Goal: Task Accomplishment & Management: Complete application form

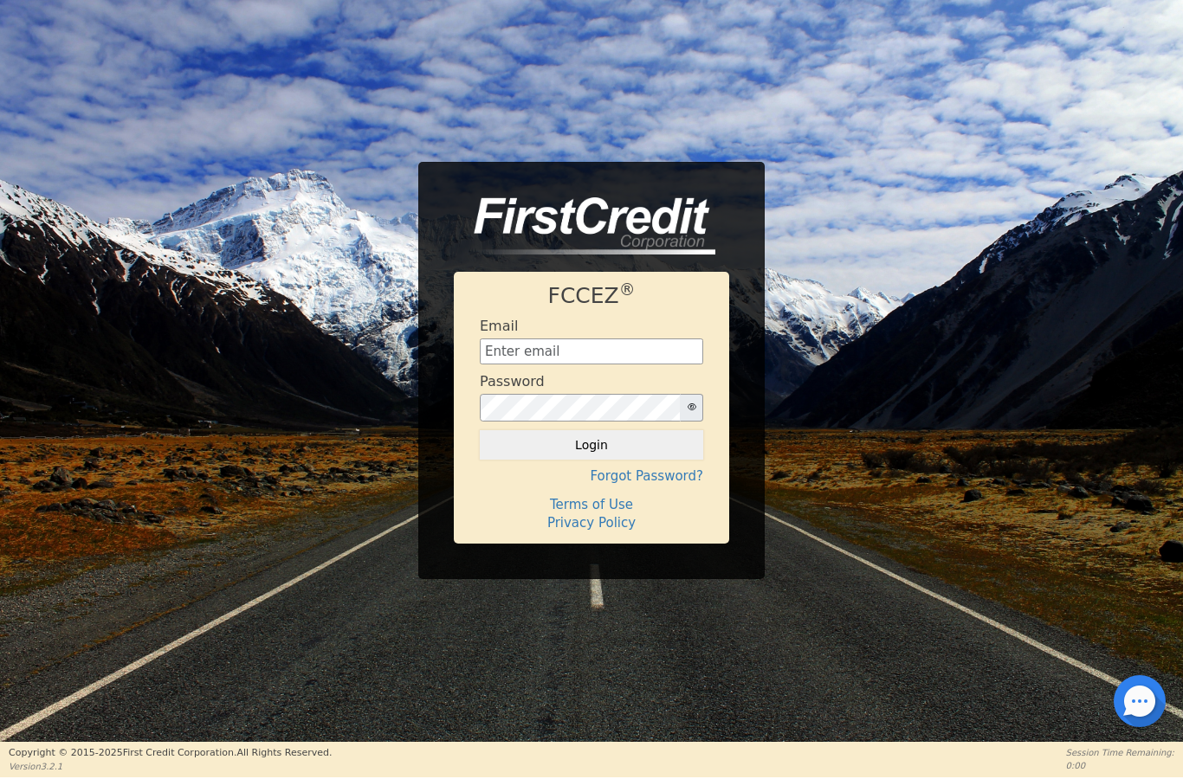
click at [0, 0] on html "FCCEZ ® Email Password Login Forgot Password? Terms of Use Privacy Policy Copyr…" at bounding box center [591, 388] width 1183 height 777
click at [600, 360] on input "text" at bounding box center [591, 351] width 223 height 26
type input "[EMAIL_ADDRESS][DOMAIN_NAME]"
click at [640, 443] on button "Login" at bounding box center [591, 444] width 223 height 29
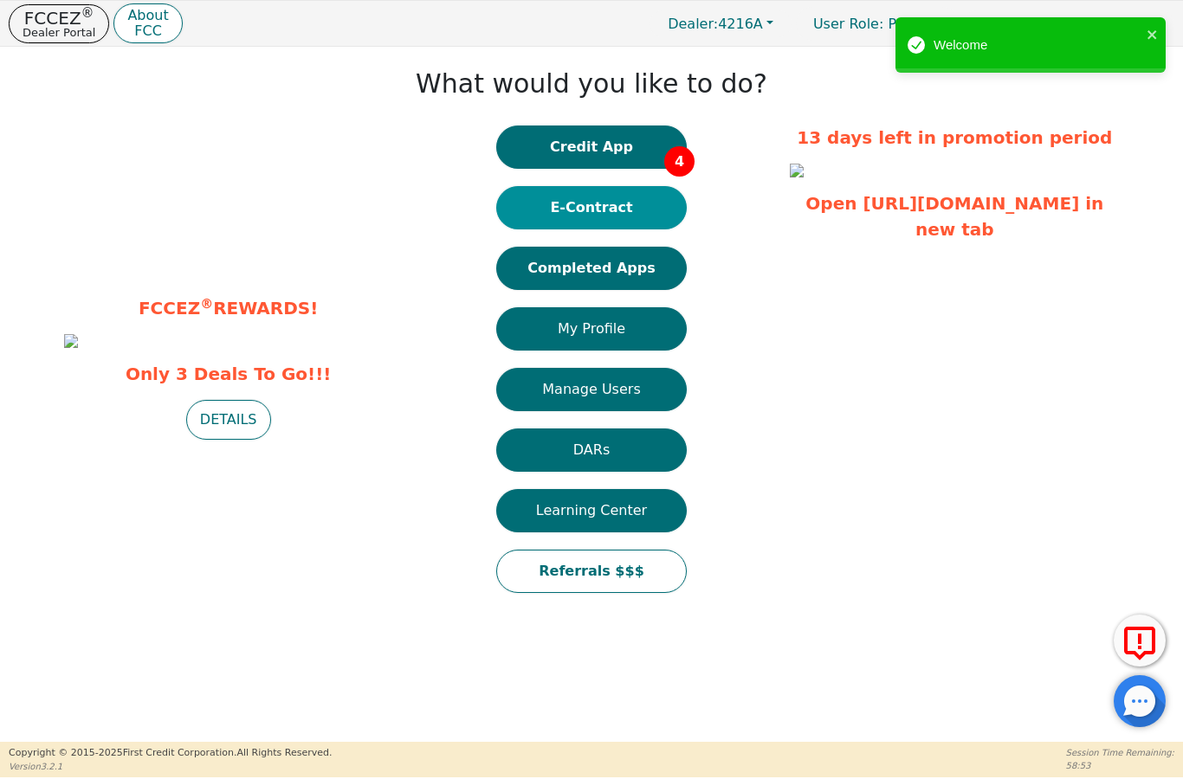
click at [633, 211] on button "E-Contract" at bounding box center [591, 207] width 190 height 43
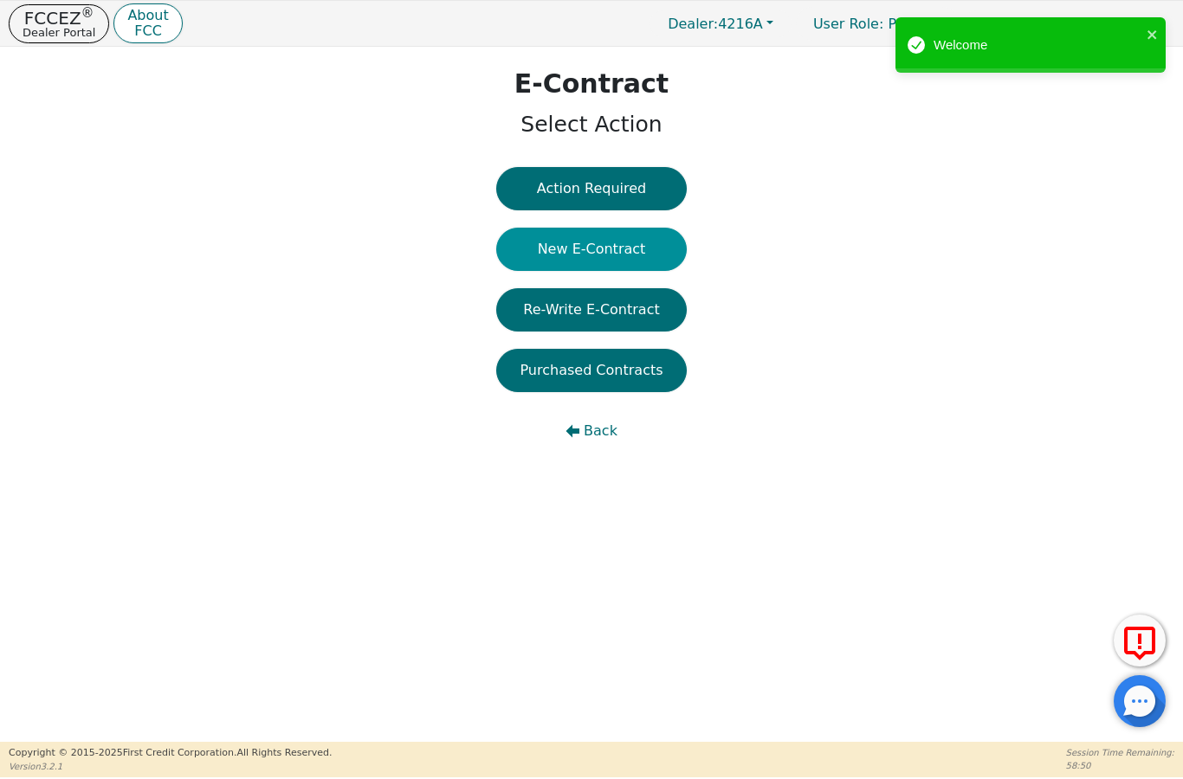
click at [634, 248] on button "New E-Contract" at bounding box center [591, 249] width 190 height 43
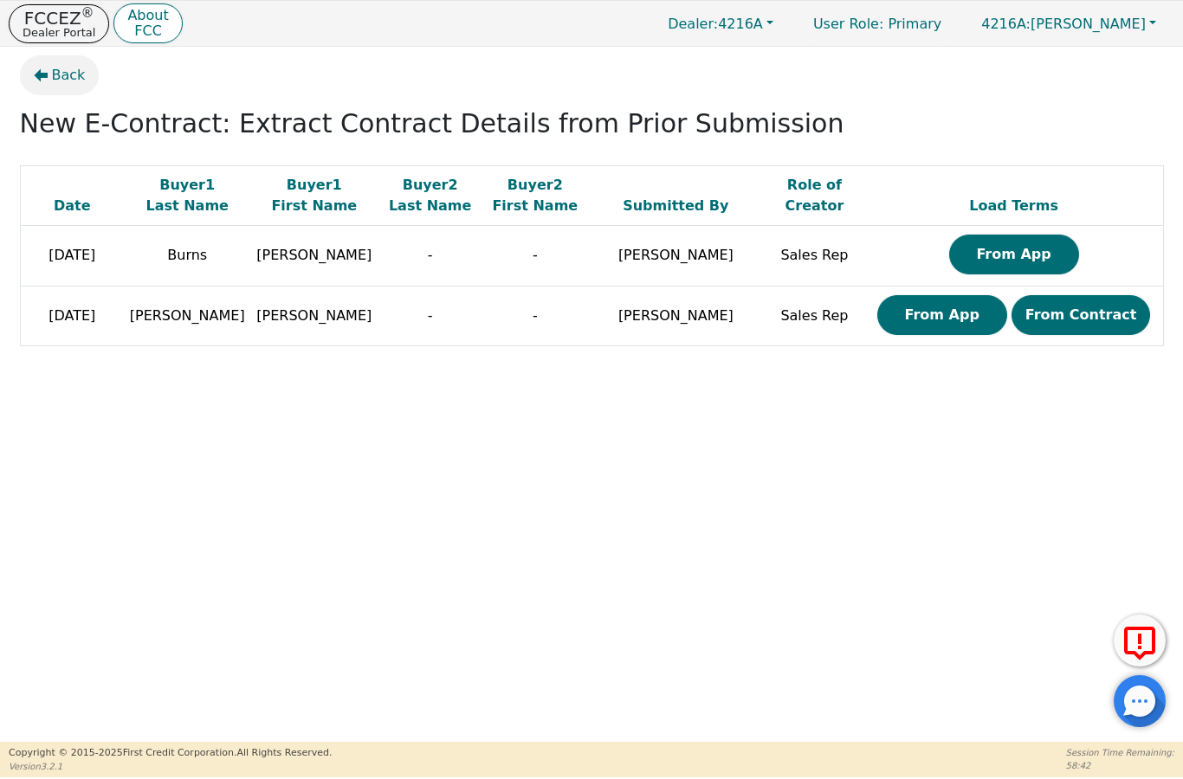
click at [71, 87] on button "Back" at bounding box center [60, 75] width 80 height 40
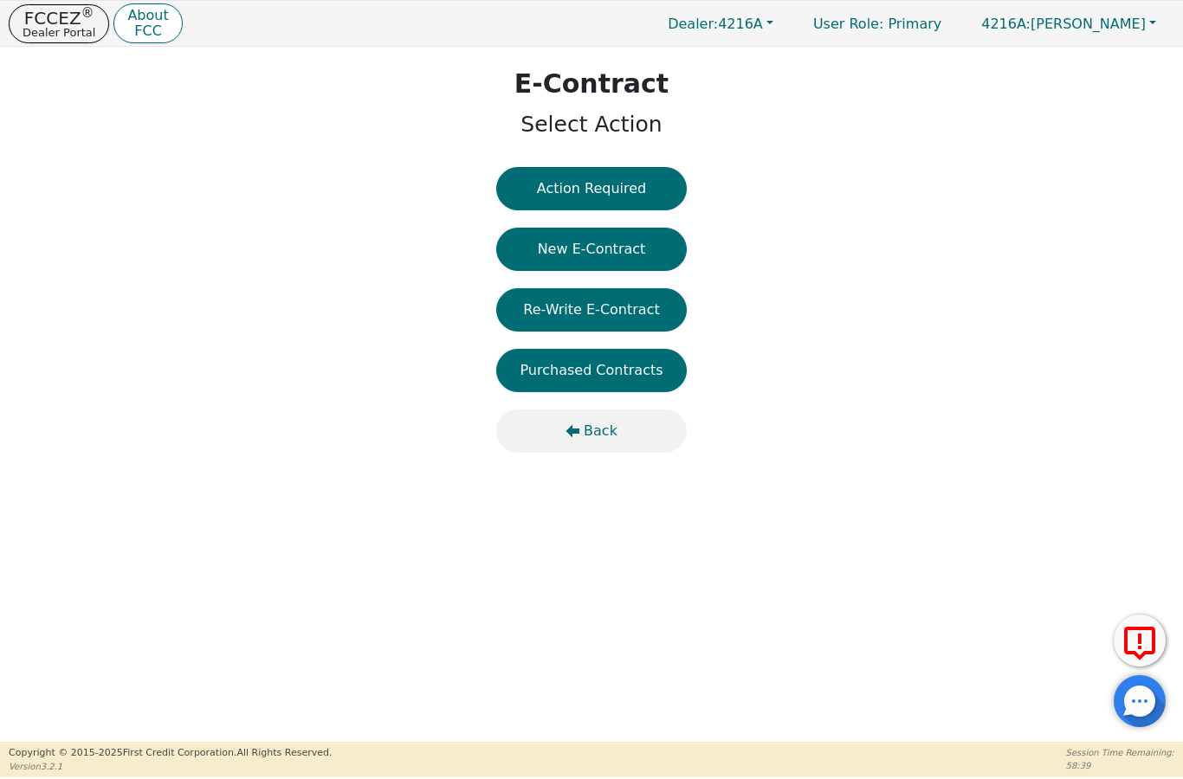
click at [592, 428] on span "Back" at bounding box center [600, 431] width 34 height 21
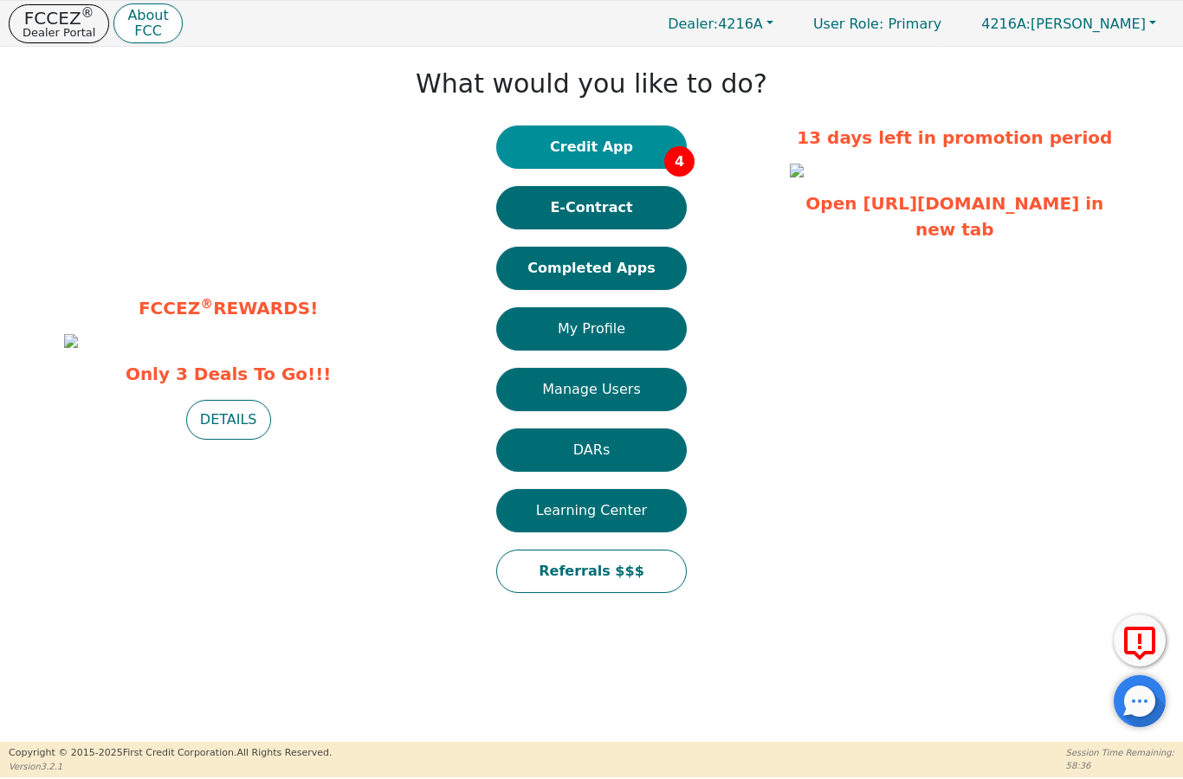
click at [635, 144] on button "Credit App 4" at bounding box center [591, 147] width 190 height 43
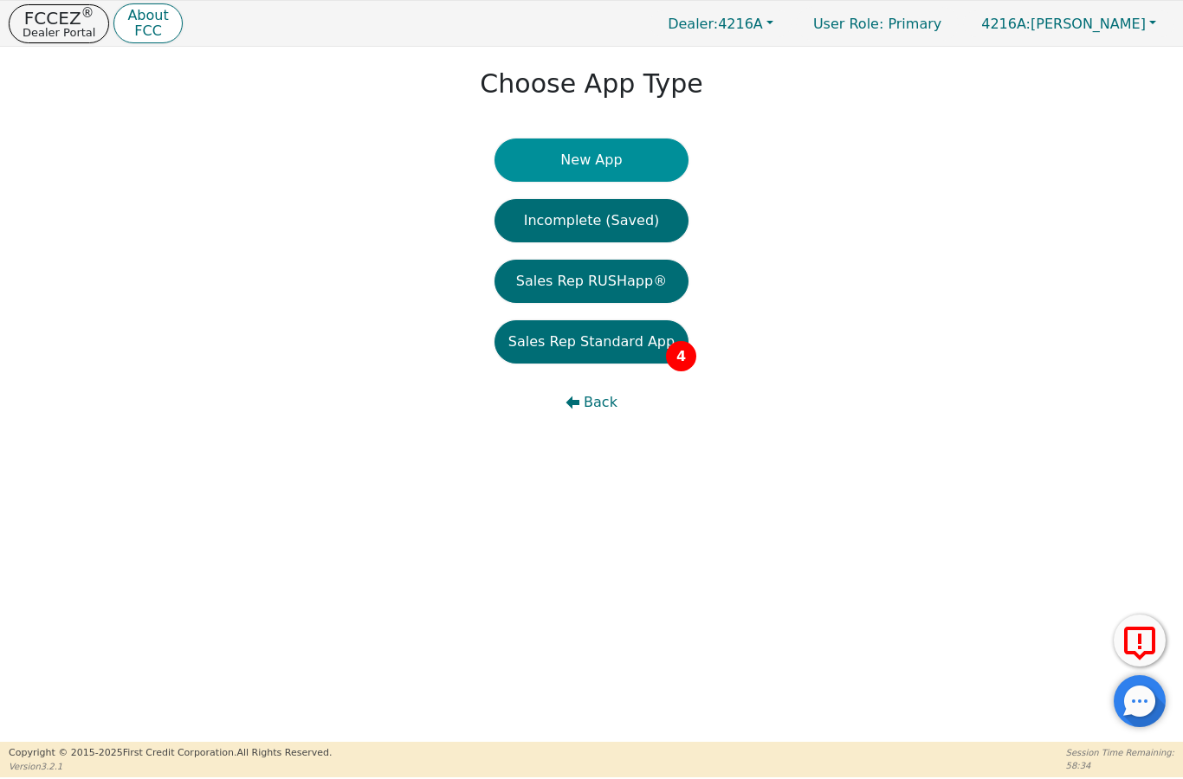
click at [632, 161] on button "New App" at bounding box center [591, 160] width 194 height 43
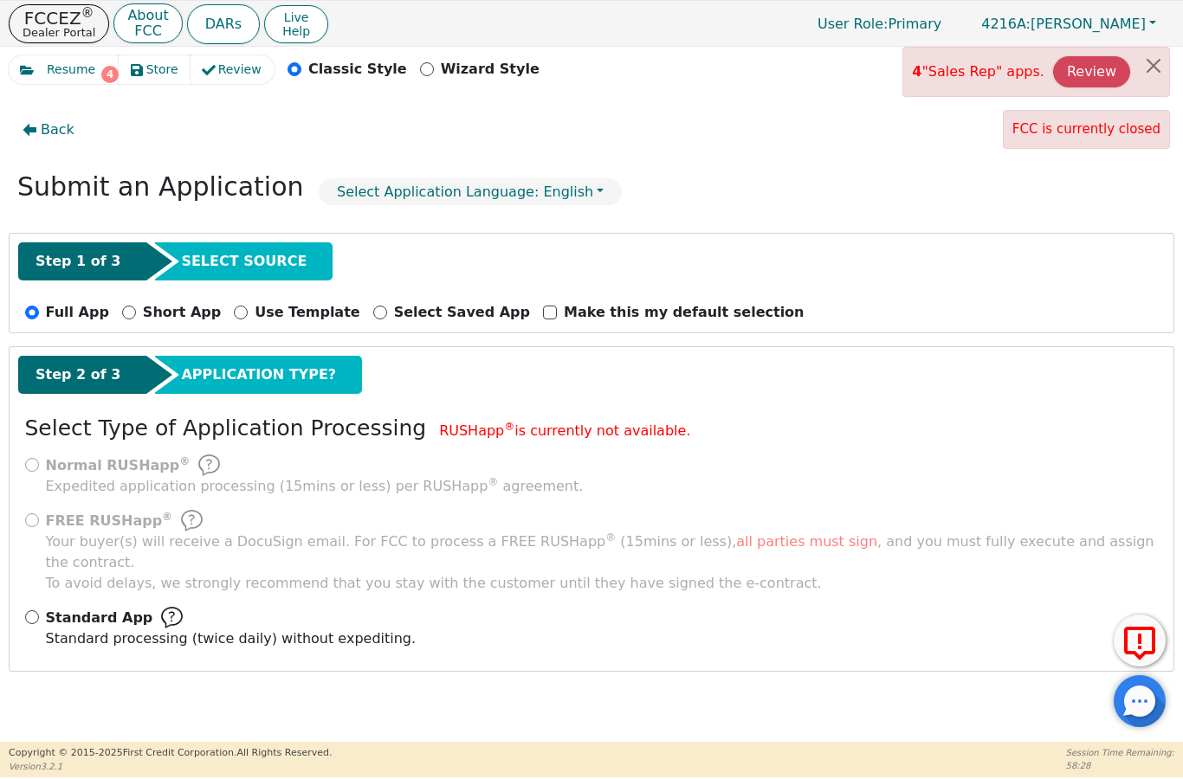
click at [39, 607] on div "Standard App Standard processing (twice daily) without expediting." at bounding box center [591, 628] width 1133 height 42
click at [29, 610] on input "Standard App Standard processing (twice daily) without expediting." at bounding box center [32, 617] width 14 height 14
radio input "true"
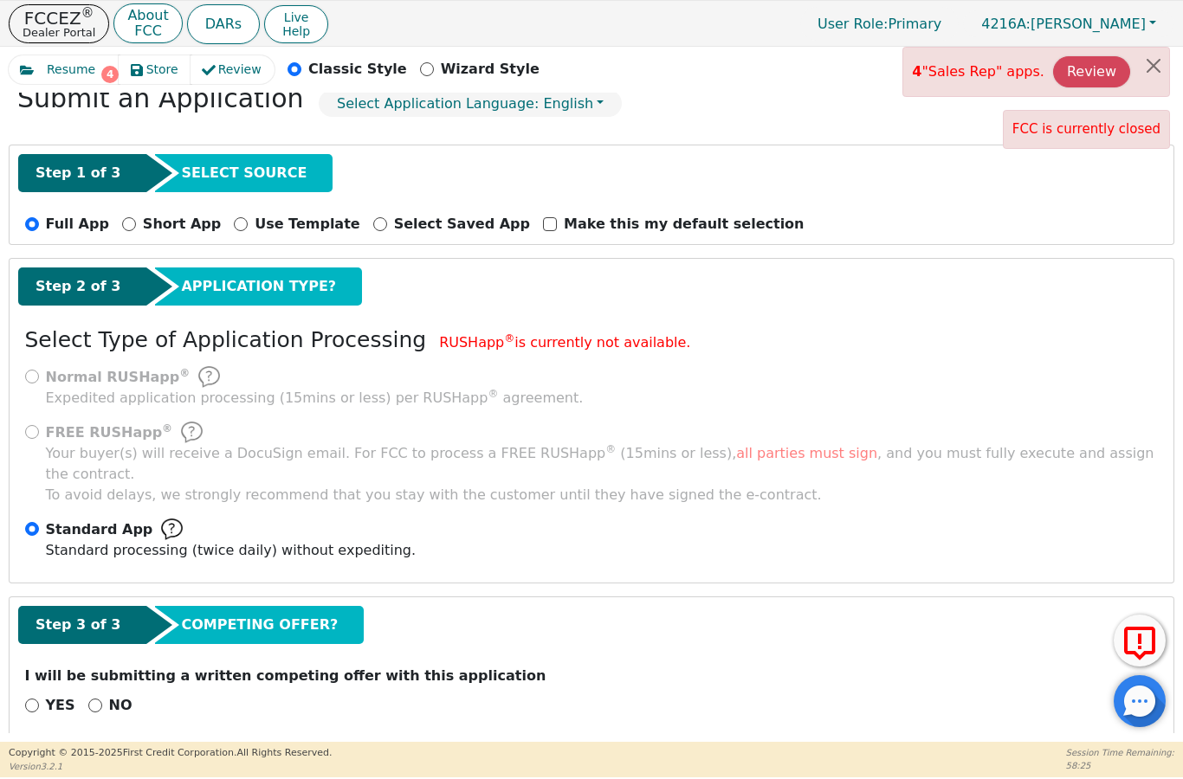
scroll to position [87, 0]
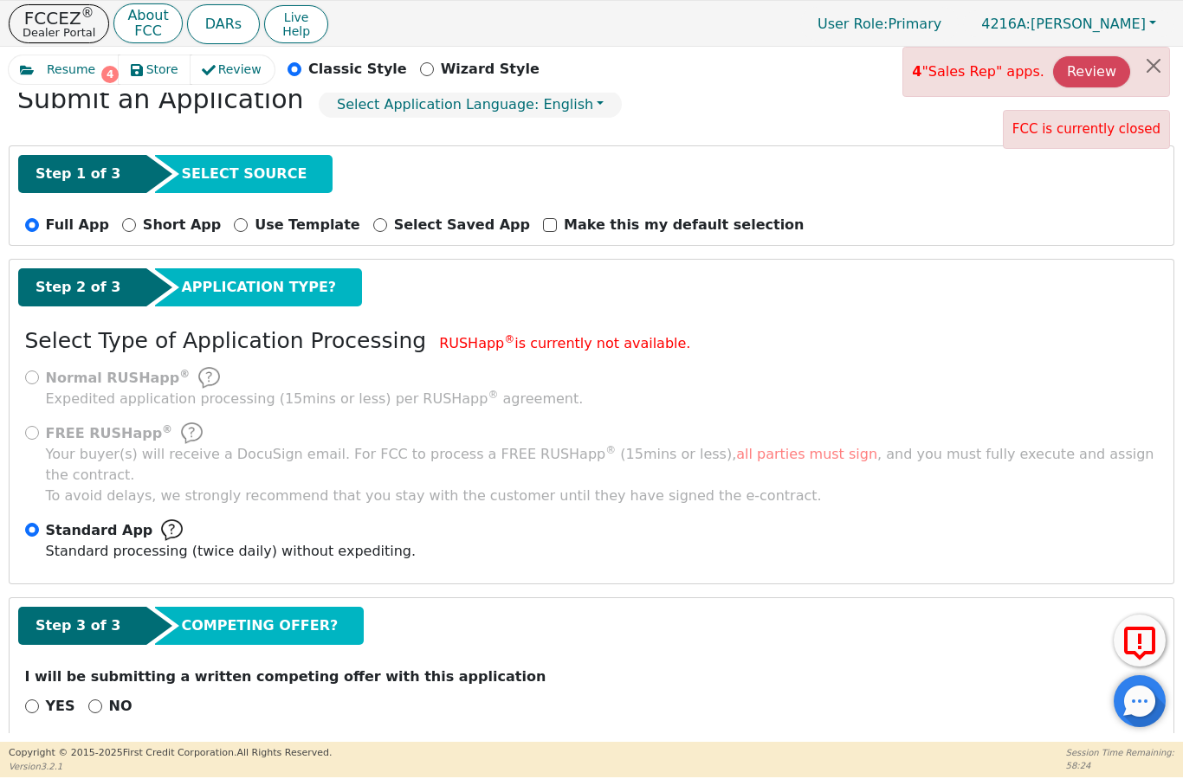
click at [48, 696] on p "YES" at bounding box center [60, 706] width 29 height 21
click at [39, 700] on input "YES" at bounding box center [32, 707] width 14 height 14
radio input "true"
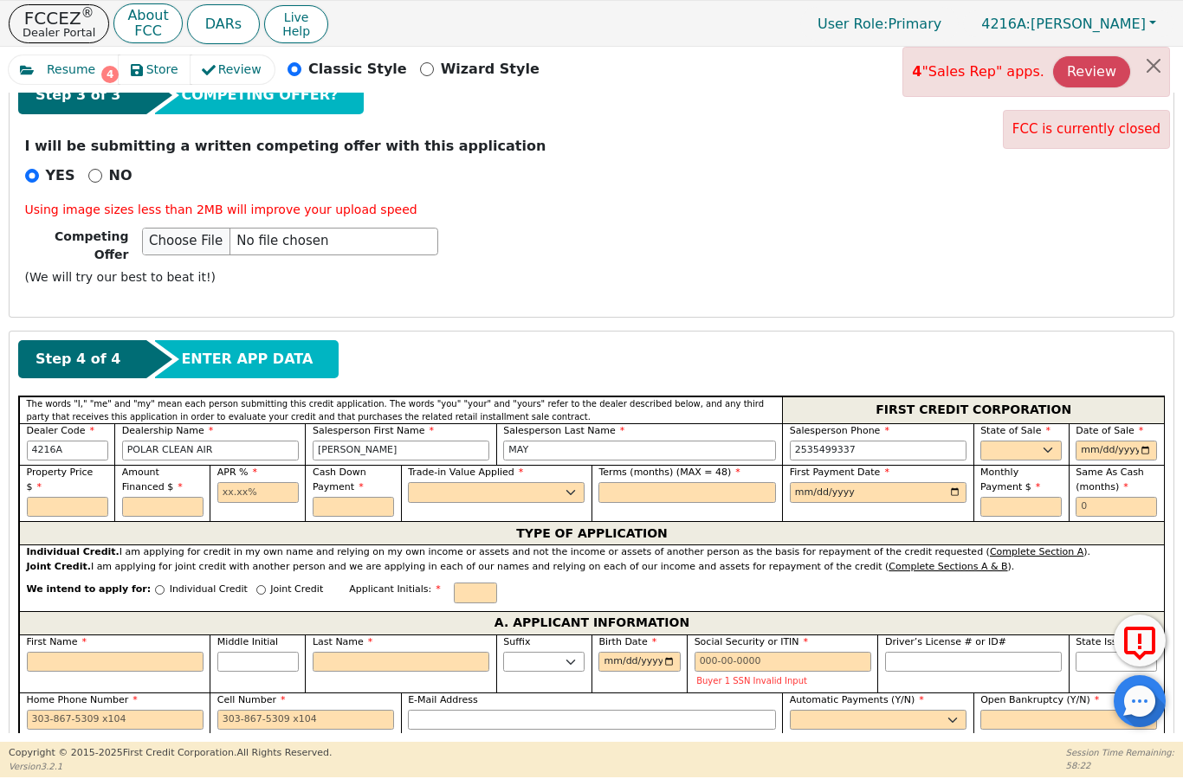
scroll to position [616, 0]
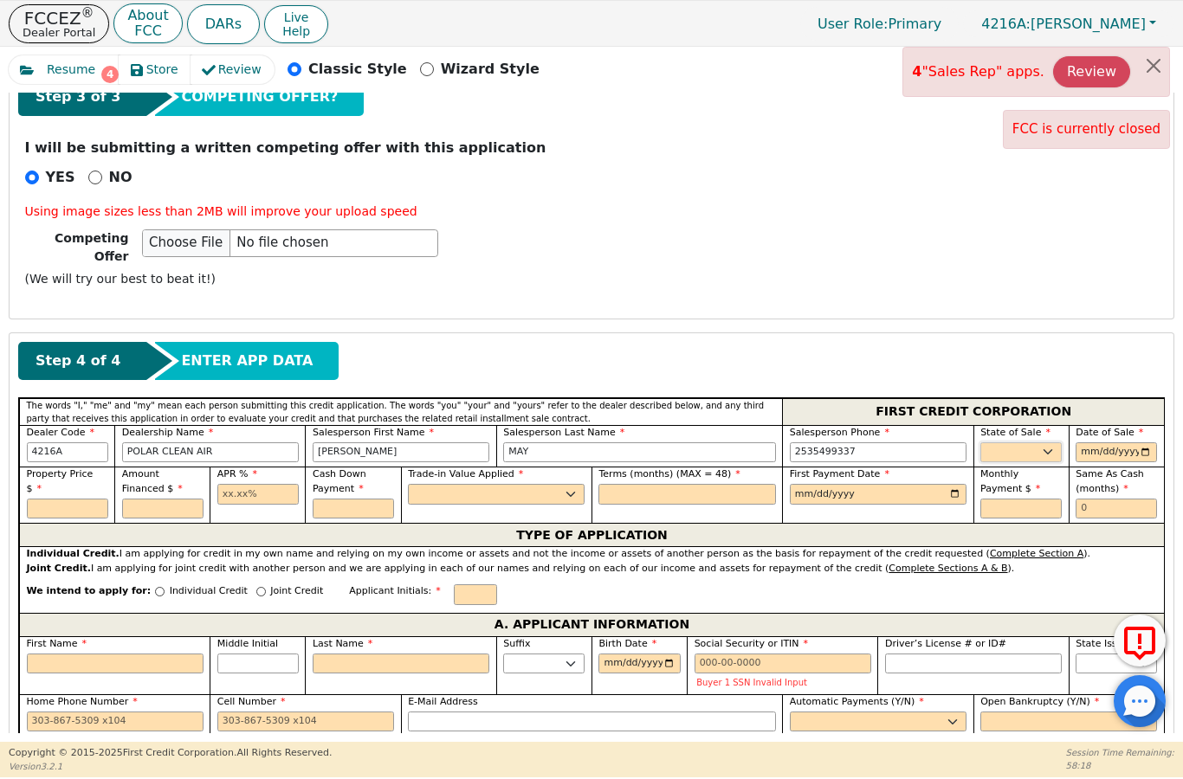
click at [1029, 442] on select "AK AL AR AZ CA CO CT DC DE FL [GEOGRAPHIC_DATA] HI IA ID IL IN KS [GEOGRAPHIC_D…" at bounding box center [1020, 452] width 81 height 21
select select "WA"
click at [1127, 442] on input "date" at bounding box center [1115, 452] width 81 height 21
type input "[DATE]"
click at [68, 499] on input "text" at bounding box center [67, 509] width 81 height 21
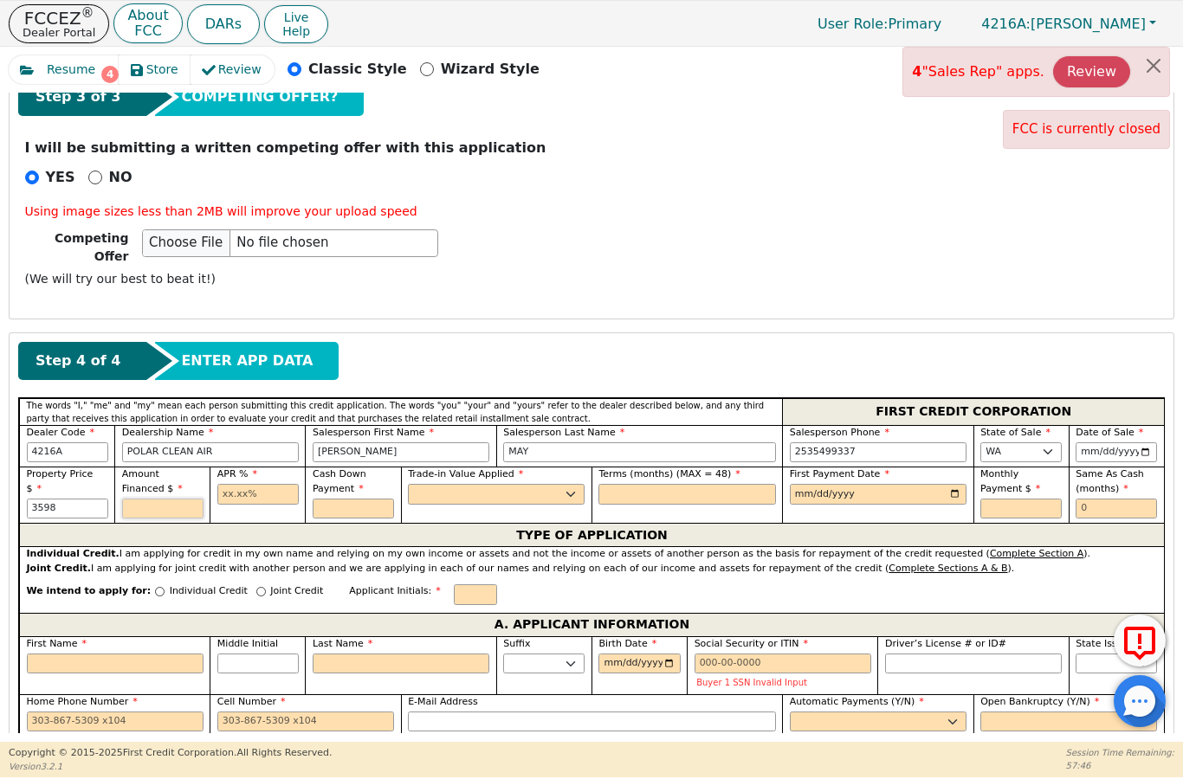
click at [176, 499] on input "text" at bounding box center [162, 509] width 81 height 21
type input "3598.00"
click at [255, 484] on input "text" at bounding box center [257, 494] width 81 height 21
click at [160, 499] on input "text" at bounding box center [162, 509] width 81 height 21
click at [259, 484] on input "22.90" at bounding box center [257, 494] width 81 height 21
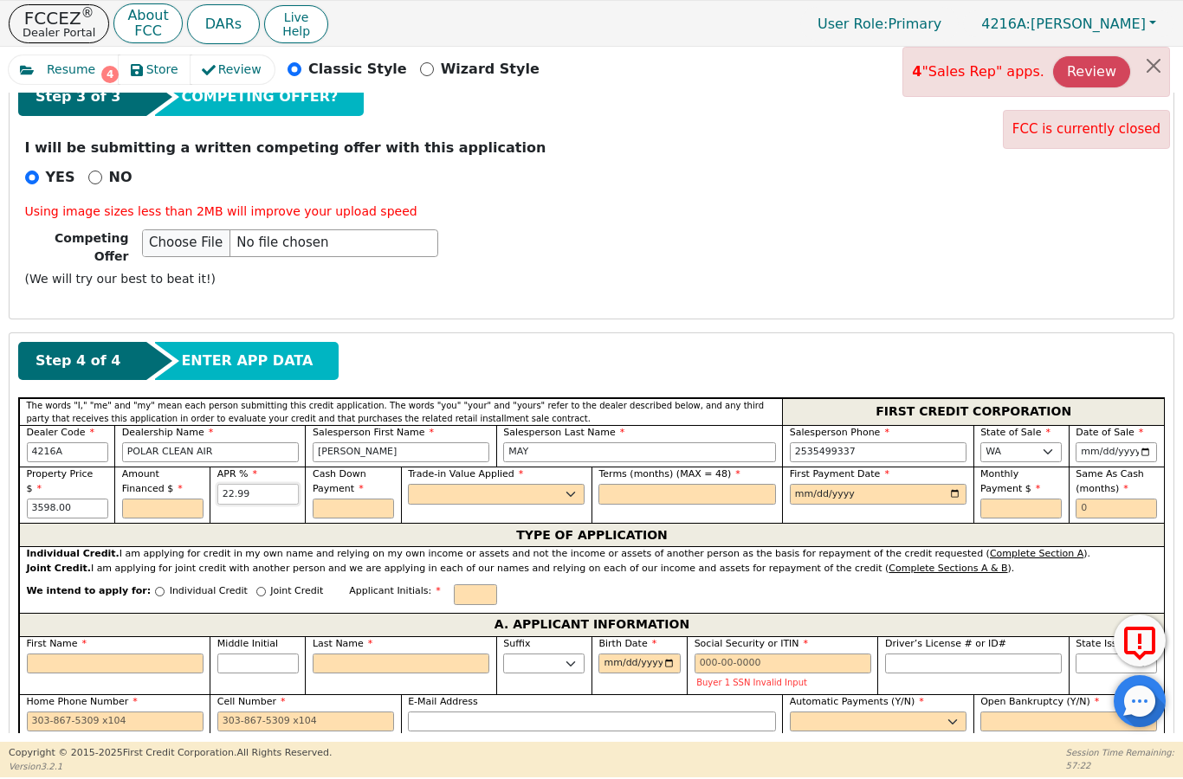
type input "22.99"
click at [157, 499] on input "text" at bounding box center [162, 509] width 81 height 21
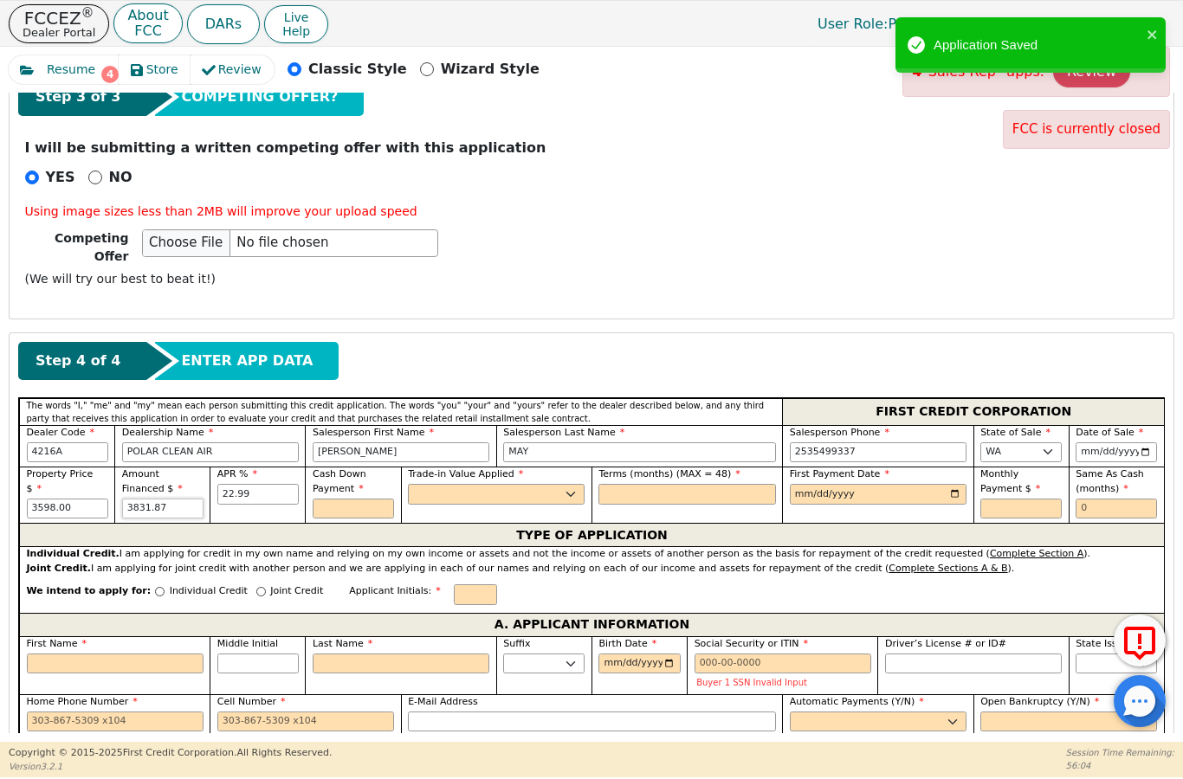
type input "3831.87"
click at [377, 499] on input "text" at bounding box center [353, 509] width 81 height 21
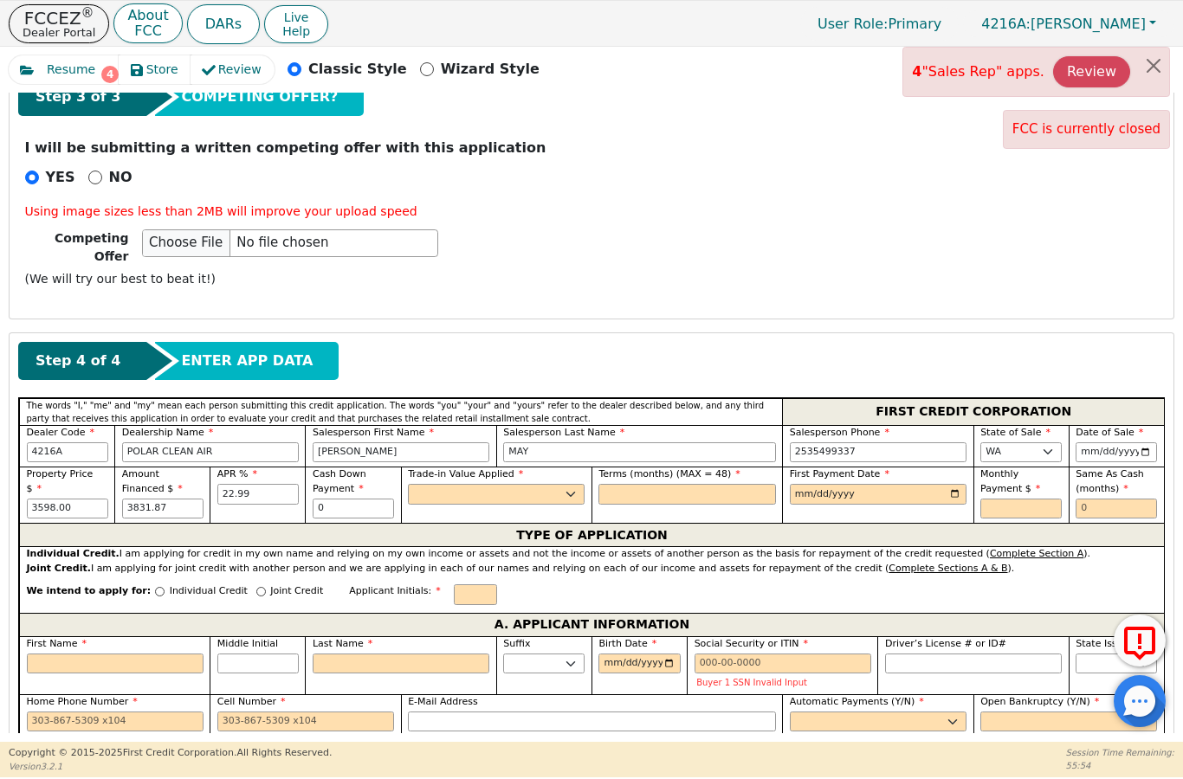
type input "0.00"
select select "n"
click at [668, 484] on input "text" at bounding box center [686, 494] width 177 height 21
type input "48"
click at [894, 484] on input "[DATE]" at bounding box center [878, 494] width 177 height 21
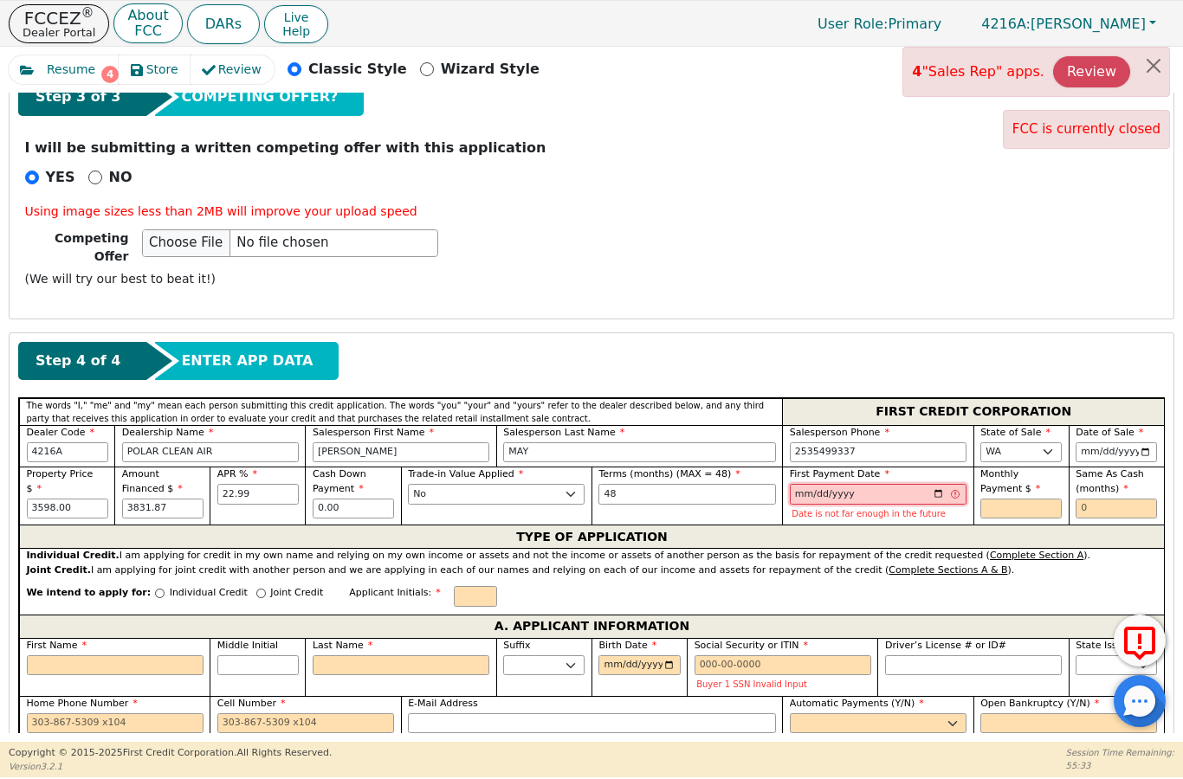
type input "[DATE]"
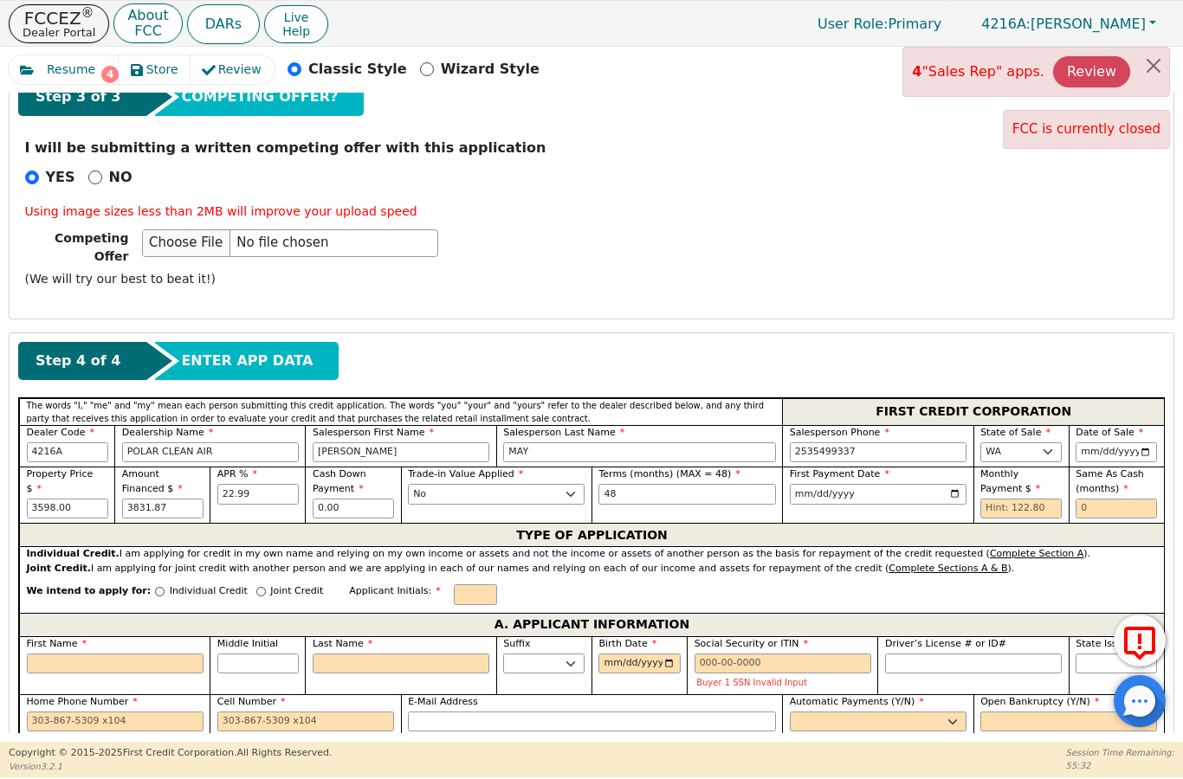
drag, startPoint x: 894, startPoint y: 463, endPoint x: 908, endPoint y: 283, distance: 180.6
click at [1014, 499] on input "text" at bounding box center [1020, 509] width 81 height 21
type input "122.80"
click at [1124, 499] on input "text" at bounding box center [1115, 509] width 81 height 21
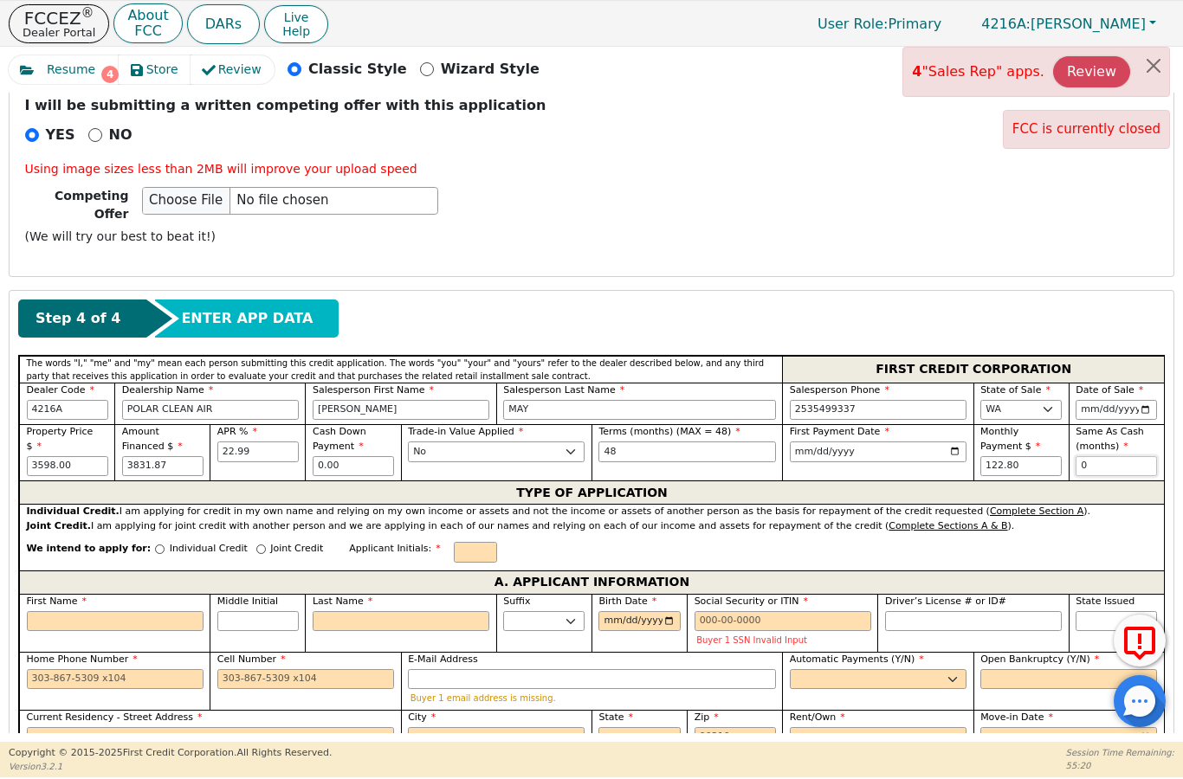
scroll to position [660, 0]
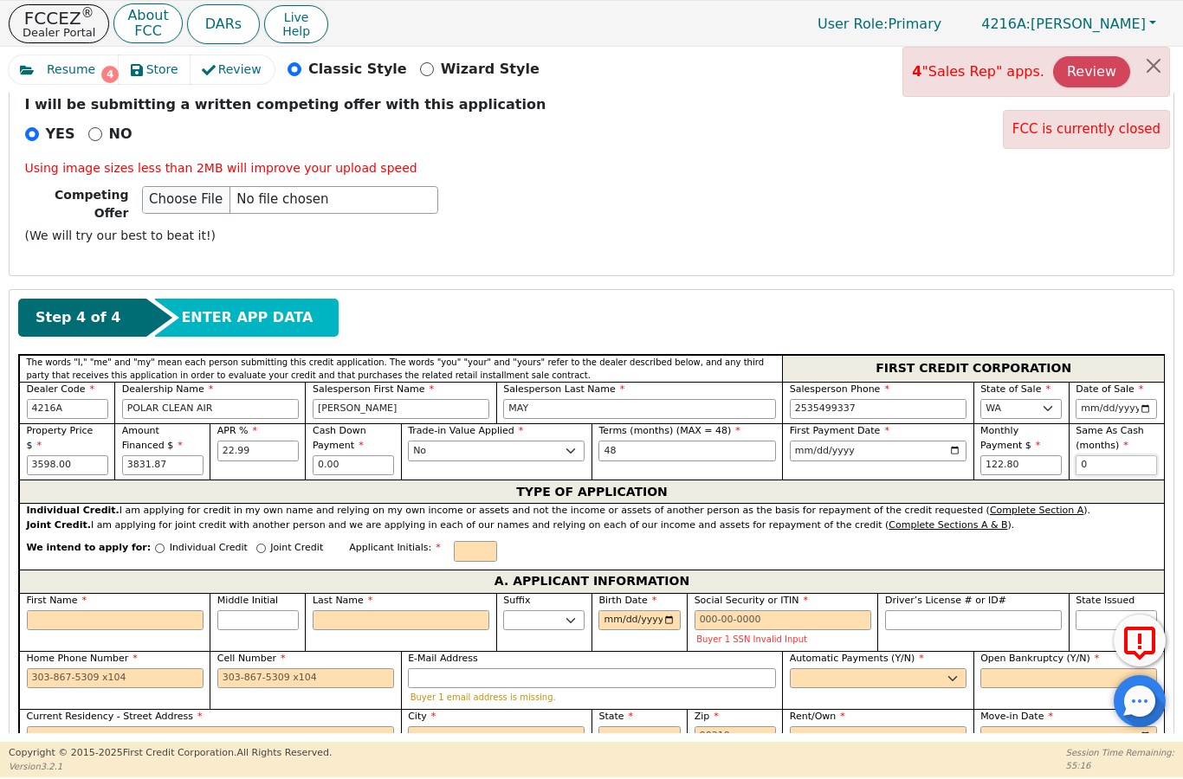
type input "0"
click at [256, 544] on input "Joint Credit" at bounding box center [261, 549] width 10 height 10
radio input "true"
click at [454, 541] on input "text" at bounding box center [475, 551] width 43 height 21
type input "CG"
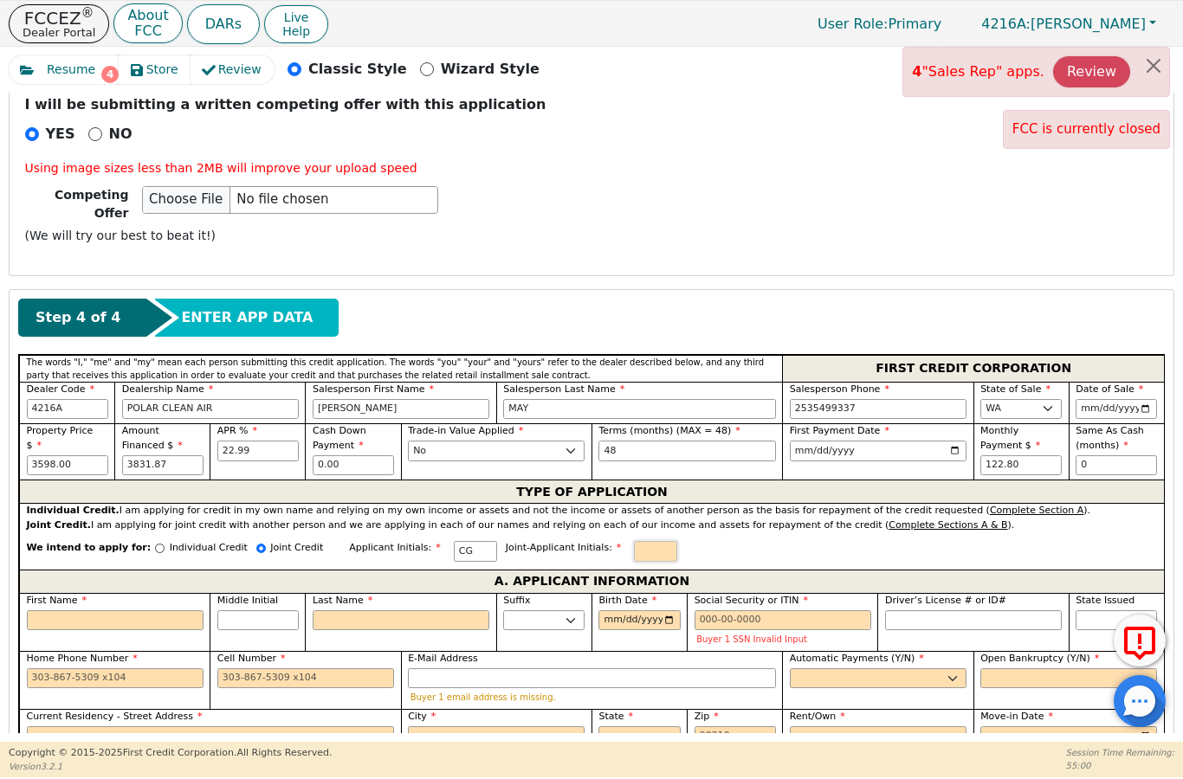
click at [634, 541] on input "text" at bounding box center [655, 551] width 43 height 21
type input "SG"
click at [132, 610] on input "First Name" at bounding box center [115, 620] width 177 height 21
type input "C"
type input "c"
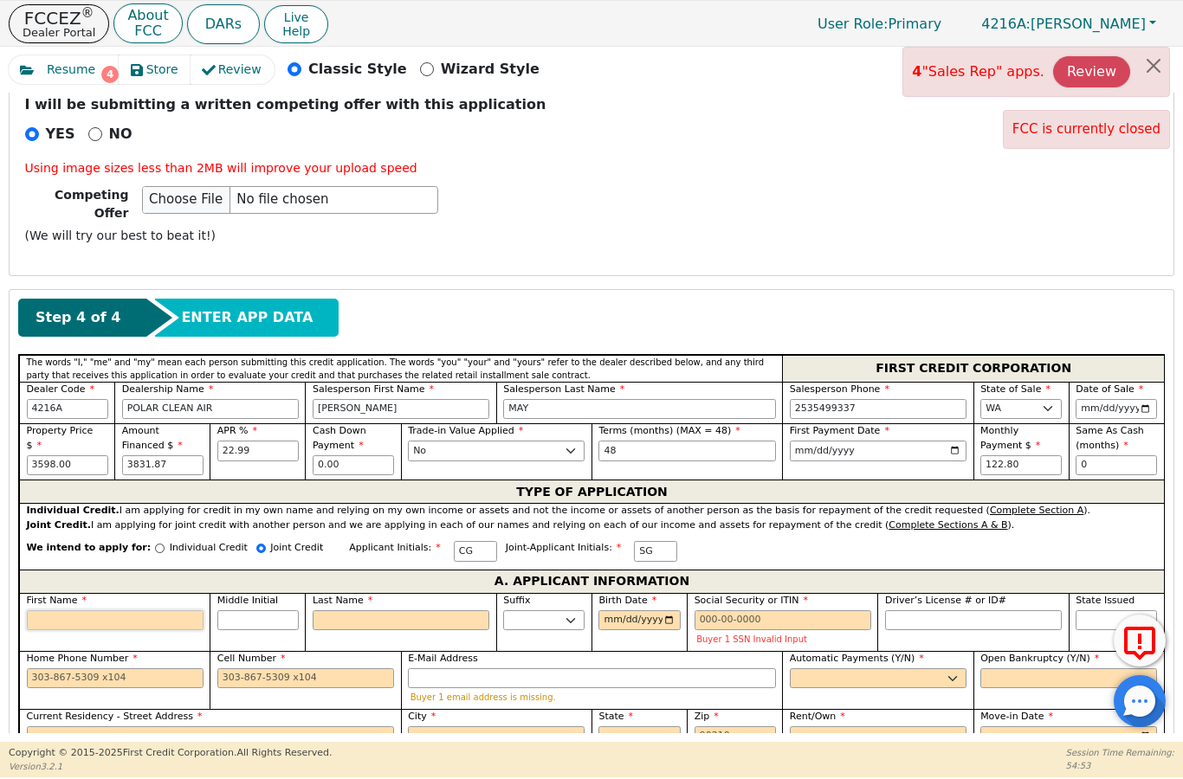
type input "c"
type input "ch"
type input "chr"
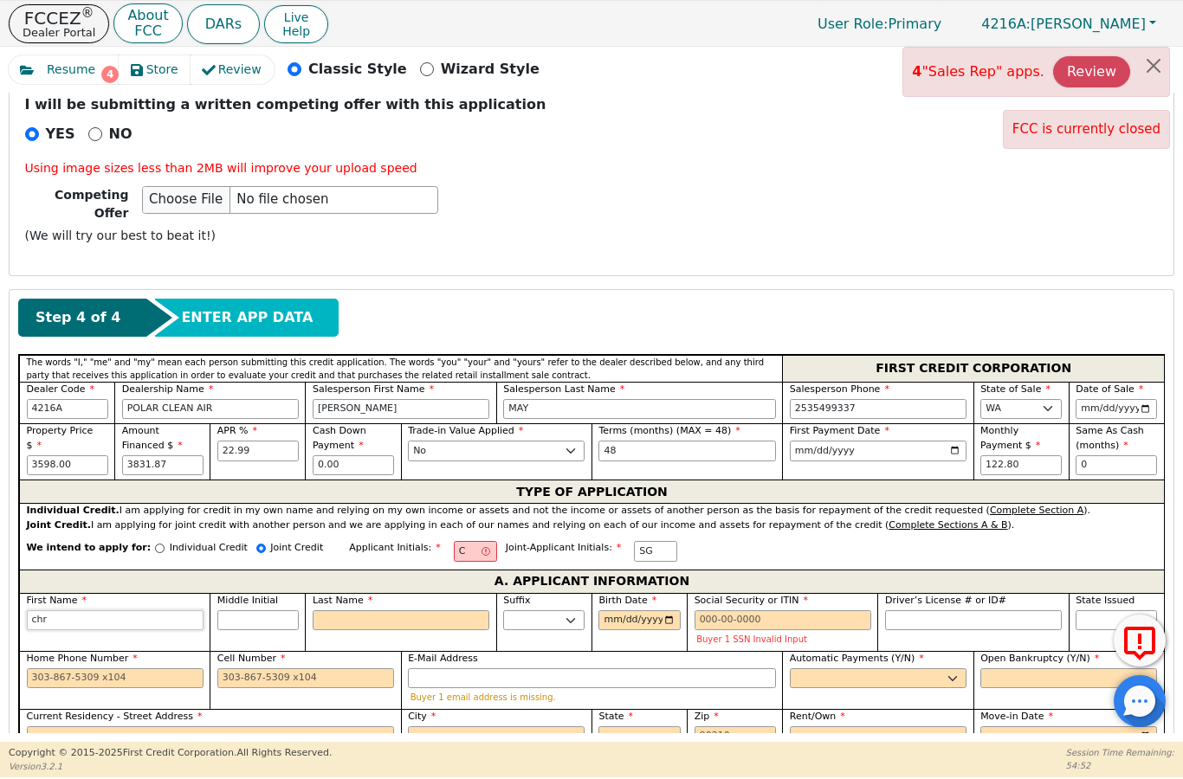
type input "chri"
type input "[PERSON_NAME]"
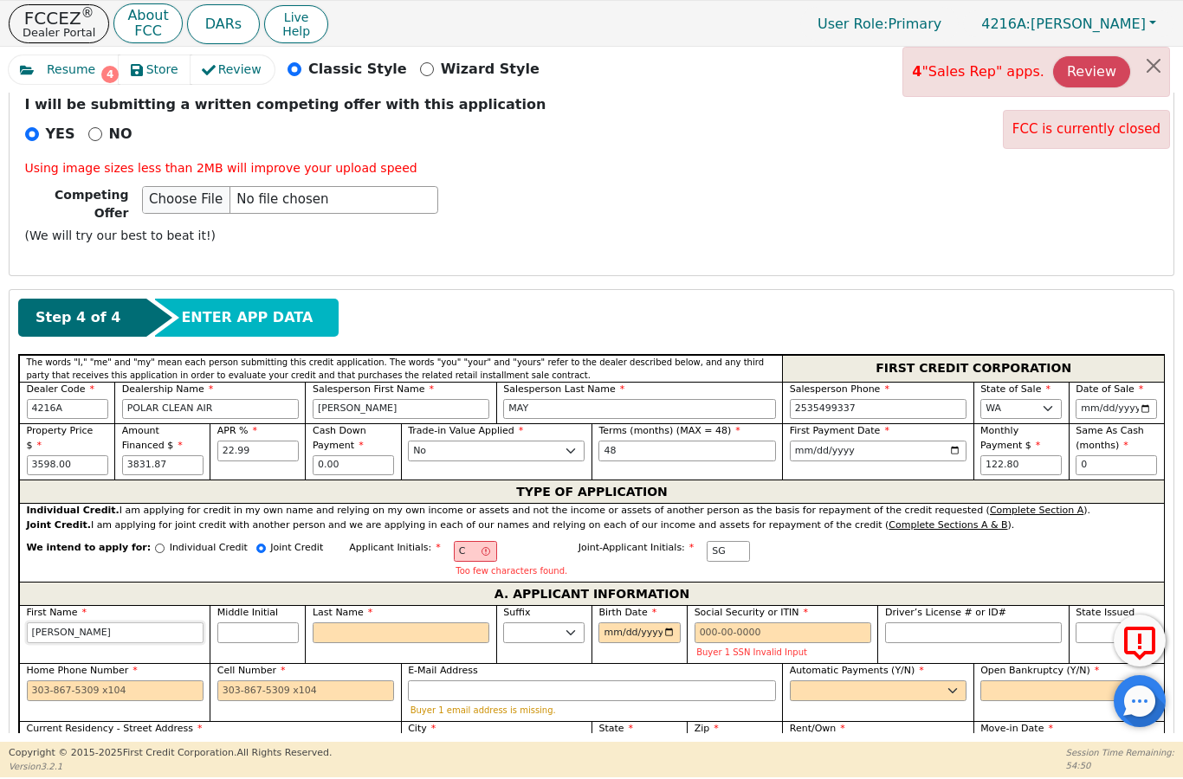
type input "[DEMOGRAPHIC_DATA]"
type input "[PERSON_NAME]"
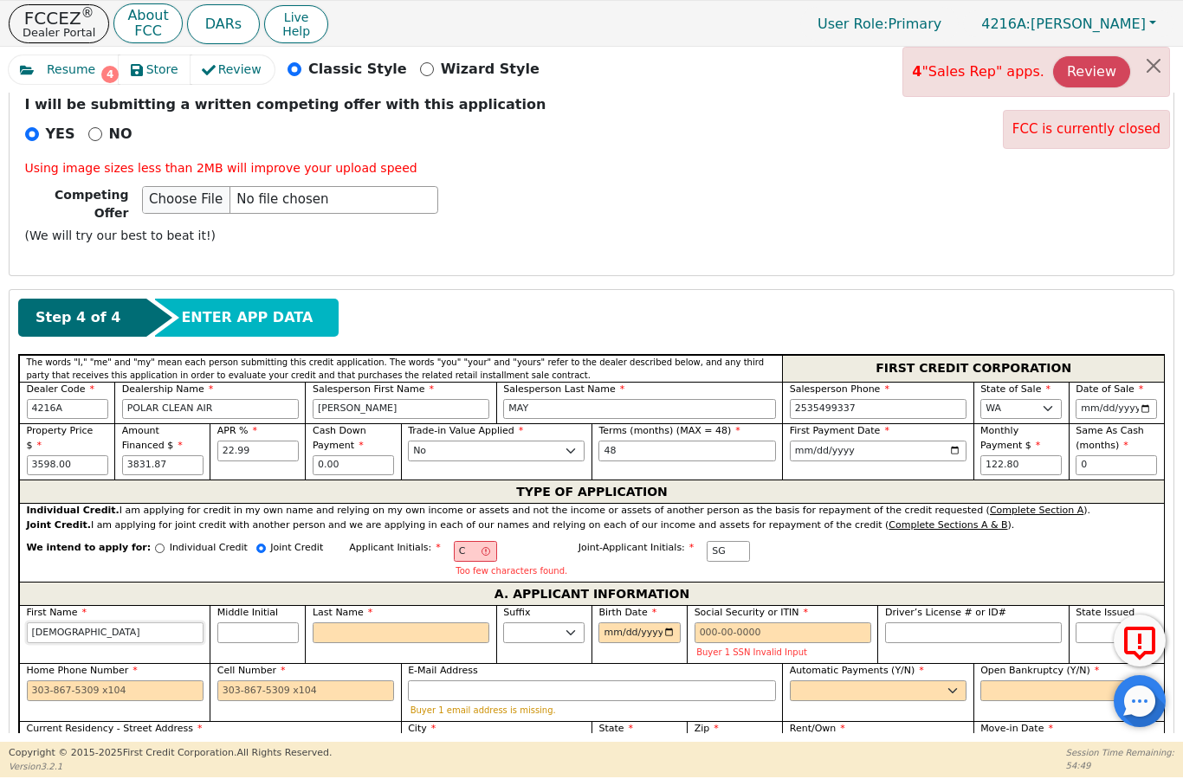
type input "[PERSON_NAME]"
type input "christohw"
type input "christohwe"
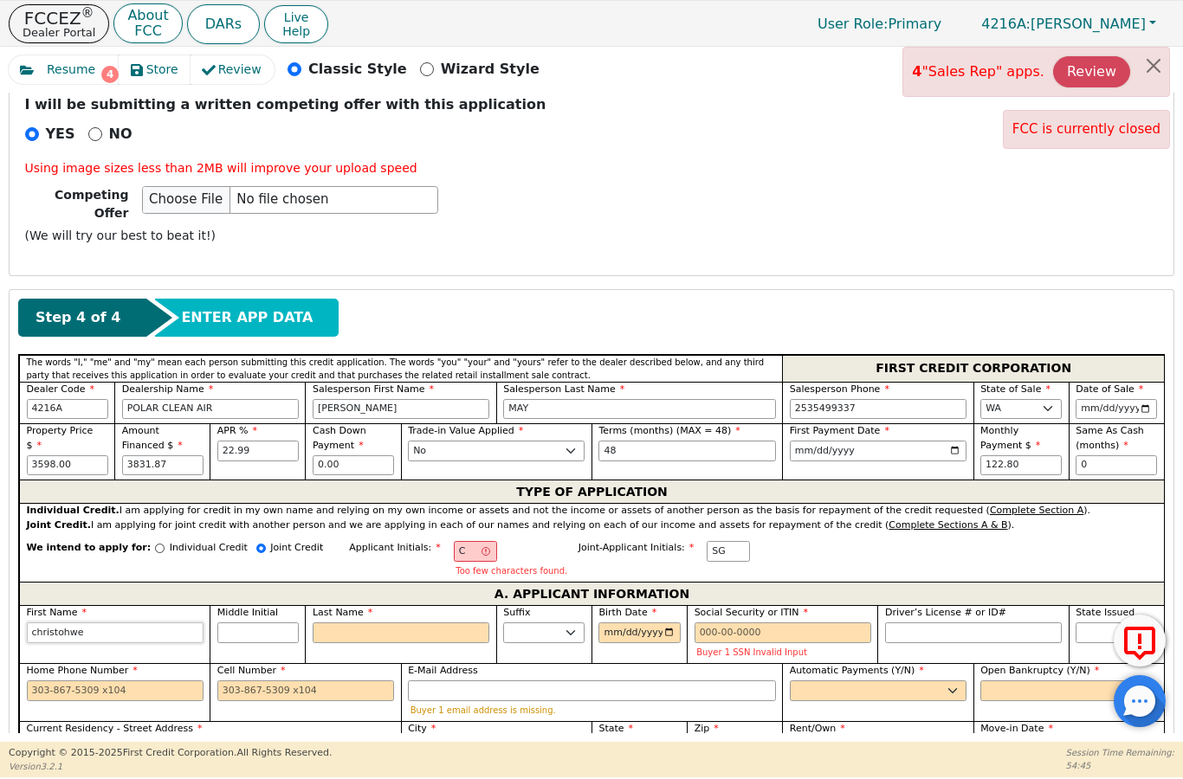
type input "christohw"
type input "[PERSON_NAME]"
type input "[DEMOGRAPHIC_DATA]"
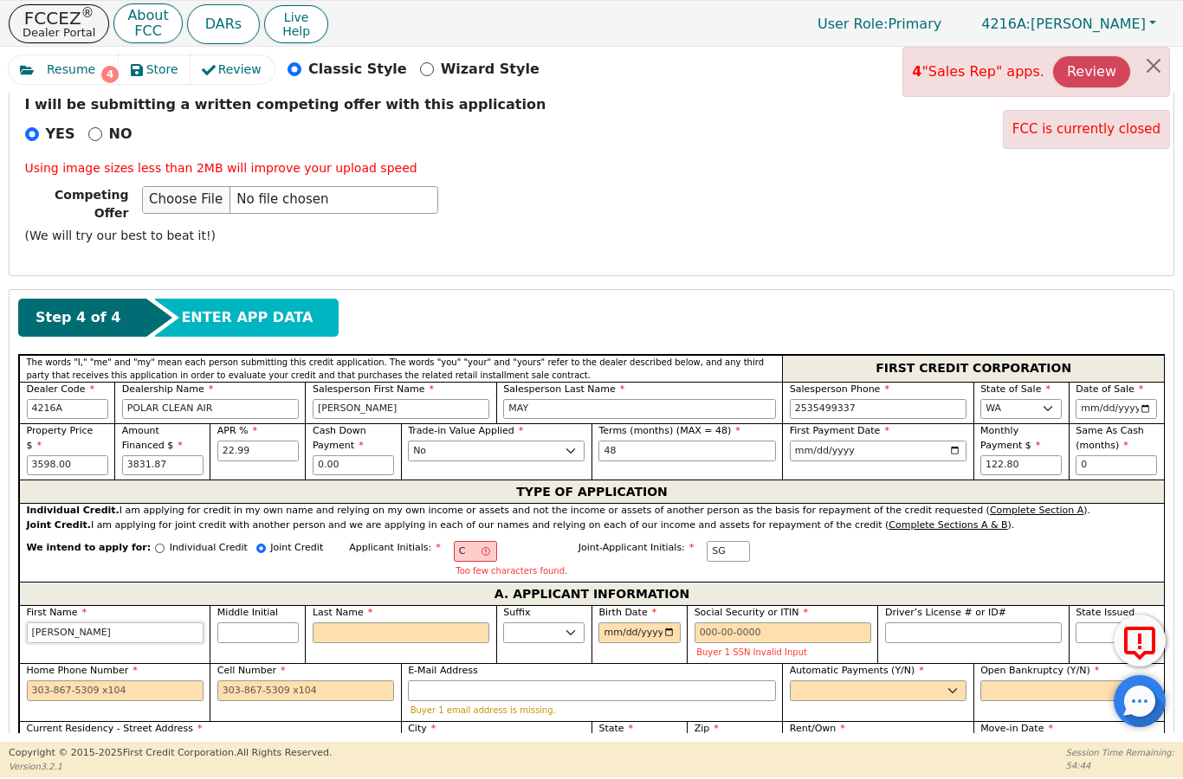
type input "[DEMOGRAPHIC_DATA]"
type input "[PERSON_NAME]"
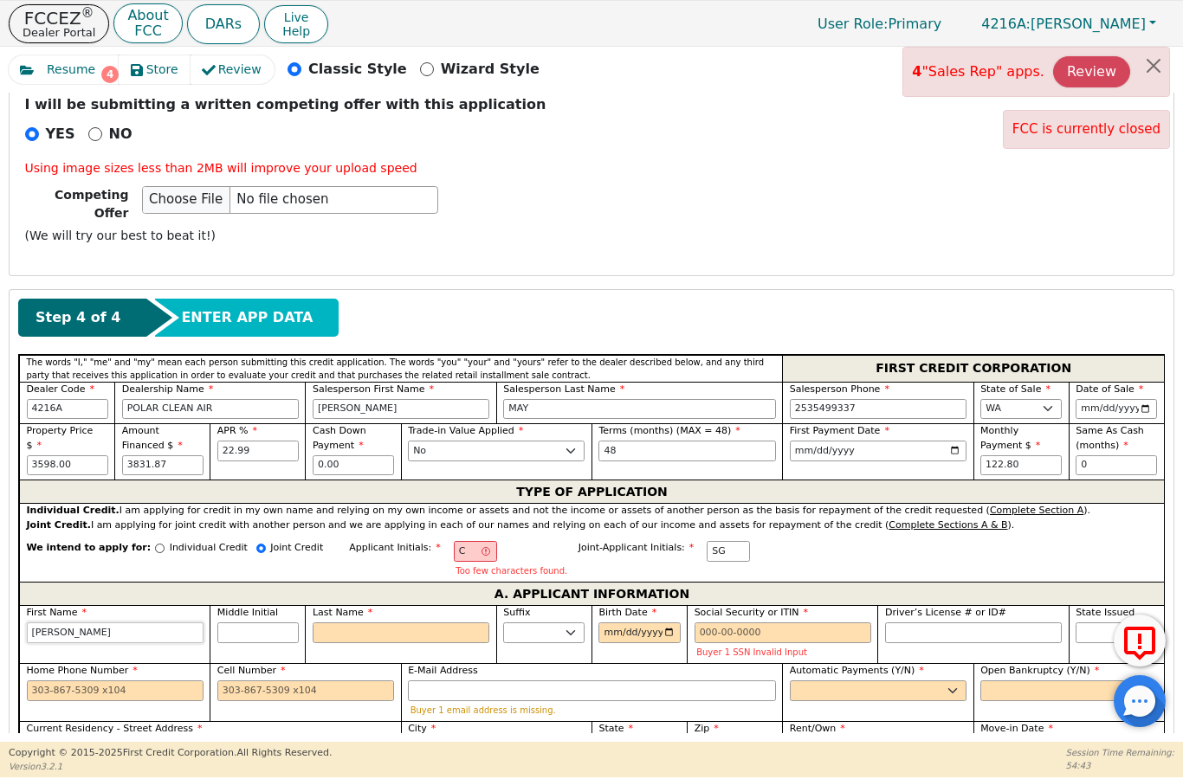
type input "[PERSON_NAME]"
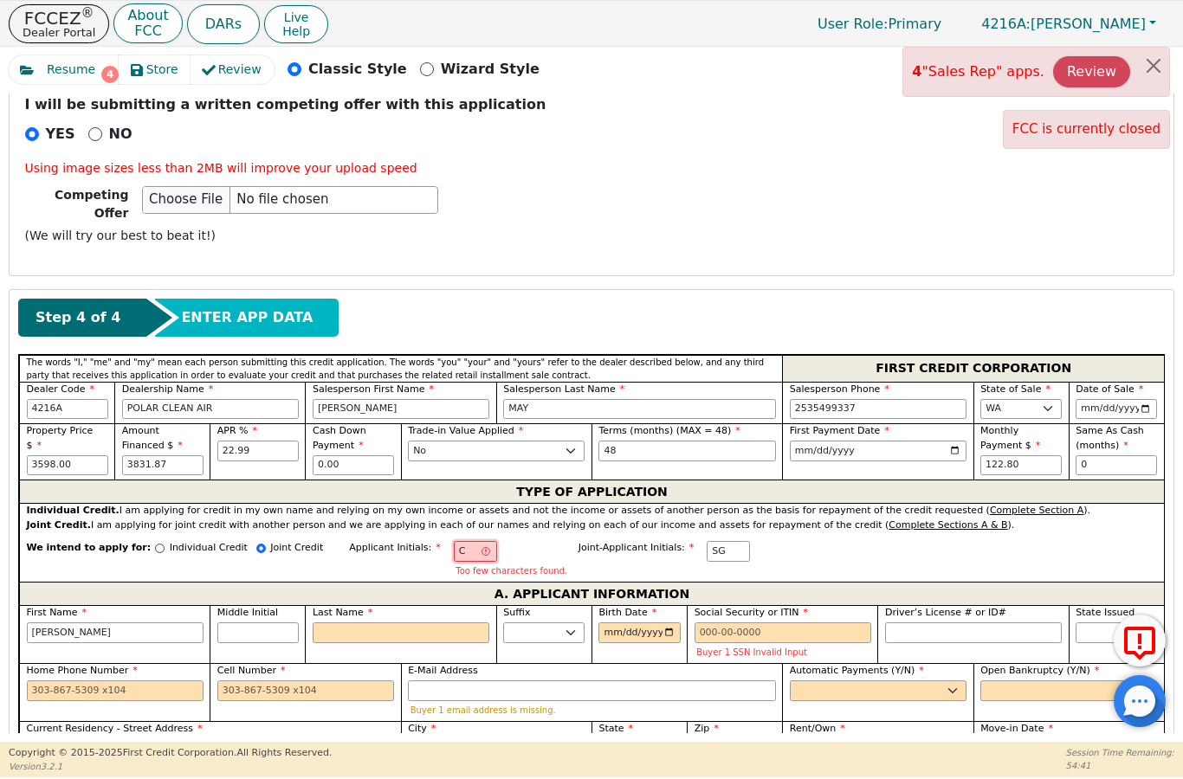
click at [454, 541] on input "C" at bounding box center [475, 551] width 43 height 21
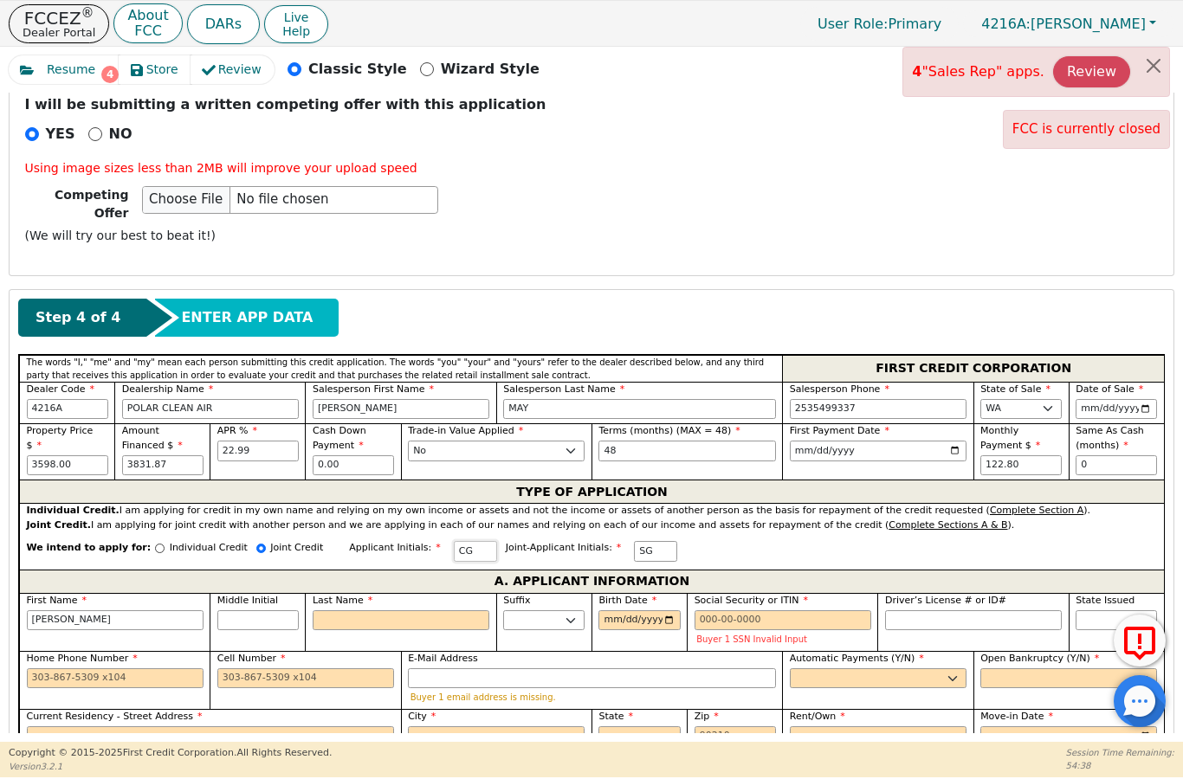
type input "CG"
click at [351, 610] on input "Last Name" at bounding box center [401, 620] width 177 height 21
type input "G"
type input "[PERSON_NAME]"
type input "Gr"
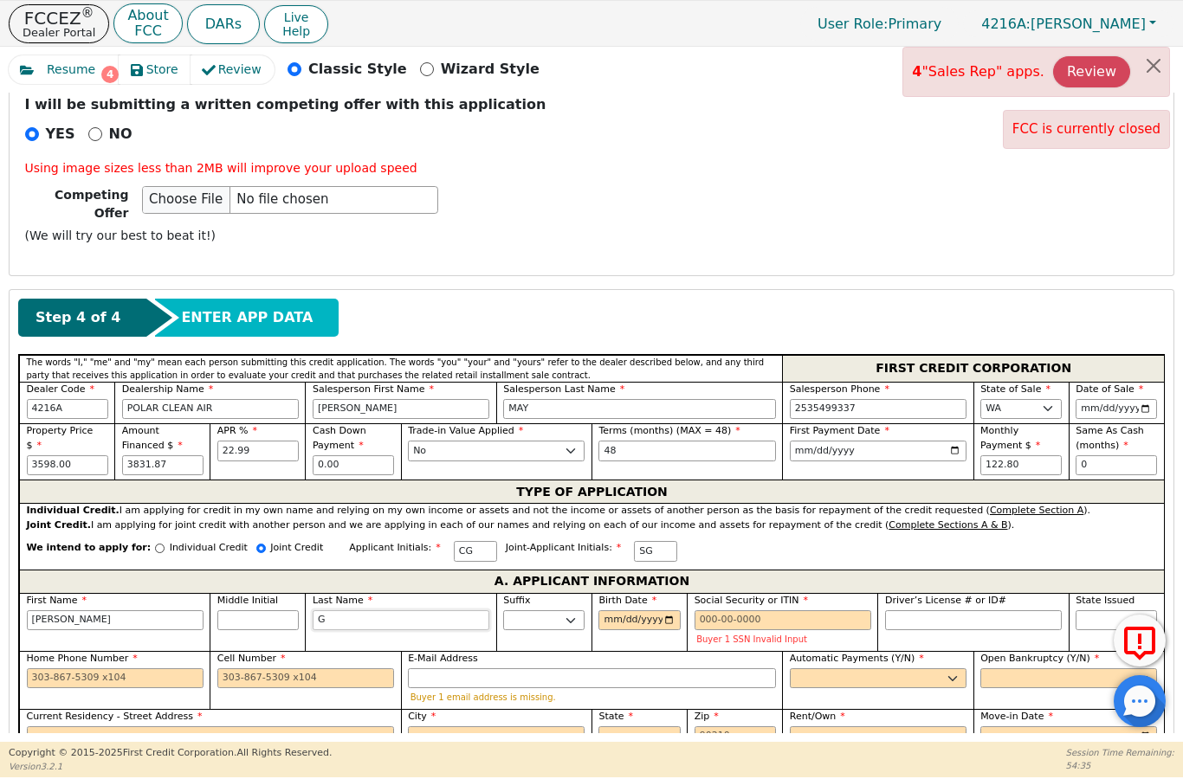
type input "[PERSON_NAME]"
type input "Gra"
type input "[PERSON_NAME]"
type input "Grac"
type input "[PERSON_NAME]"
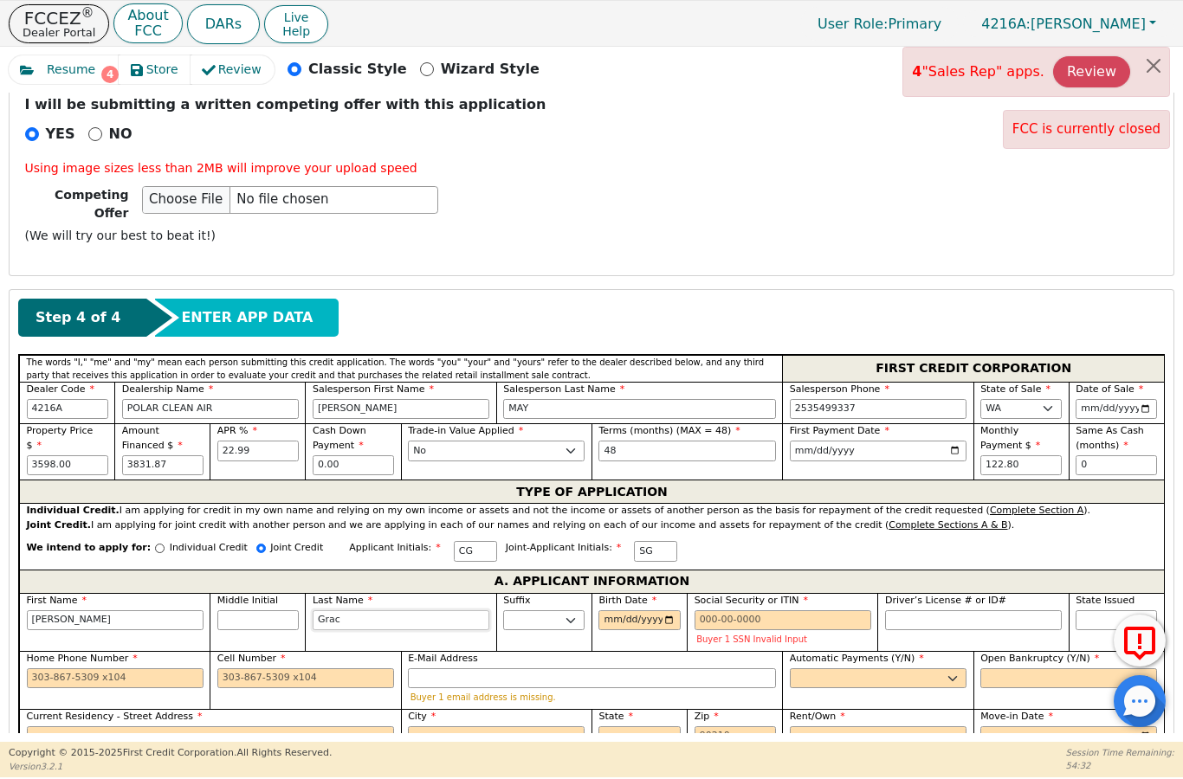
type input "Grace"
type input "[PERSON_NAME]"
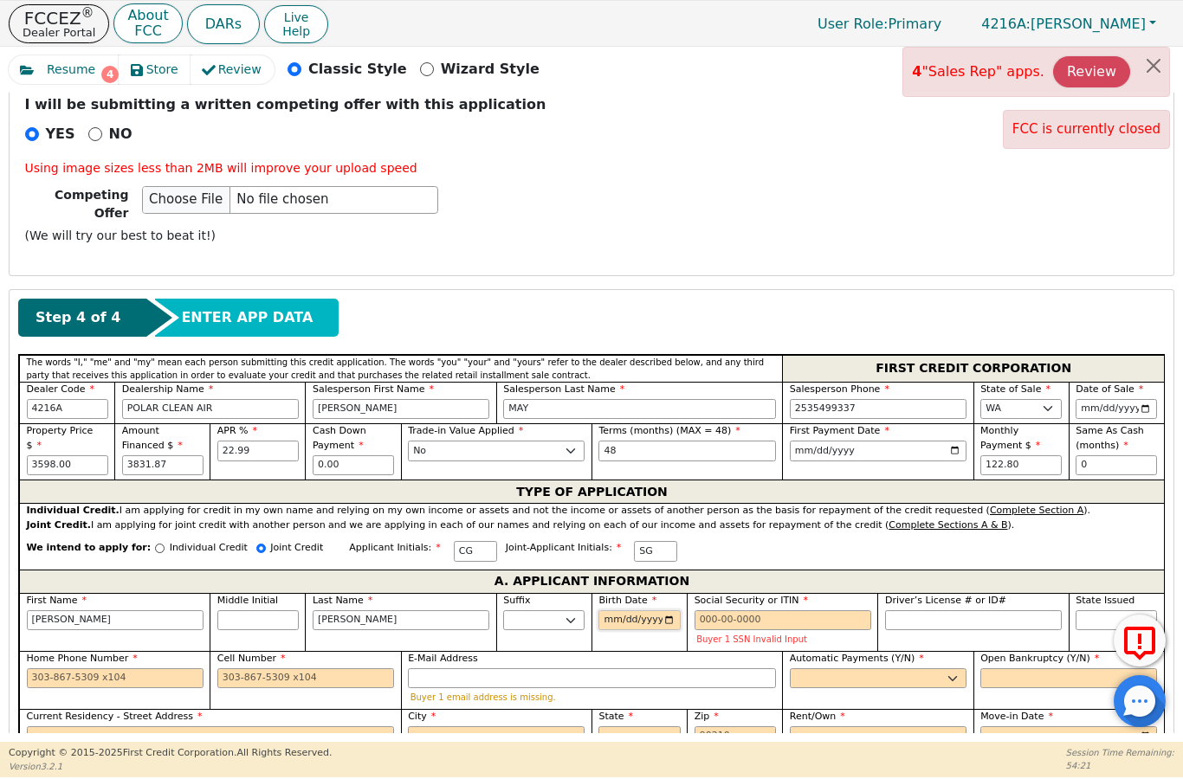
click at [636, 610] on input "[DATE]" at bounding box center [638, 620] width 81 height 21
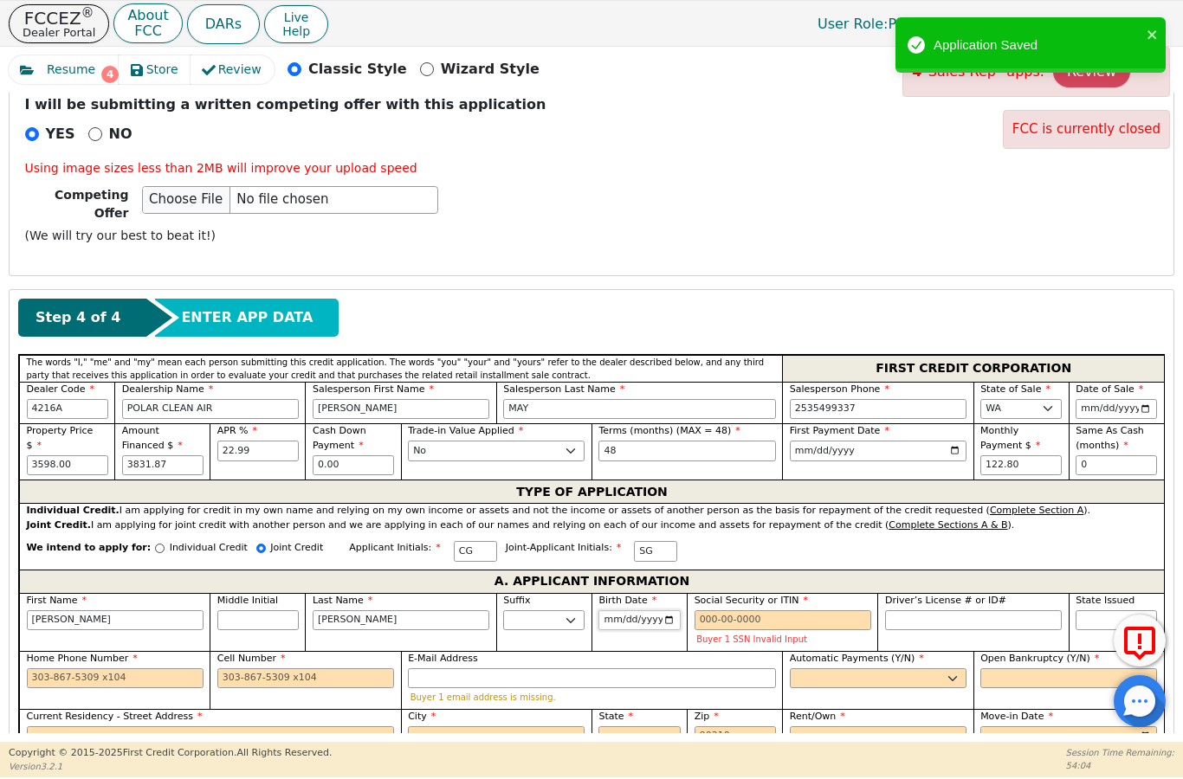
type input "[DATE]"
click at [754, 610] on input "Social Security or ITIN" at bounding box center [782, 620] width 177 height 21
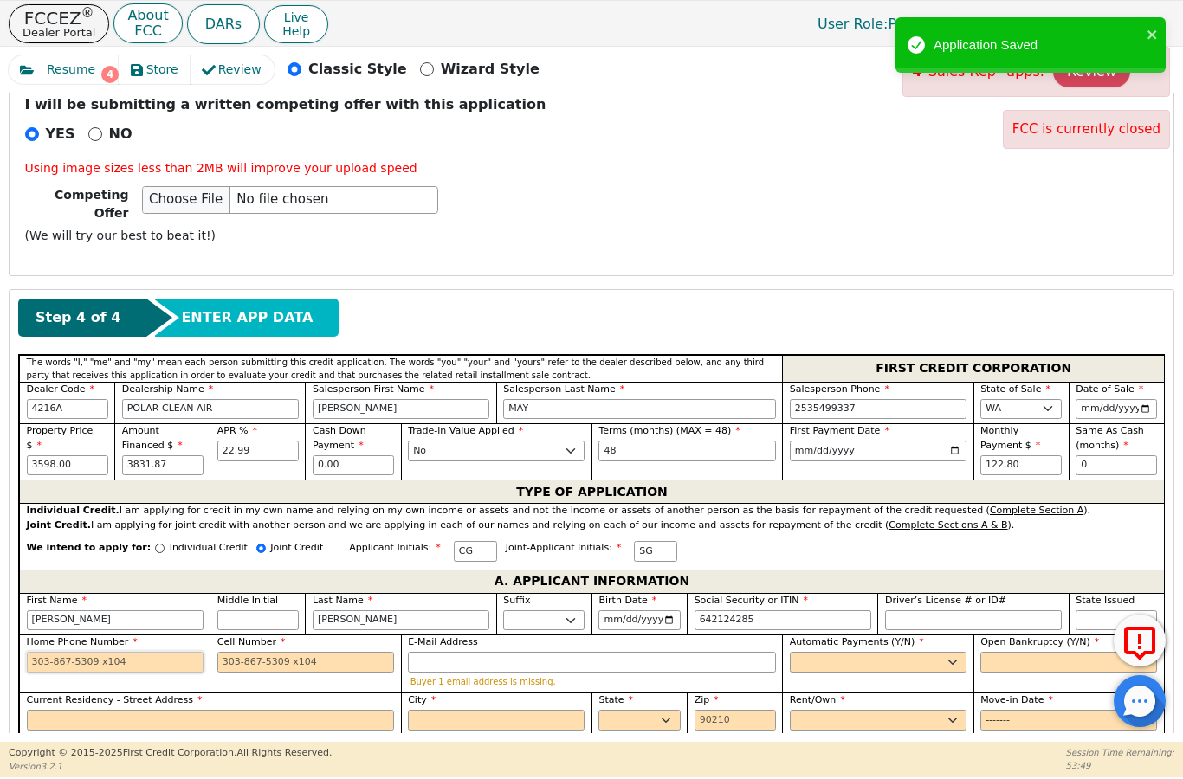
type input "***-**-4285"
click at [66, 743] on div "FCCEZ ® Dealer Portal About FCC DARs Live Help User Role : Primary 4216A: [PERS…" at bounding box center [591, 388] width 1183 height 777
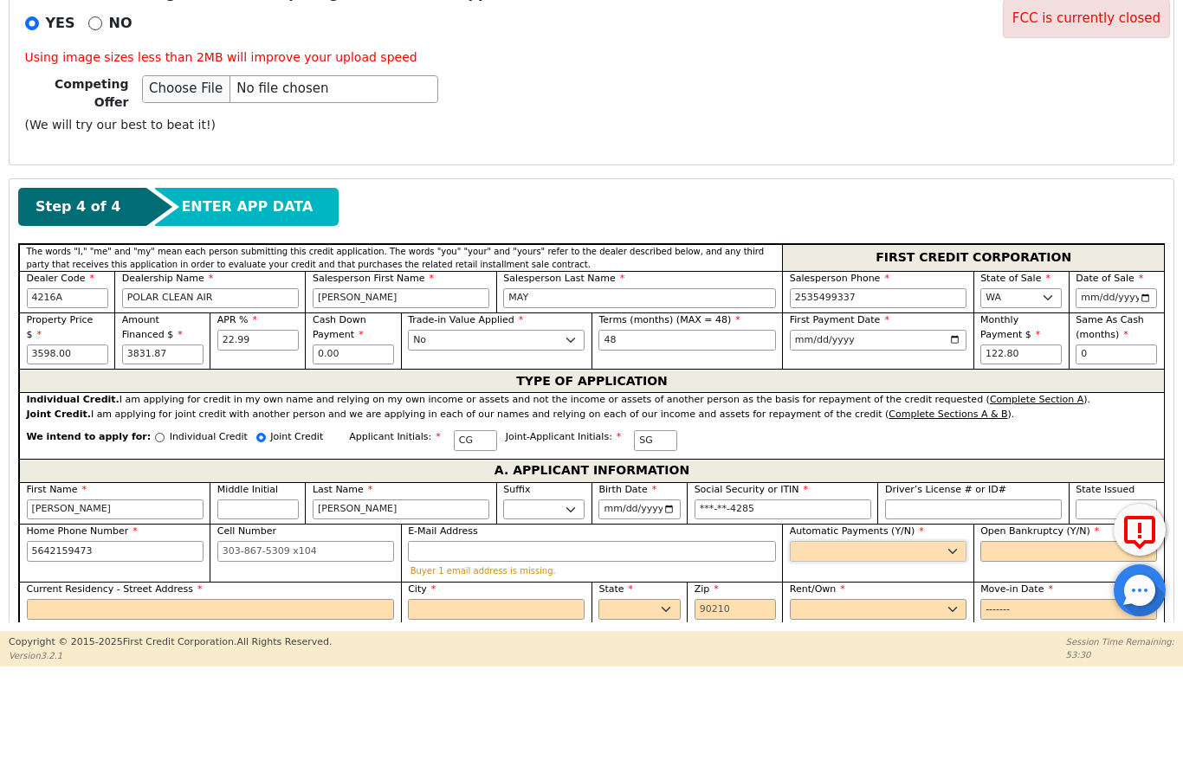
type input "[PHONE_NUMBER]"
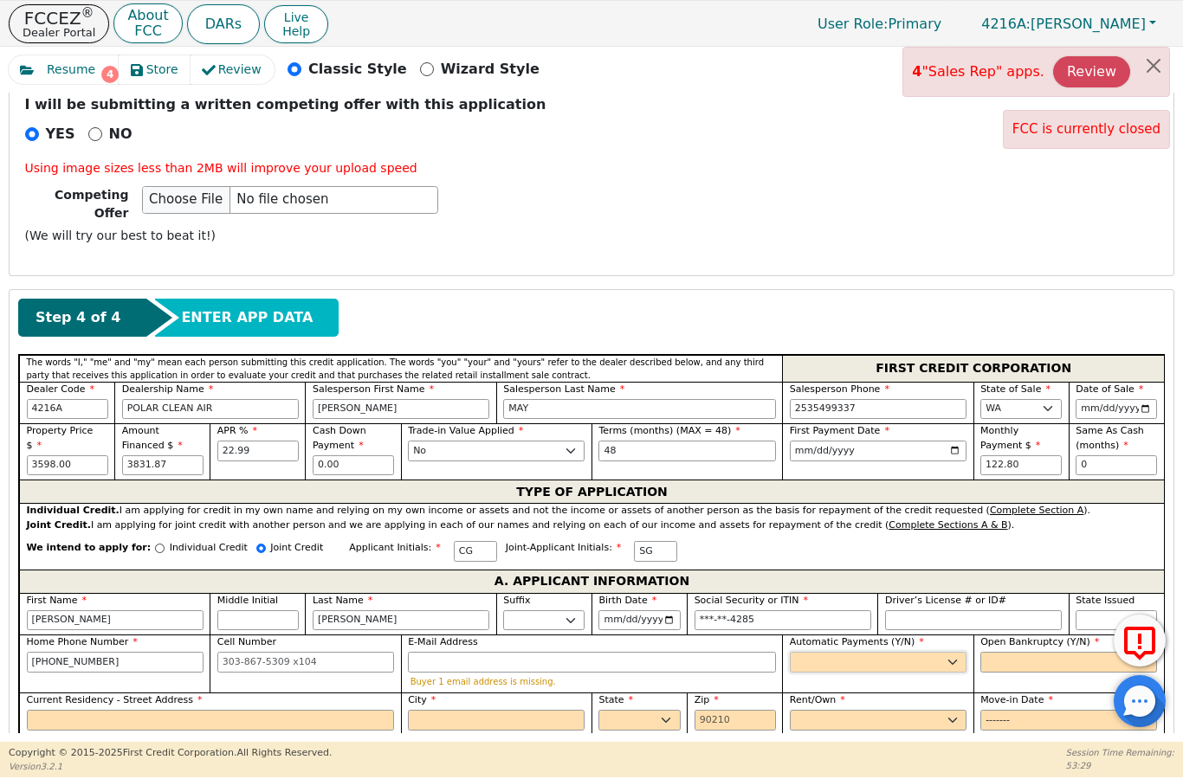
select select "y"
type input "[PERSON_NAME]"
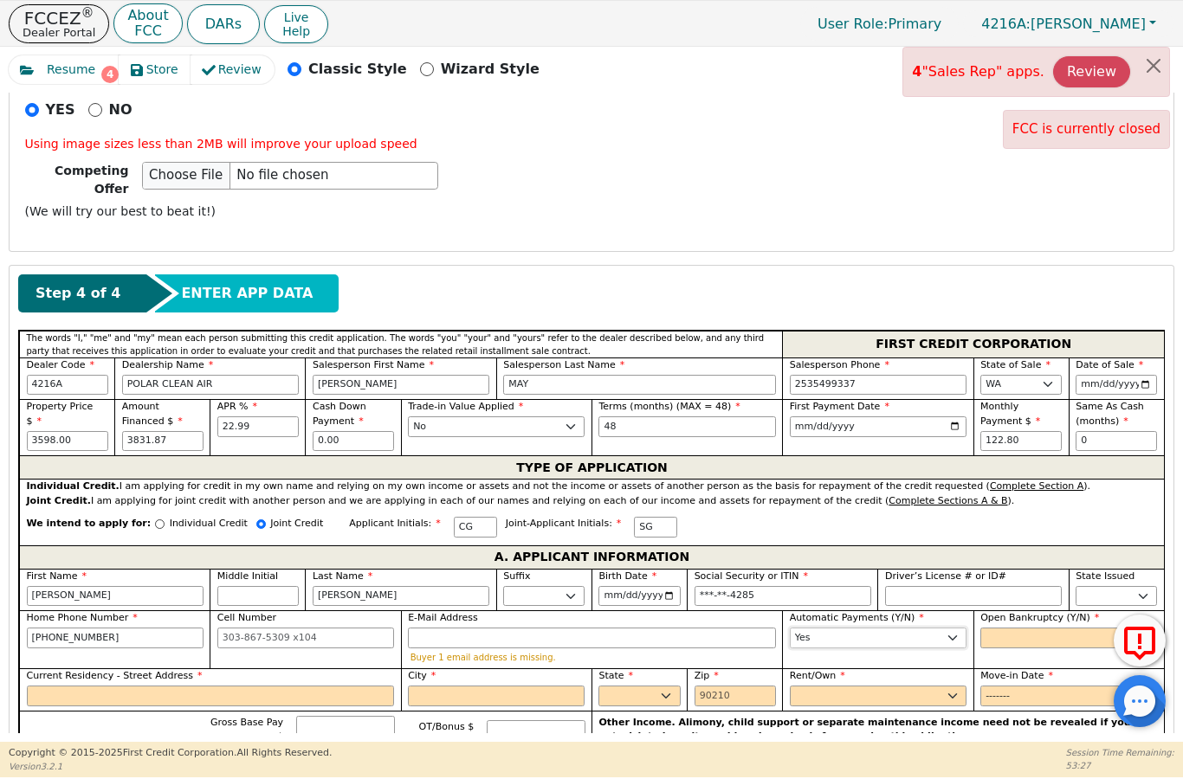
scroll to position [739, 0]
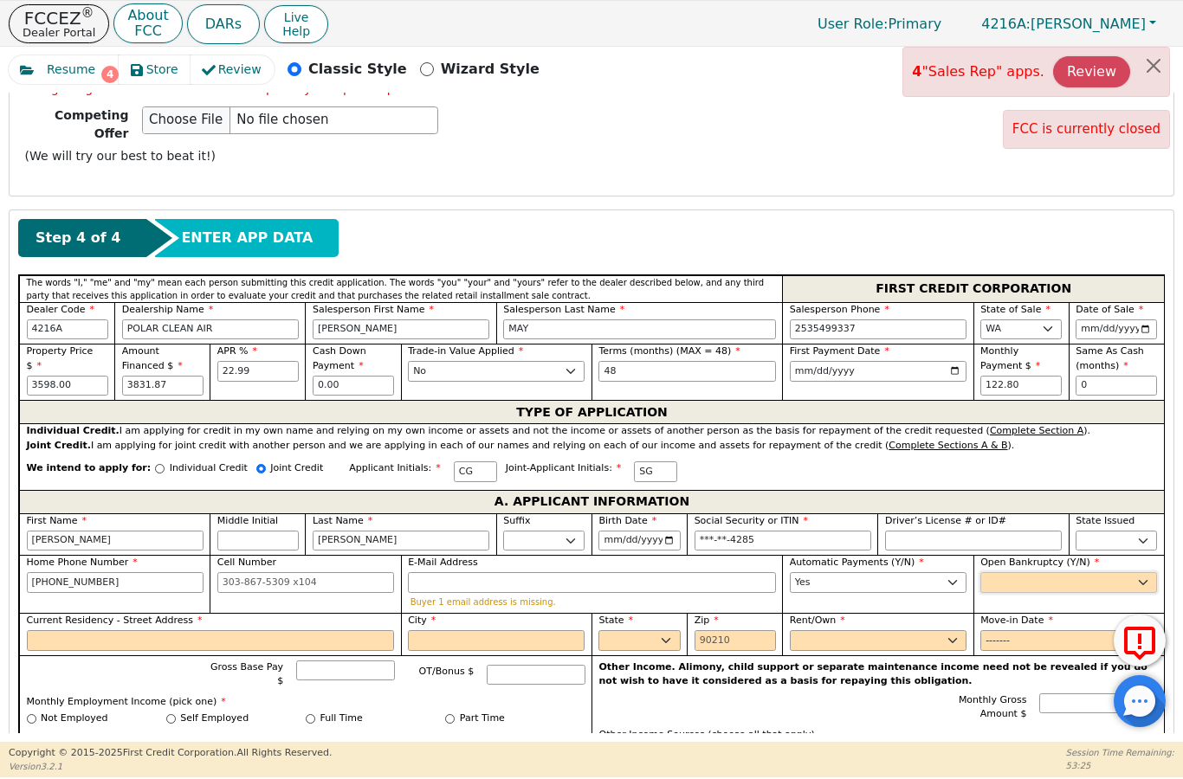
select select "n"
click at [294, 630] on input "Current Residency - Street Address" at bounding box center [211, 640] width 368 height 21
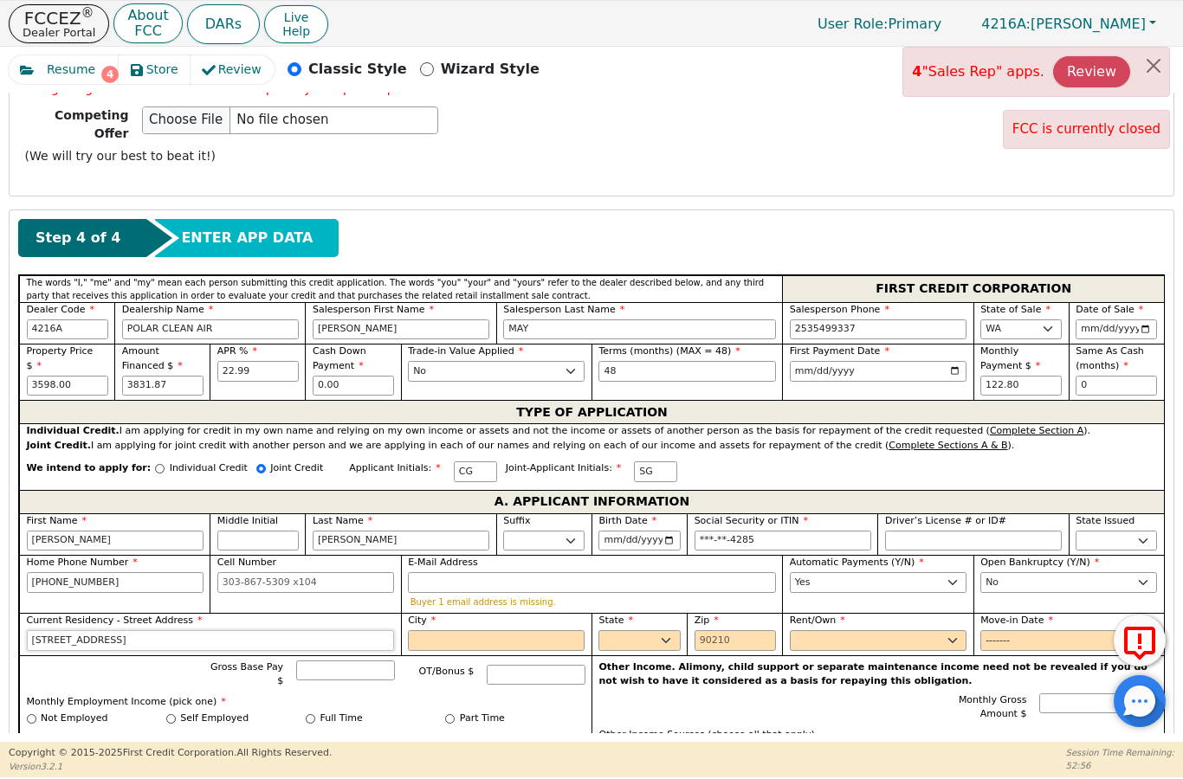
type input "[STREET_ADDRESS]"
click at [494, 630] on input "City" at bounding box center [496, 640] width 177 height 21
type input "[GEOGRAPHIC_DATA]"
select select "WA"
click at [716, 630] on input "Zip" at bounding box center [734, 640] width 81 height 21
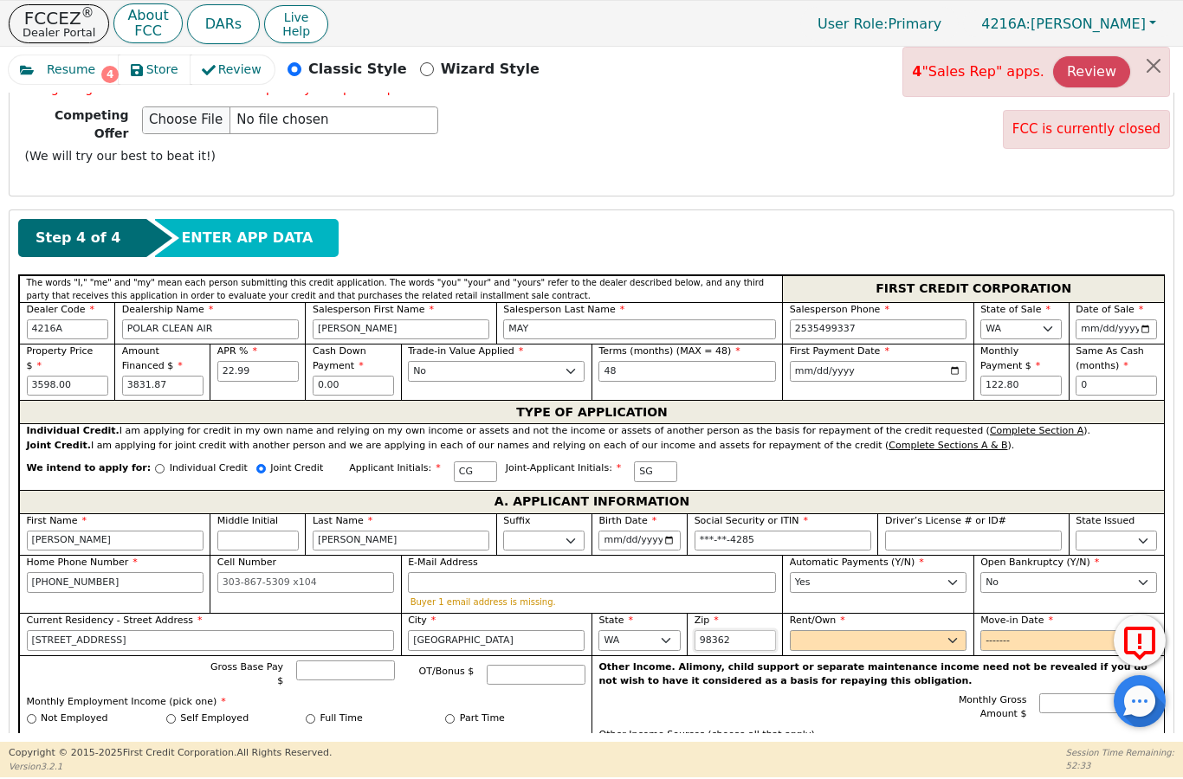
type input "98362"
select select "Rent"
click at [1054, 630] on input "2025-08" at bounding box center [1068, 640] width 177 height 21
type input "2018-08"
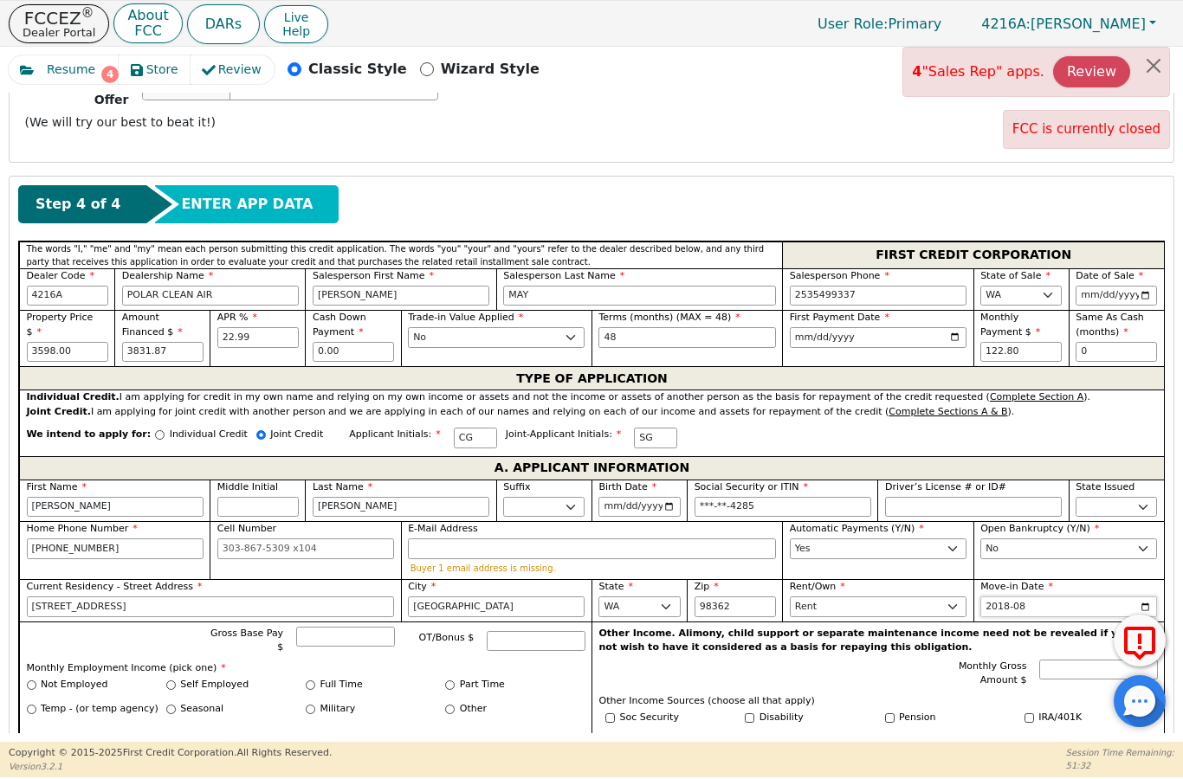
scroll to position [826, 0]
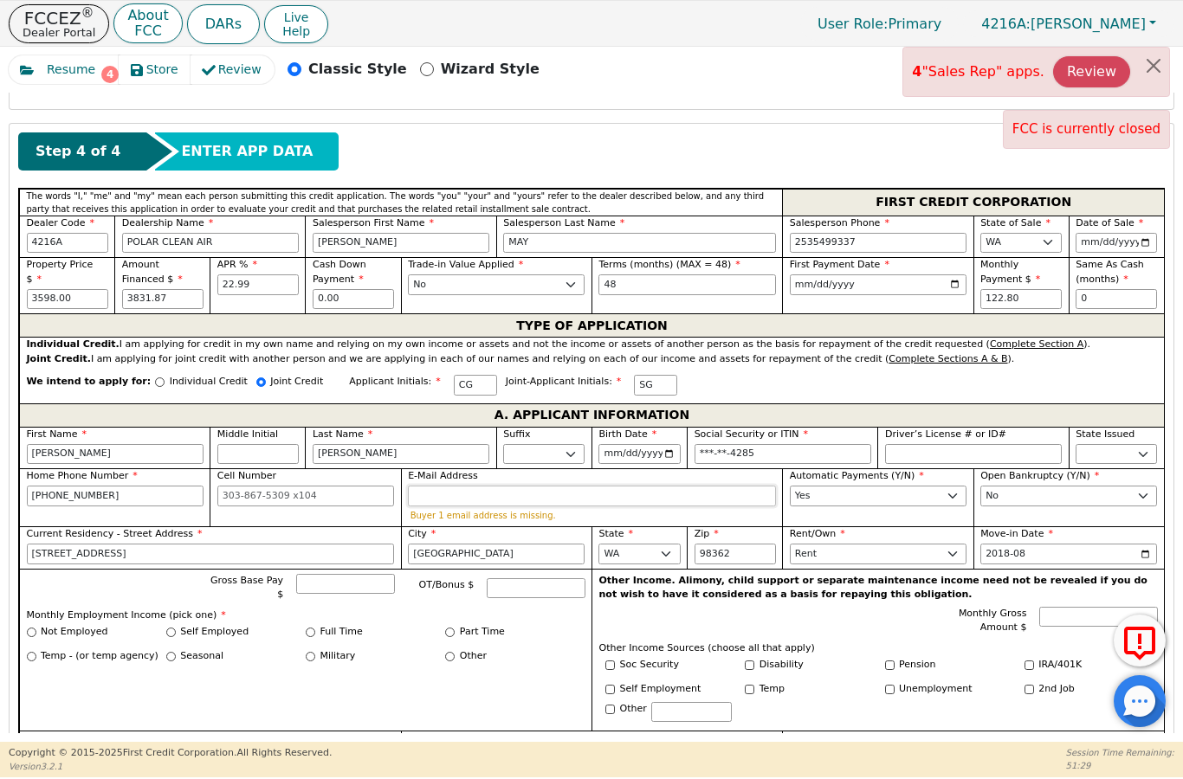
click at [614, 486] on input "E-Mail Address" at bounding box center [592, 496] width 368 height 21
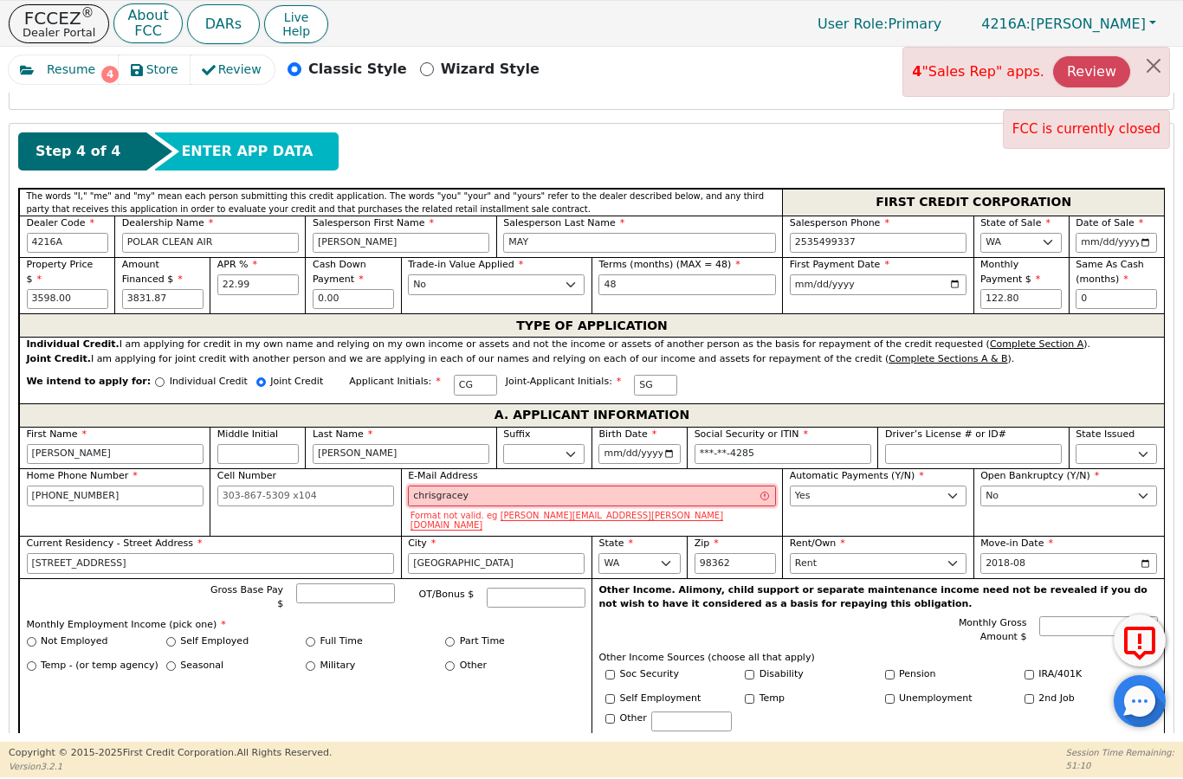
type input "chrisgracey"
click at [1103, 553] on input "2018-08" at bounding box center [1068, 563] width 177 height 21
type input "2017-08"
click at [0, 0] on html "FCCEZ ® Dealer Portal About FCC DARs Live Help User Role : Primary 4216A: [PERS…" at bounding box center [591, 388] width 1183 height 777
click at [551, 486] on input "chrisgracey" at bounding box center [592, 496] width 368 height 21
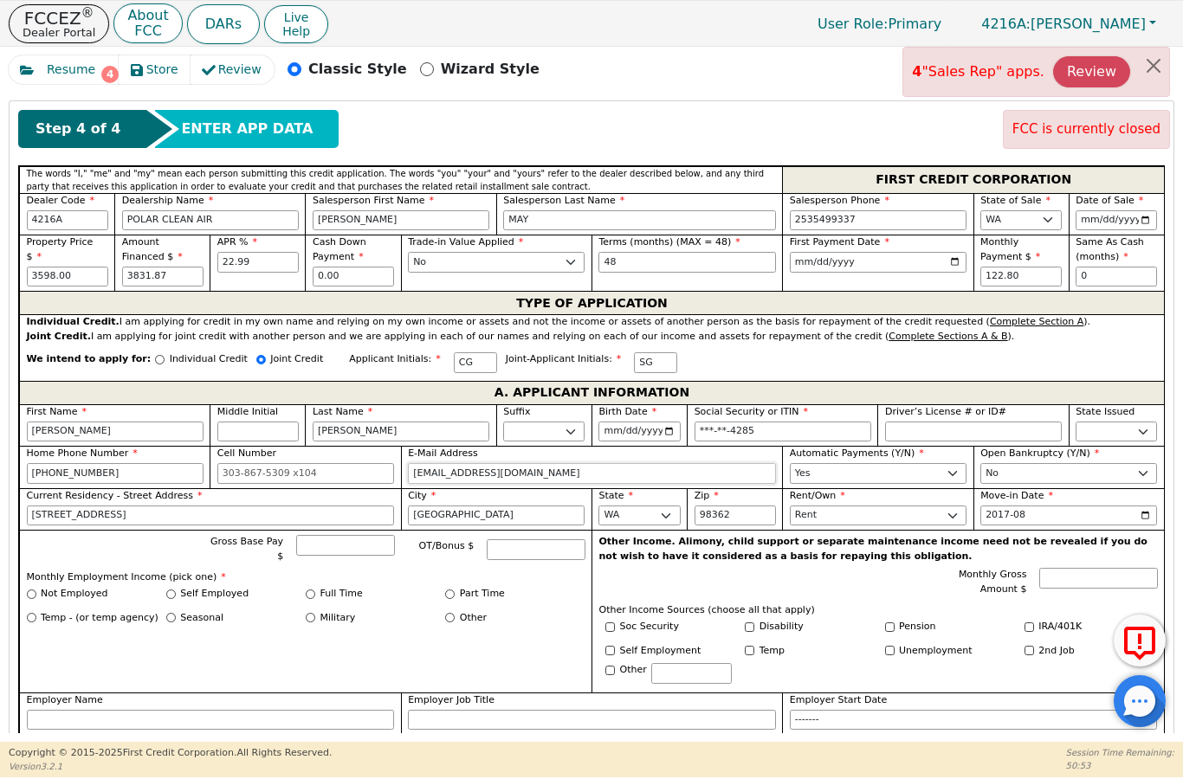
scroll to position [857, 0]
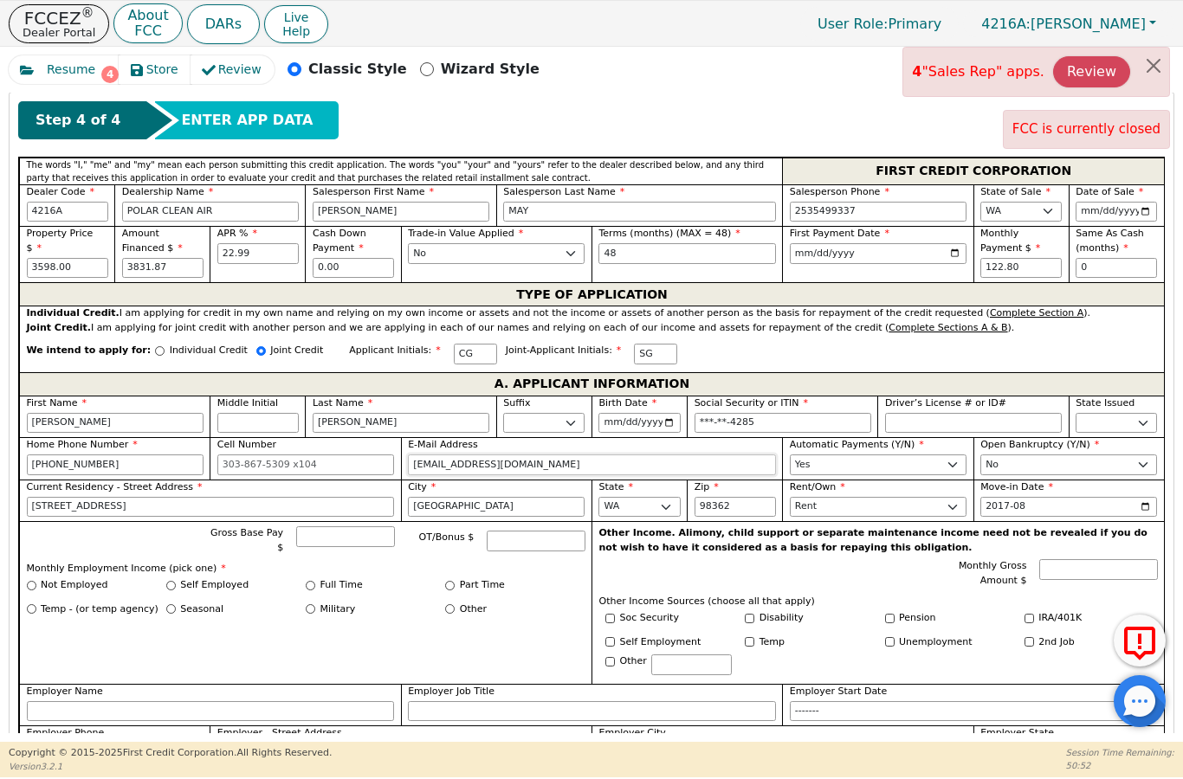
type input "[EMAIL_ADDRESS][DOMAIN_NAME]"
click at [354, 526] on input "Gross Base Pay $" at bounding box center [345, 536] width 98 height 21
type input "10000.00"
click at [313, 581] on input "Full Time" at bounding box center [311, 586] width 10 height 10
radio input "true"
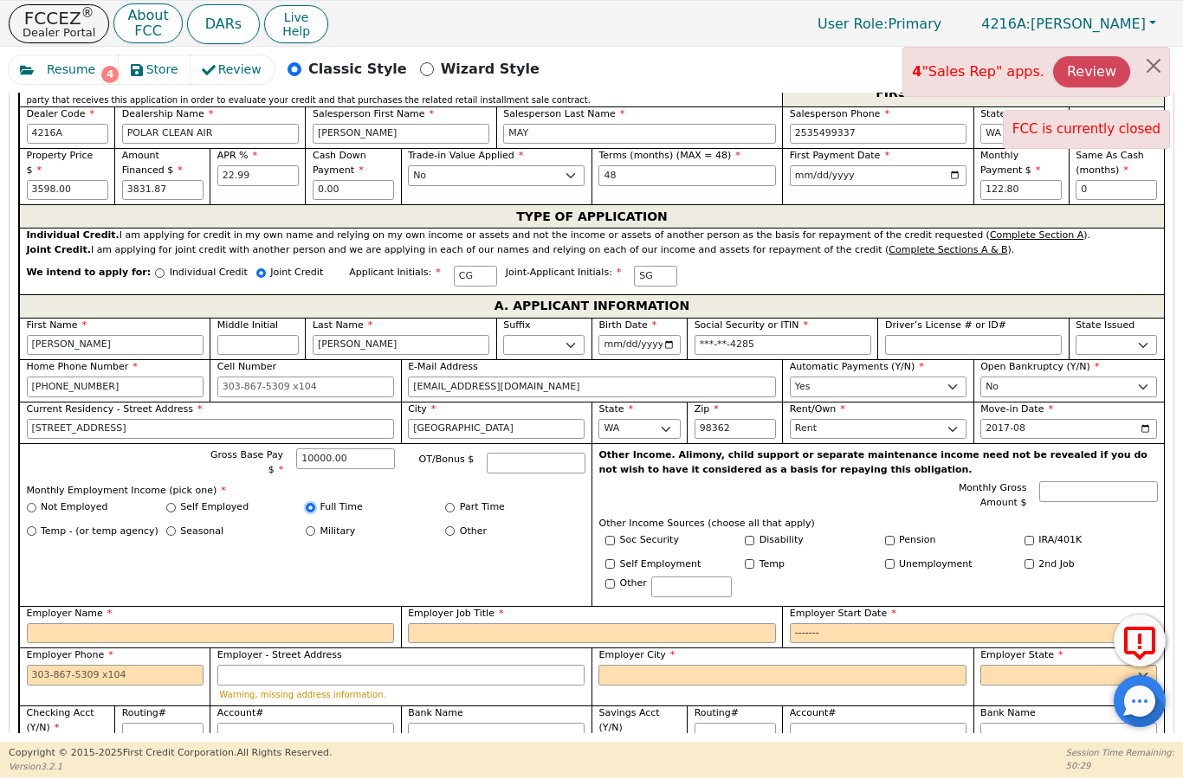
scroll to position [938, 0]
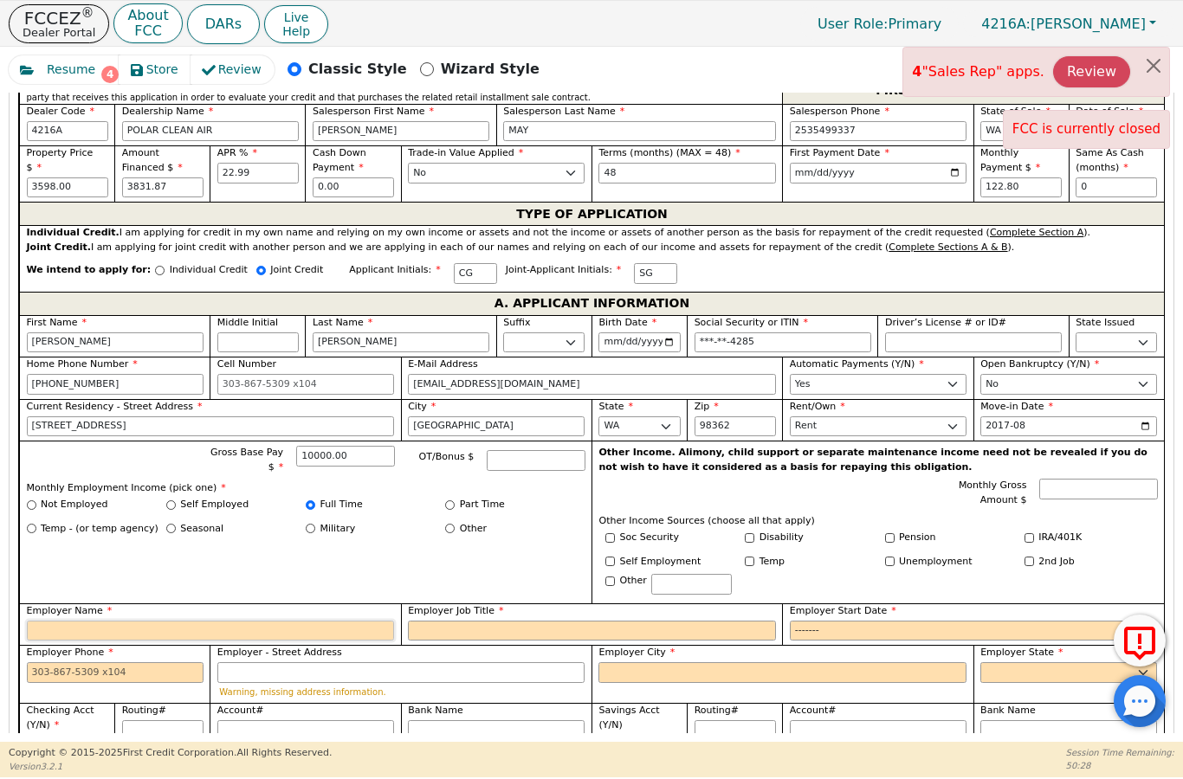
click at [343, 621] on input "Employer Name" at bounding box center [211, 631] width 368 height 21
type input "E"
type input "[US_STATE] State Department Corr"
click at [496, 621] on input "Employer Job Title" at bounding box center [592, 631] width 368 height 21
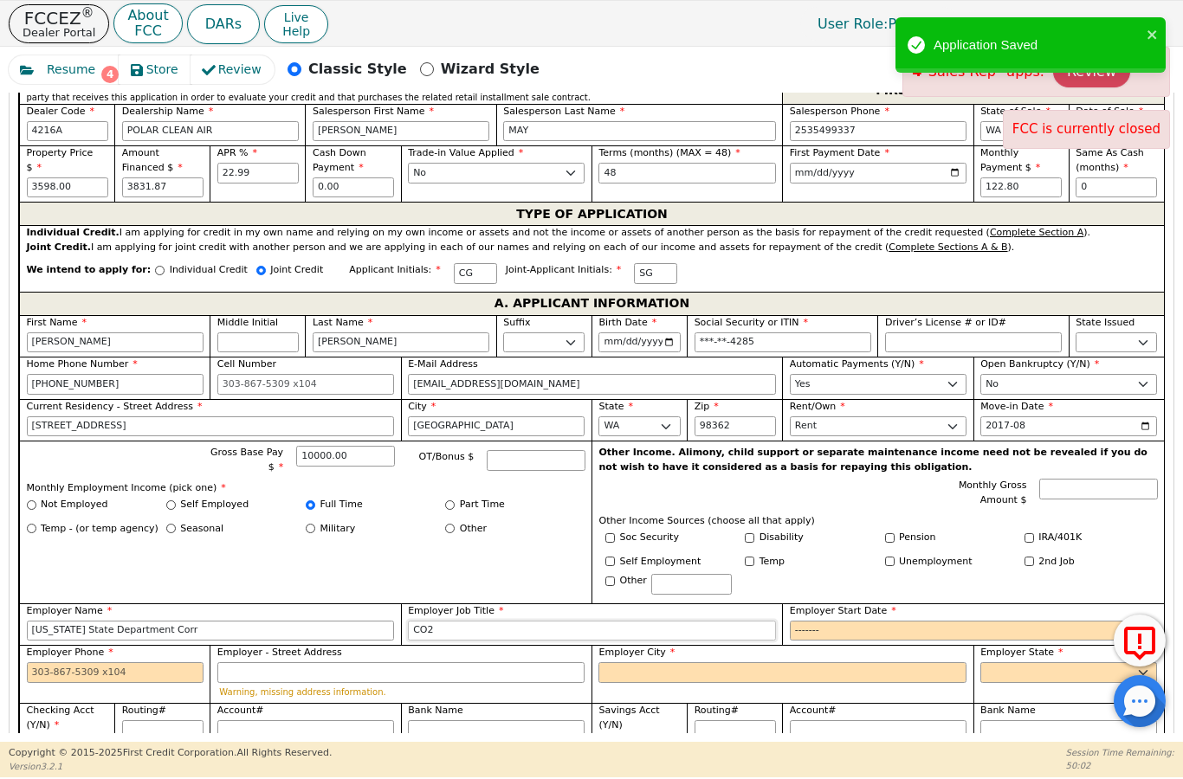
type input "CO2"
click at [838, 621] on input "2025-08" at bounding box center [974, 631] width 368 height 21
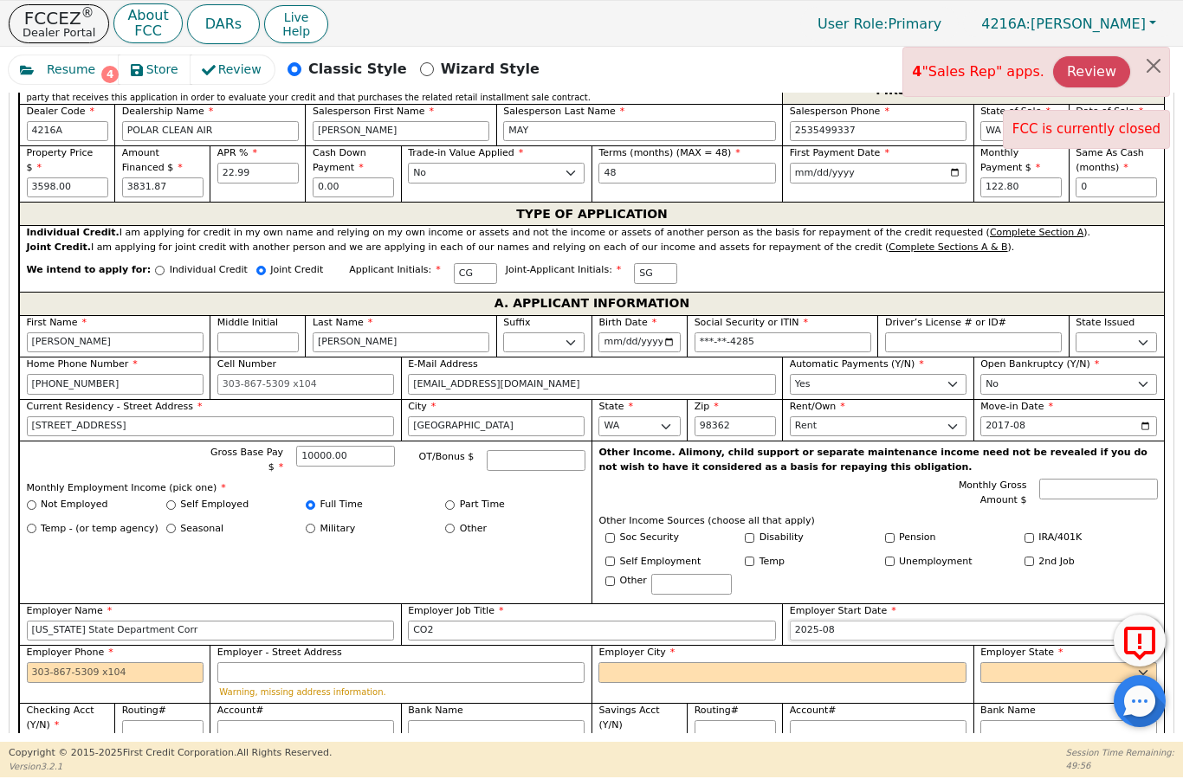
type input "2024-08"
click at [621, 662] on input "Employer City" at bounding box center [782, 672] width 368 height 21
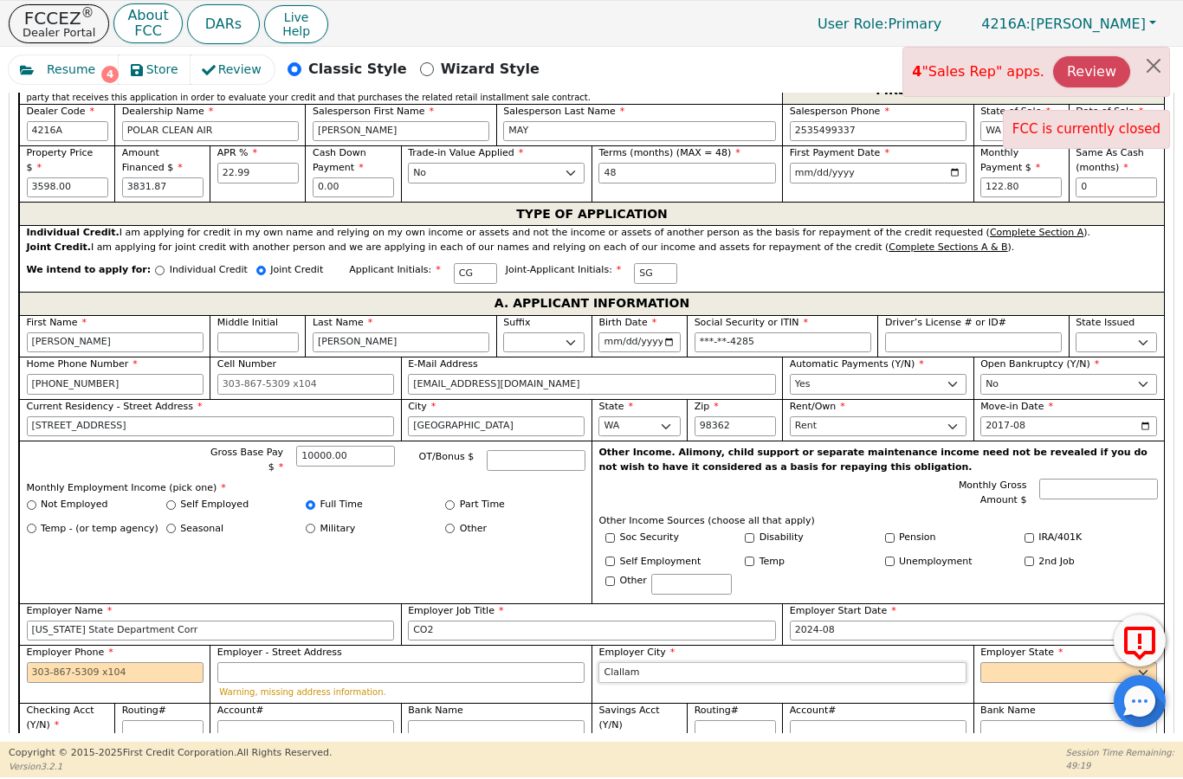
type input "Clallam"
select select "WA"
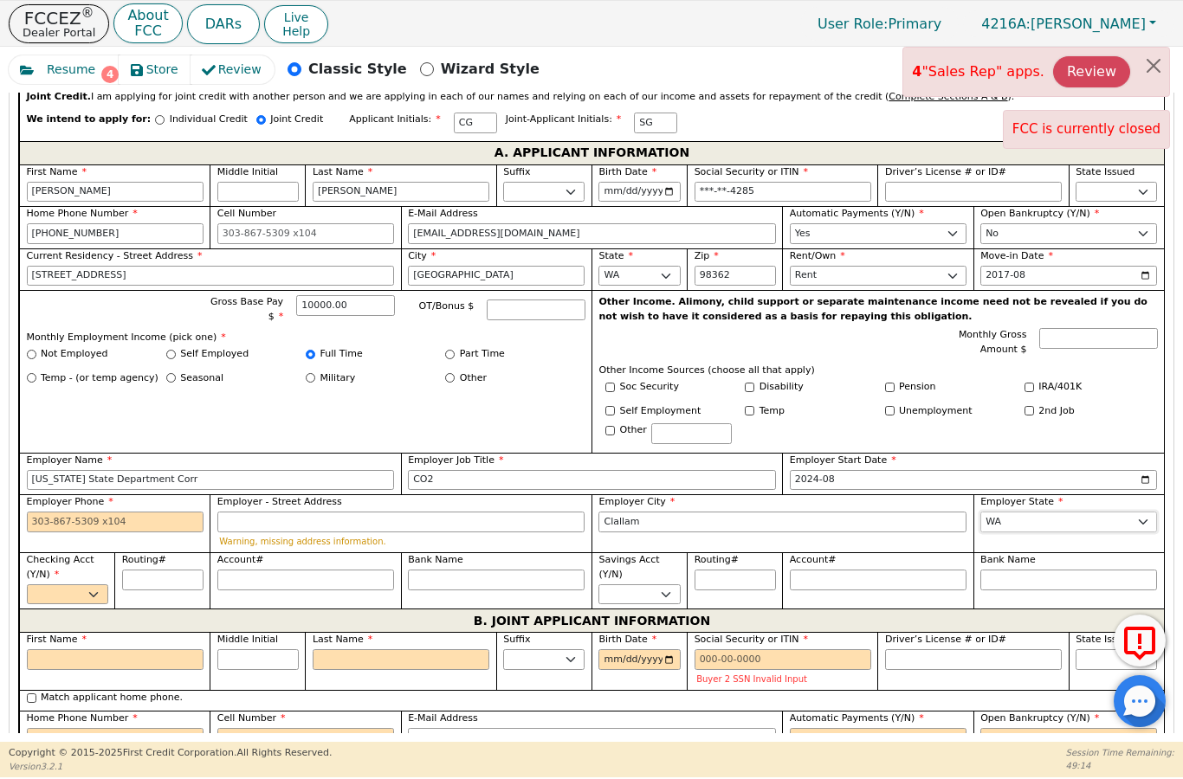
scroll to position [1091, 0]
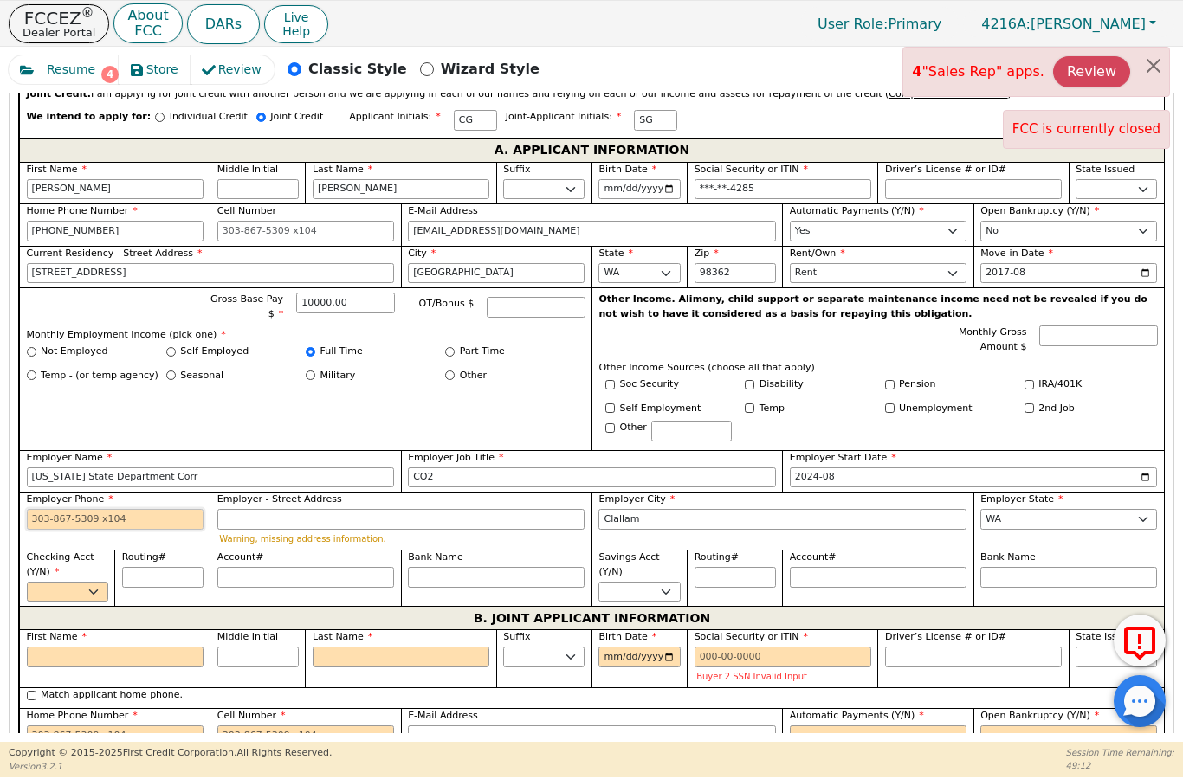
click at [132, 509] on input "Employer Phone" at bounding box center [115, 519] width 177 height 21
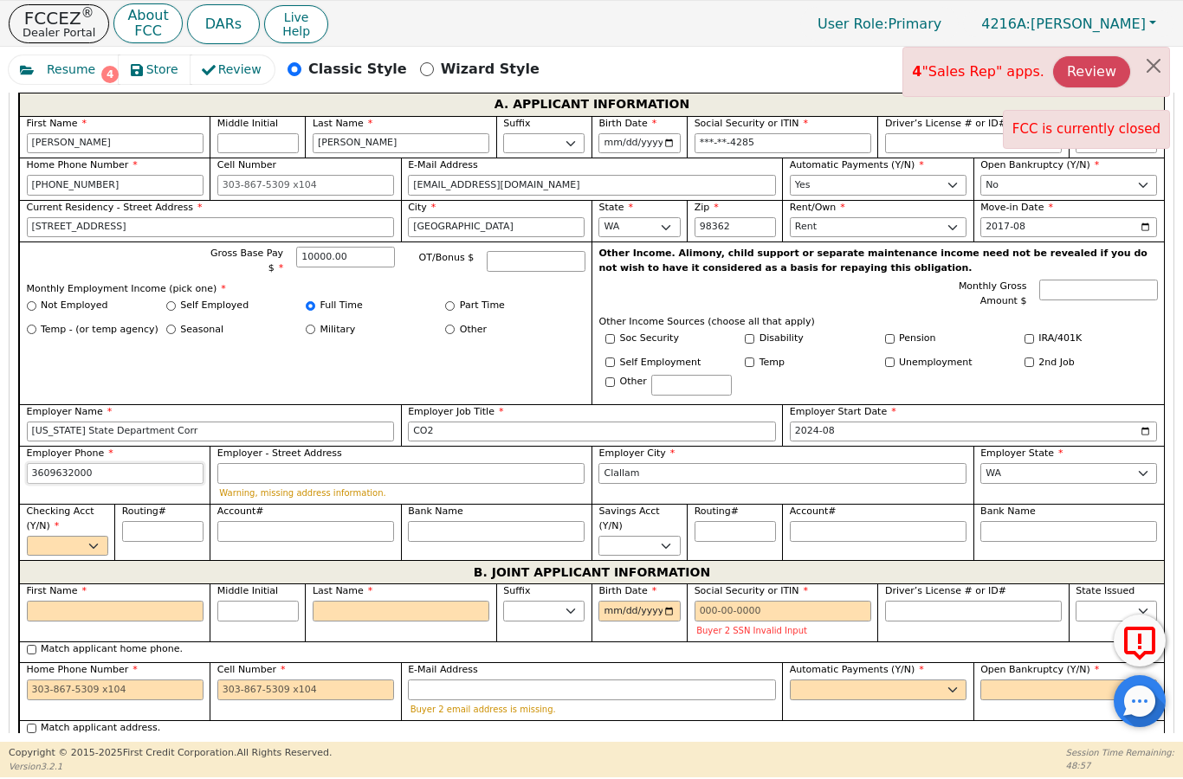
scroll to position [1138, 0]
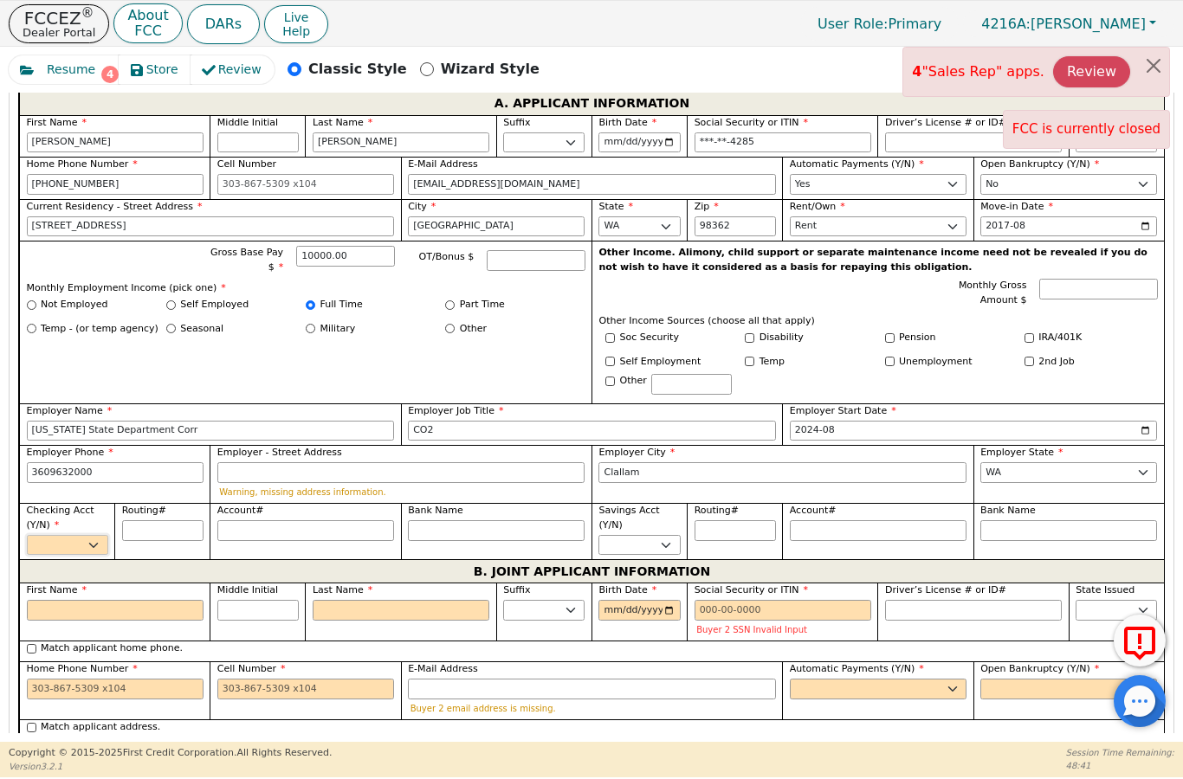
type input "[PHONE_NUMBER]"
select select "y"
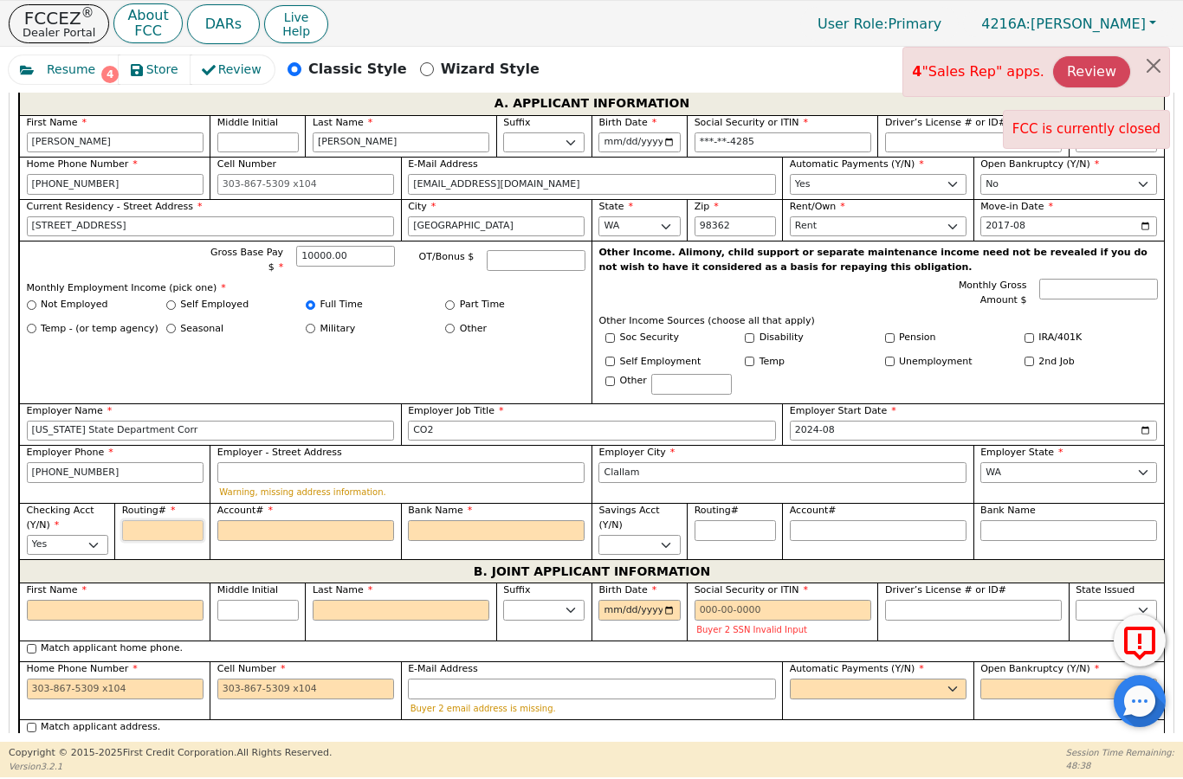
click at [150, 520] on input "Routing#" at bounding box center [162, 530] width 81 height 21
type input "1"
type input "*"
type input "12"
type input "**"
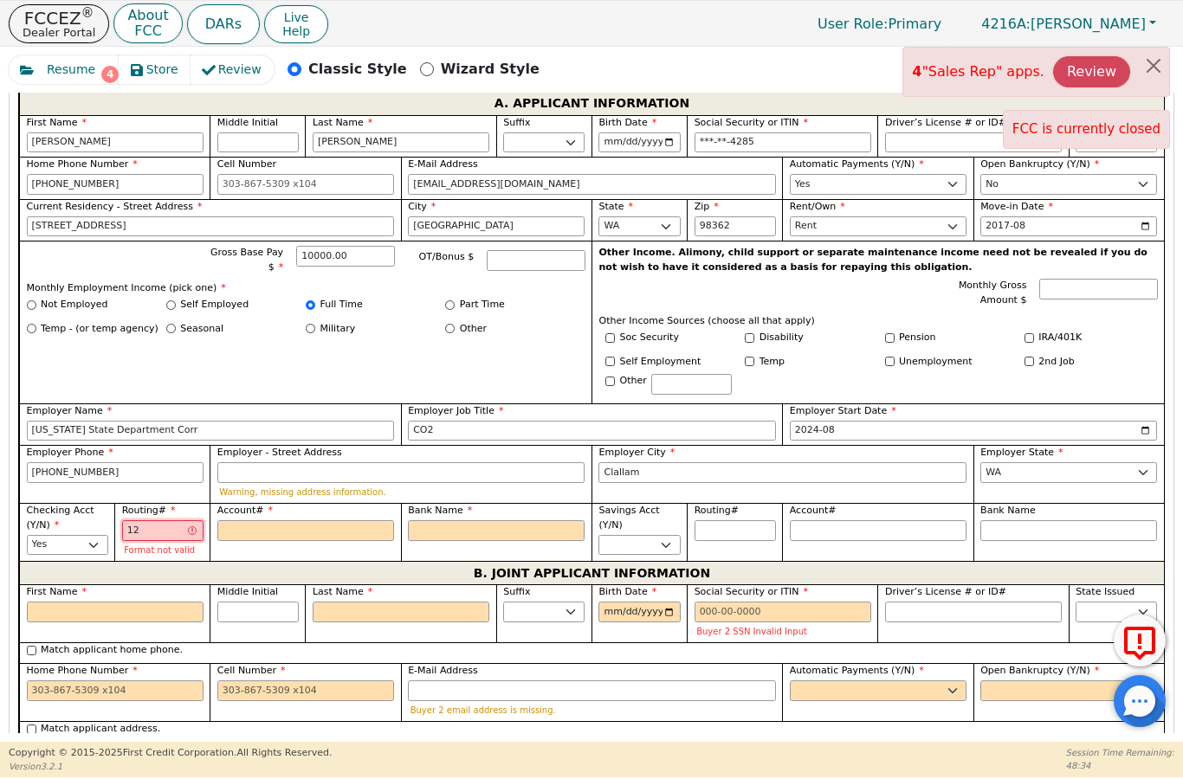
type input "125"
type input "***"
type input "1250"
type input "****"
type input "12500"
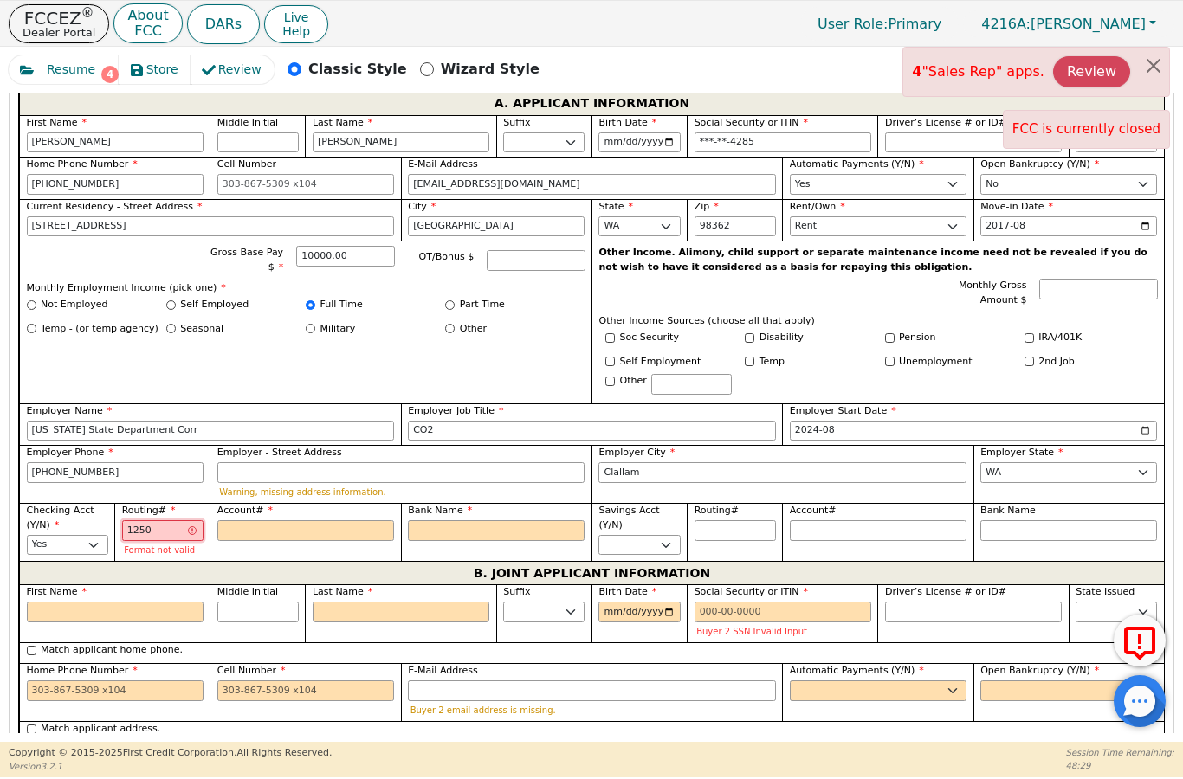
type input "*****"
type input "125005"
type input "******"
type input "1250057"
type input "*******"
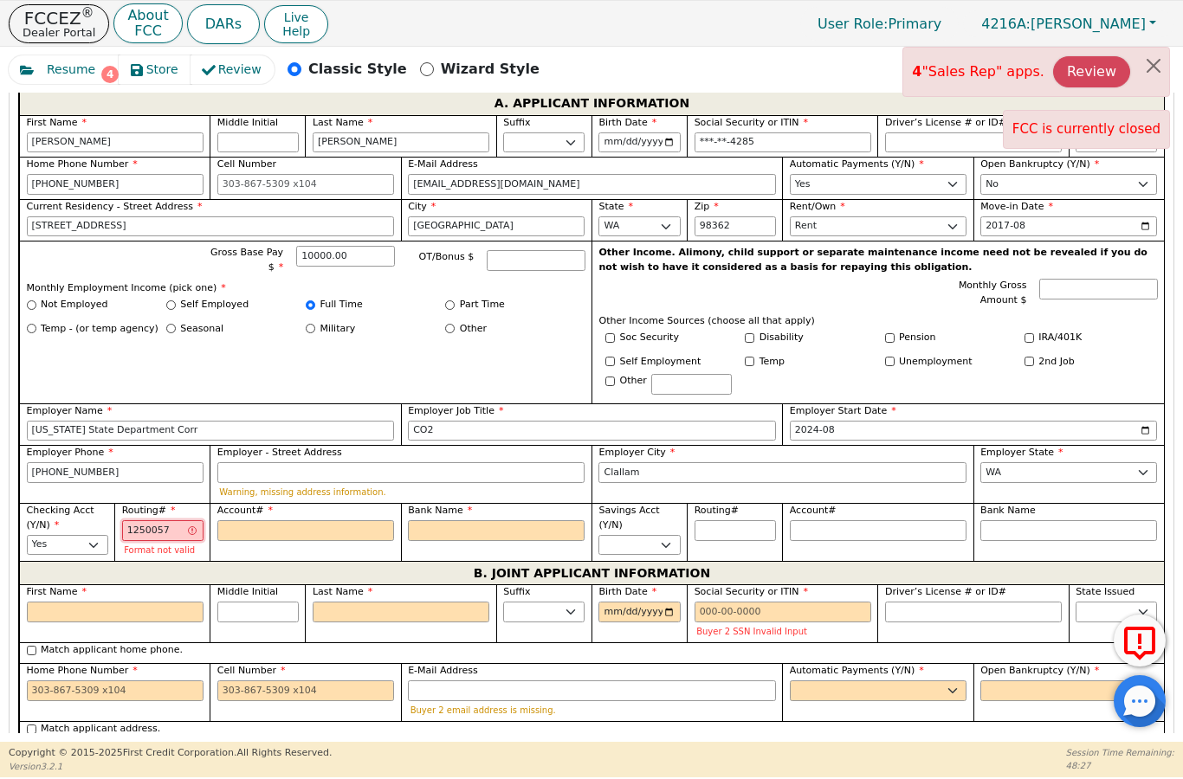
type input "12500574"
type input "********"
type input "125000574"
type input "*********"
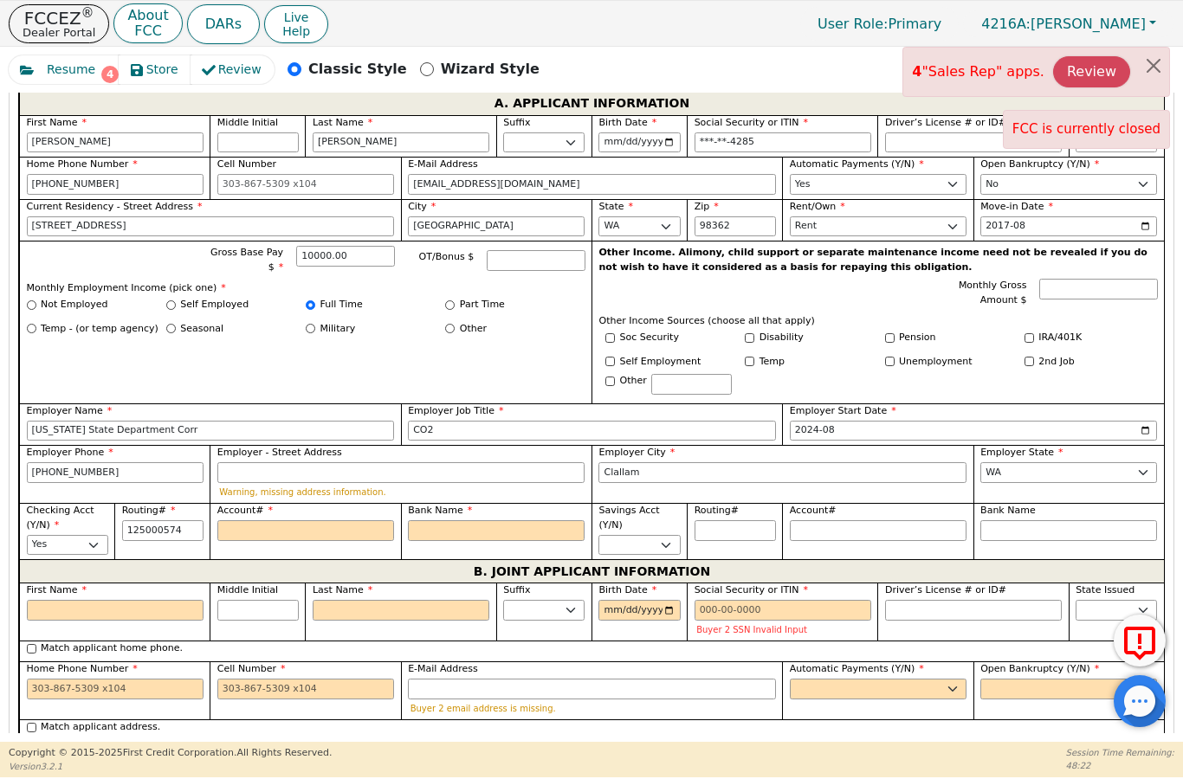
type input "*********"
click at [237, 520] on input "Account#" at bounding box center [305, 530] width 177 height 21
type input "4"
type input "*"
type input "47"
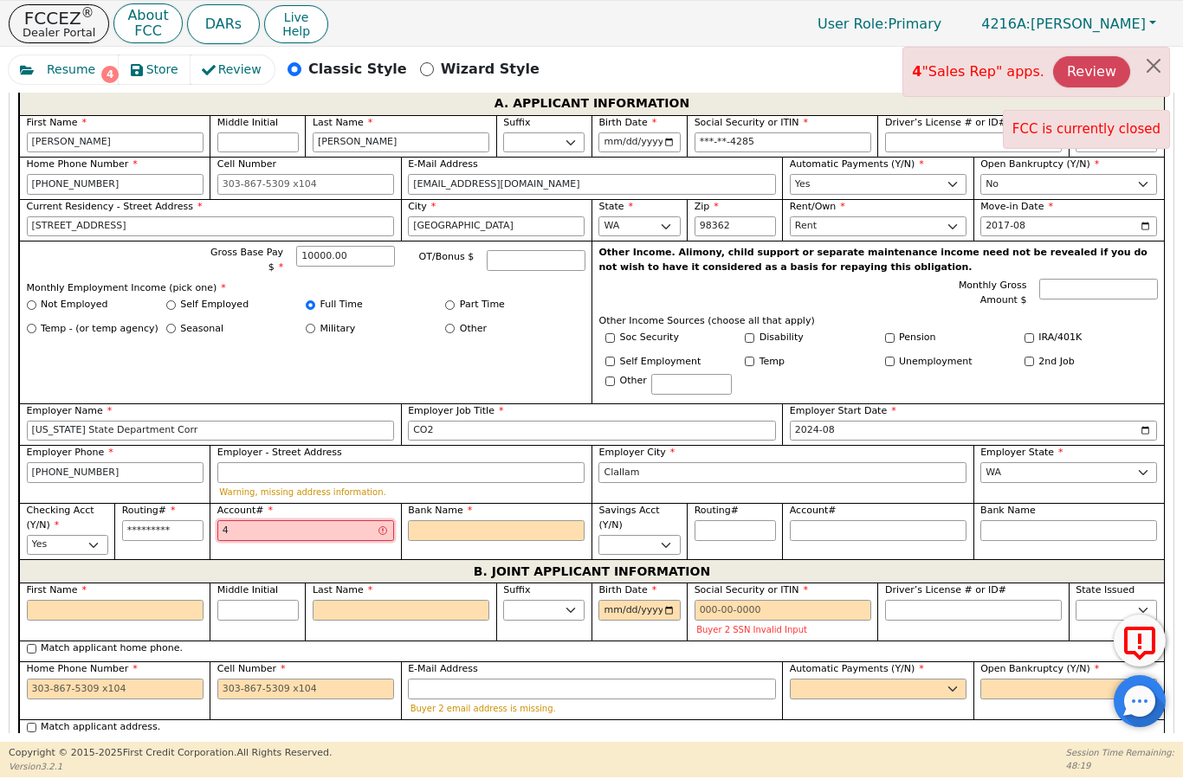
type input "**"
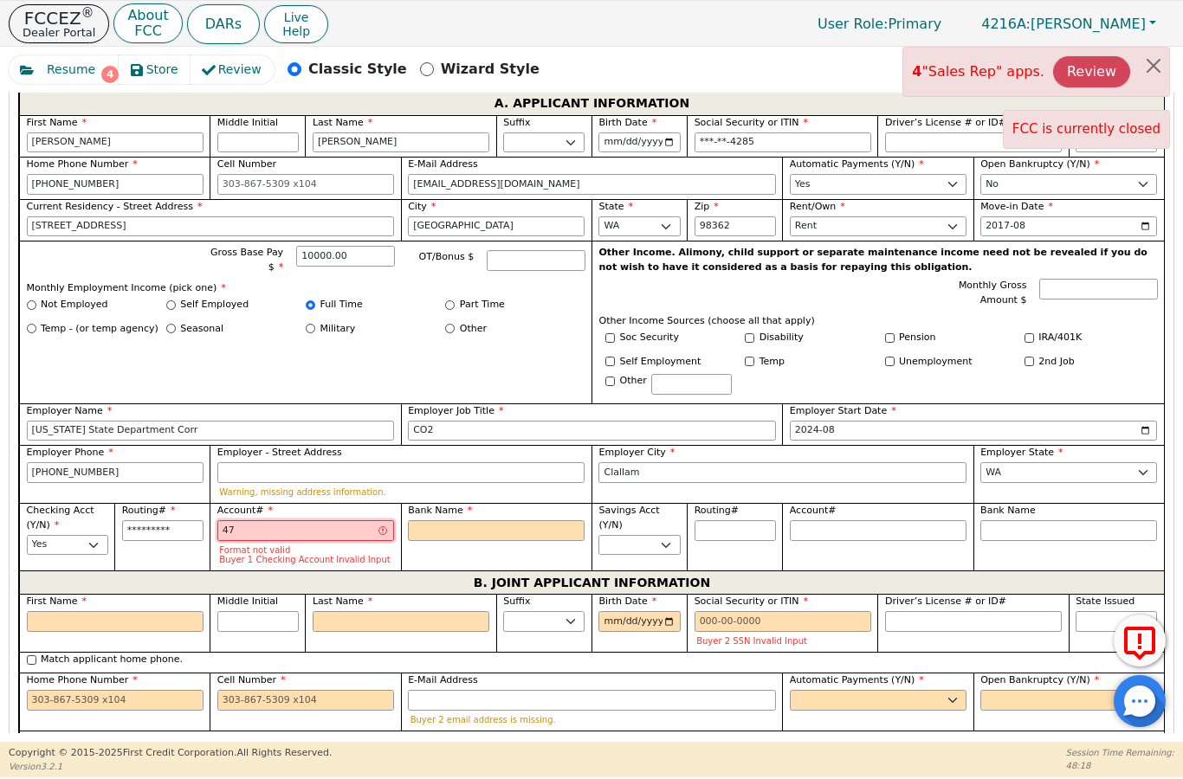
type input "472"
type input "***"
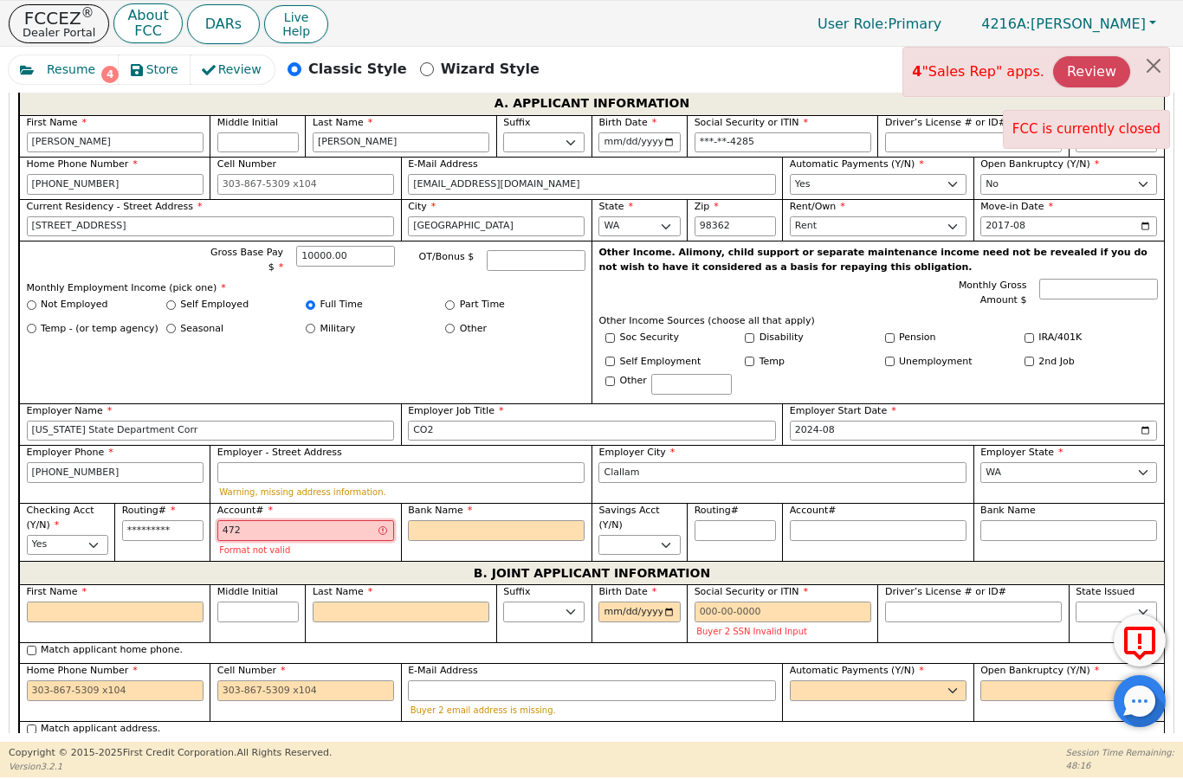
type input "4729"
type input "****"
type input "47290"
type input "*****"
type input "472907"
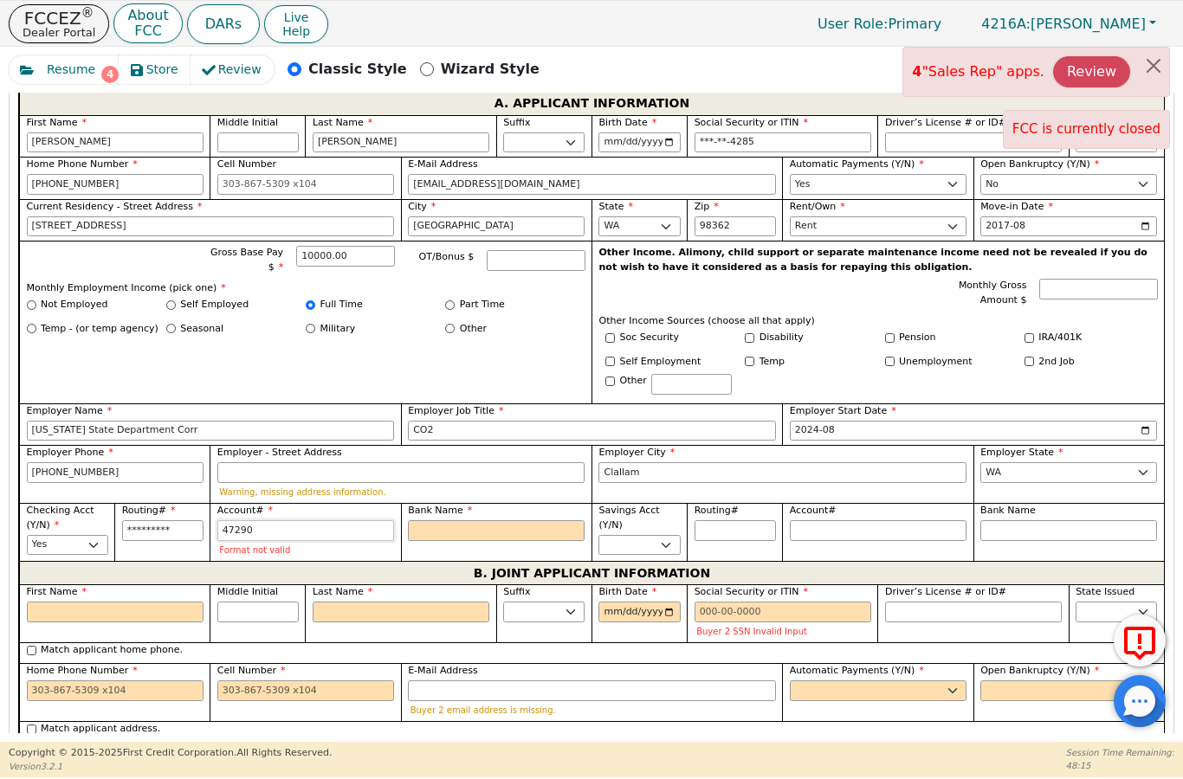
type input "******"
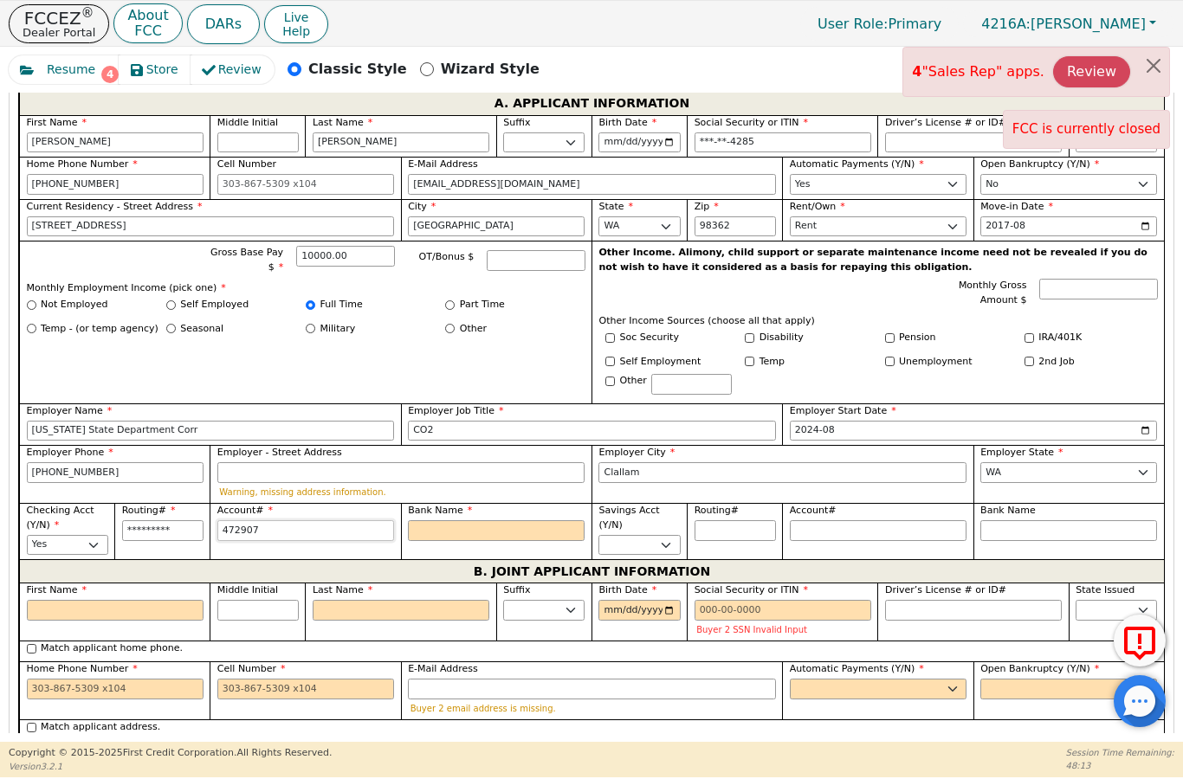
type input "4729070"
type input "*******"
type input "47290700"
type input "********"
type input "472907000"
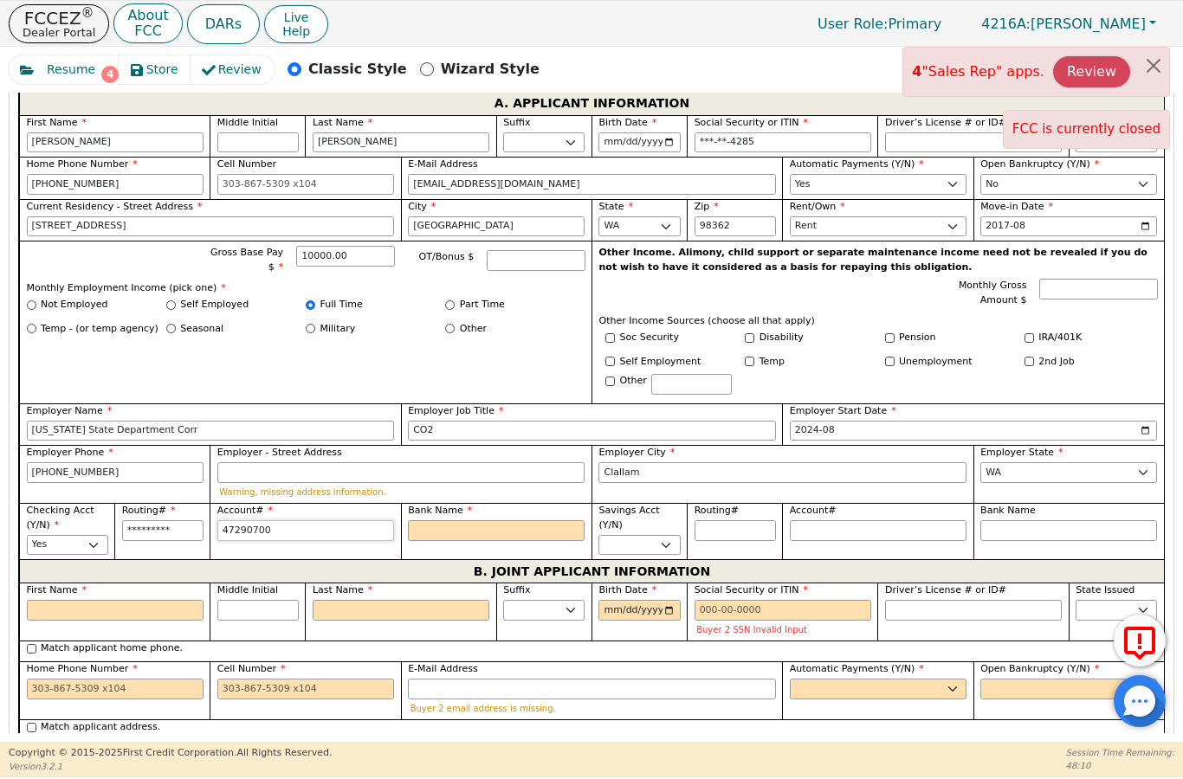
type input "*********"
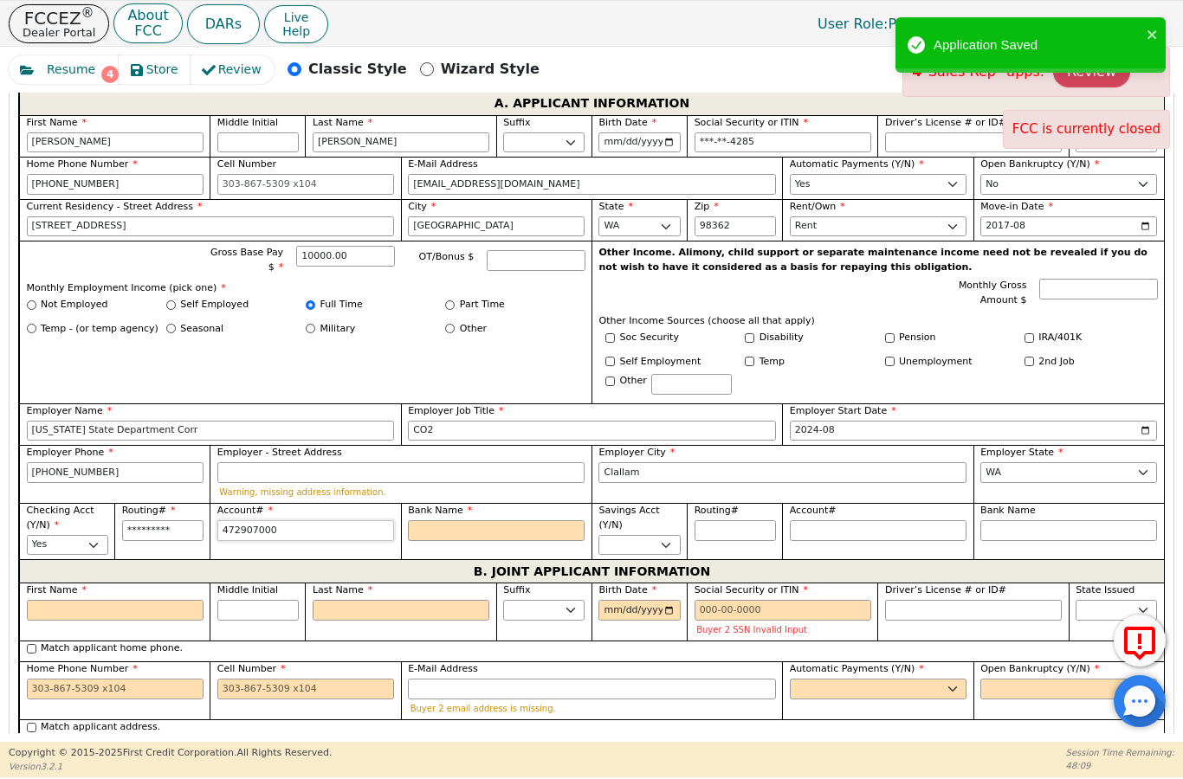
type input "4729070003"
type input "**********"
type input "472907000"
type input "*********"
type input "4729070002"
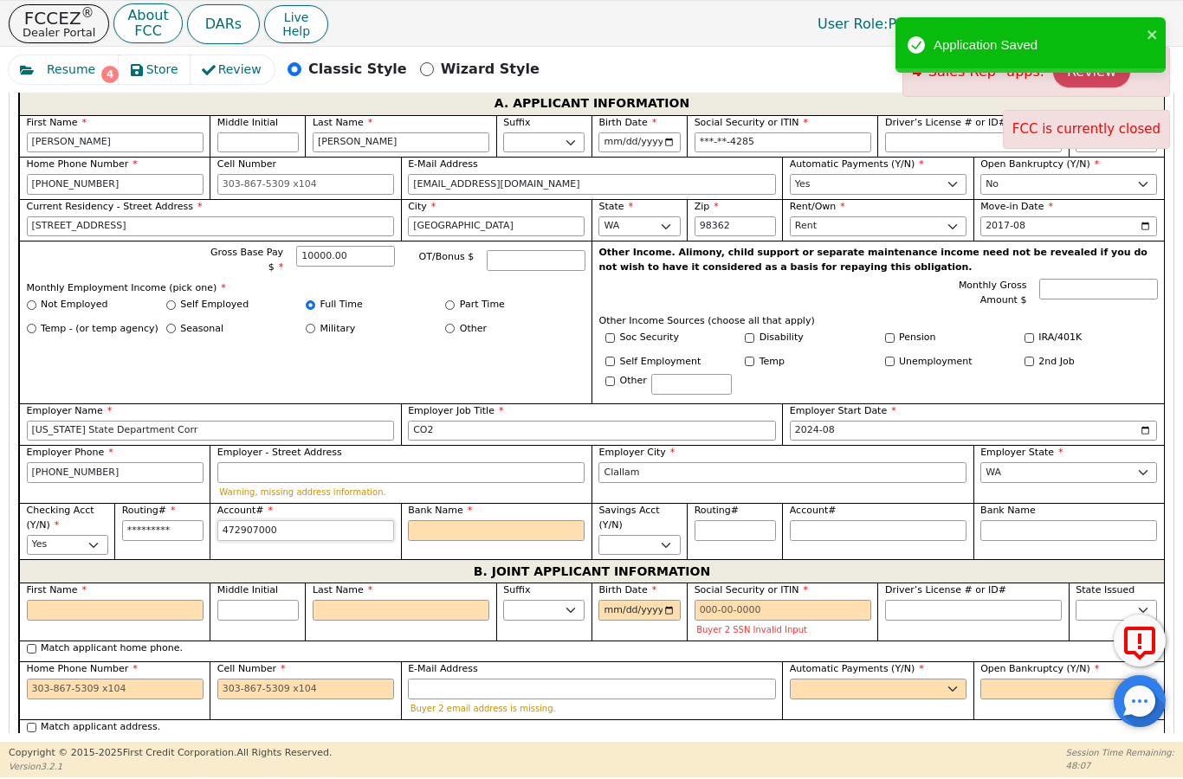
type input "**********"
type input "47290700027"
type input "**********"
type input "472907000278"
type input "**********"
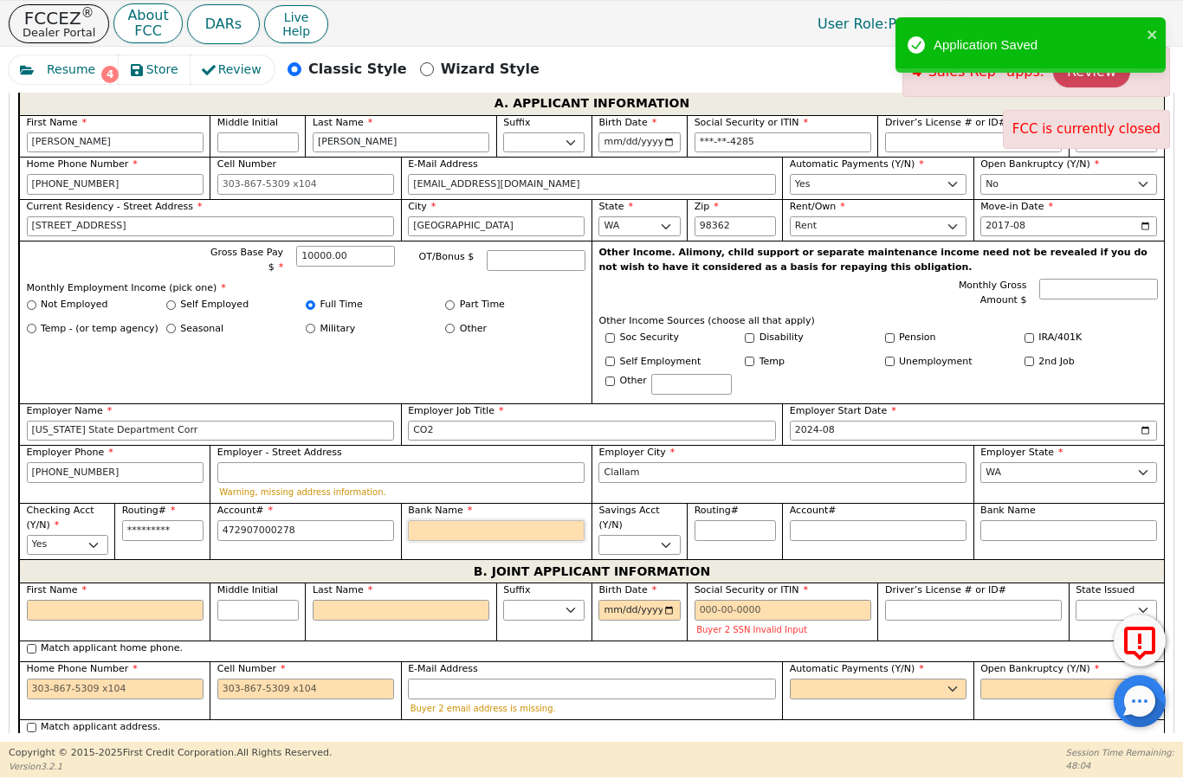
type input "**********"
click at [434, 520] on input "Bank Name" at bounding box center [496, 530] width 177 height 21
type input "T"
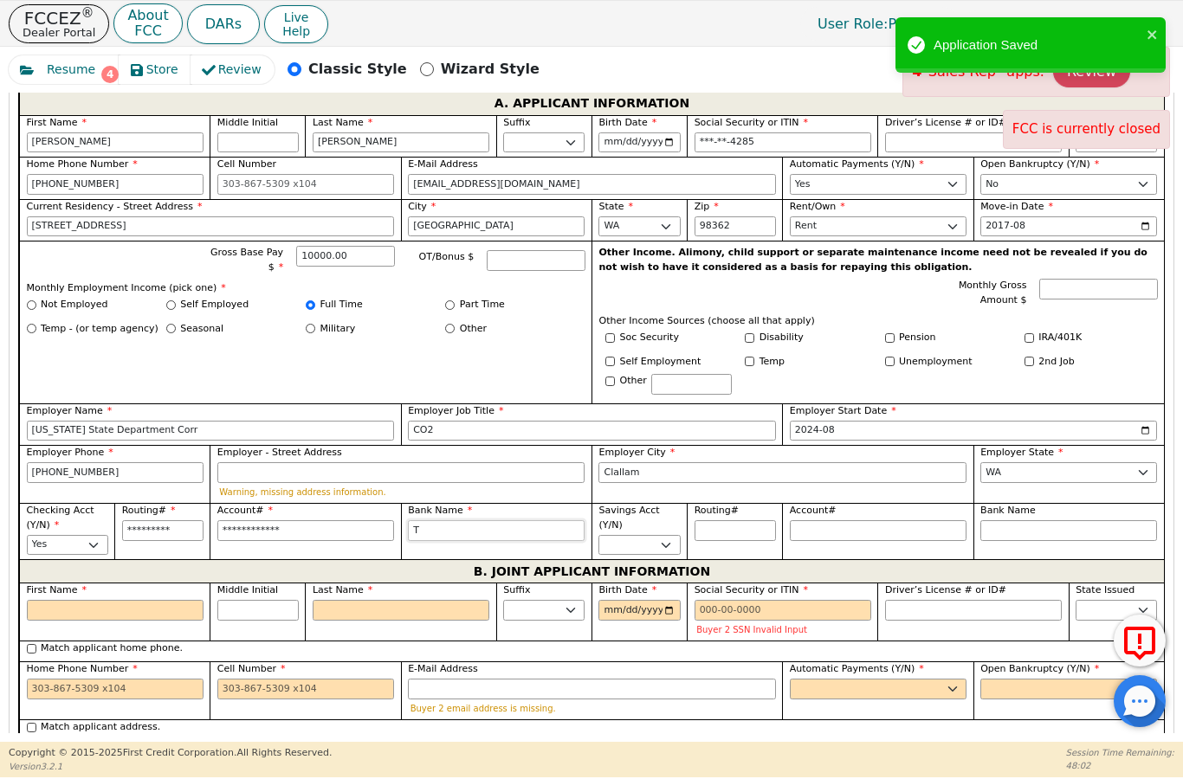
type input "T"
type input "T B"
type input "T Ba"
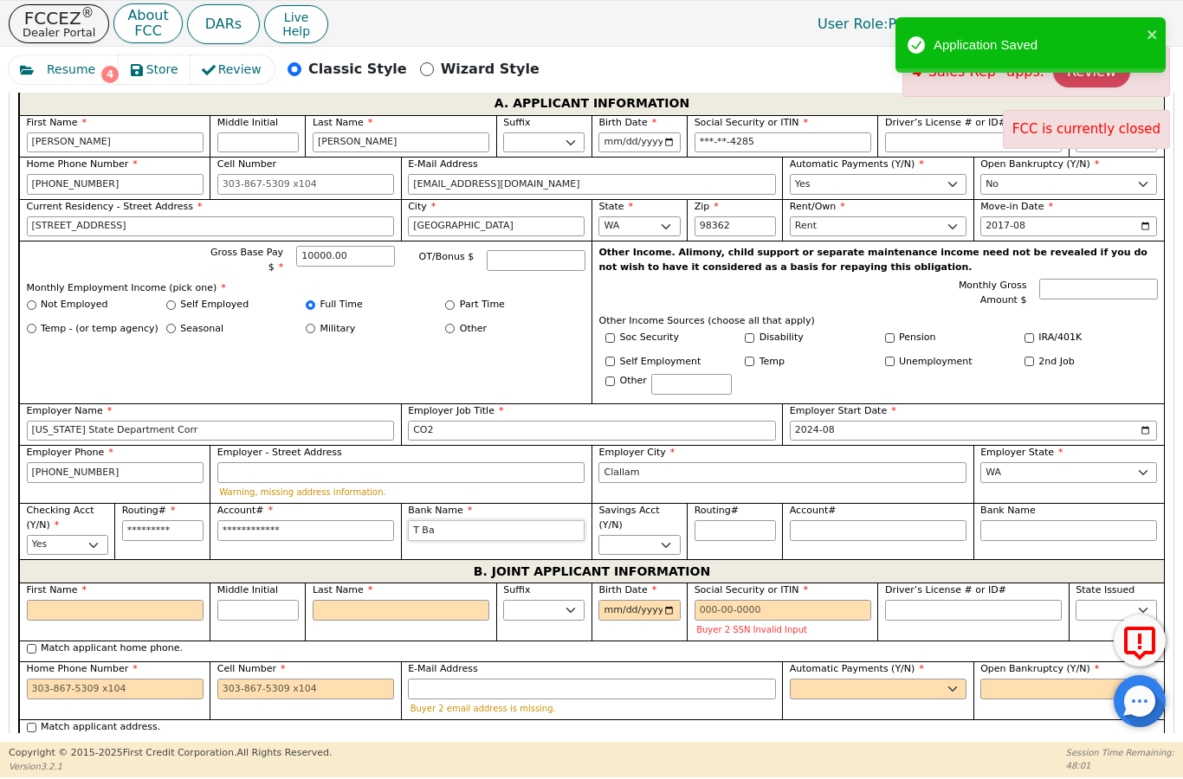
type input "T Ban"
type input "T Bank"
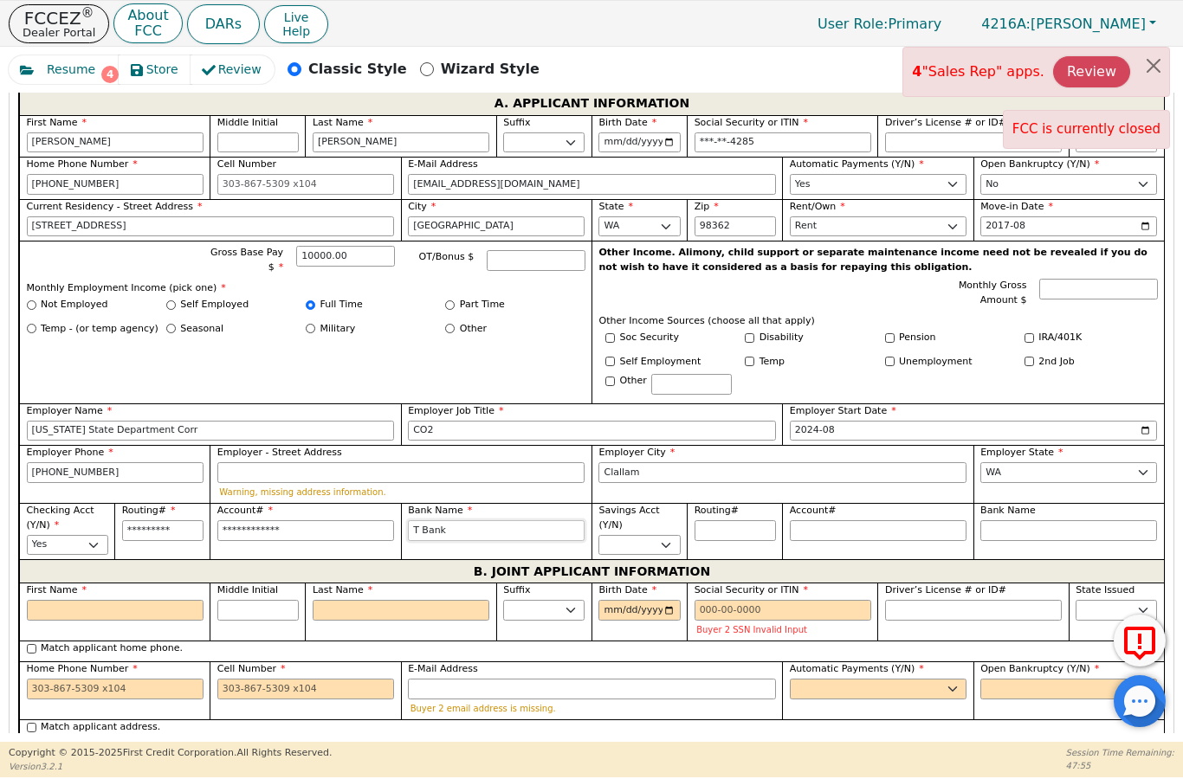
type input "T Bank"
click at [119, 600] on input "First Name" at bounding box center [115, 610] width 177 height 21
click at [1151, 66] on button "Close alert" at bounding box center [1153, 65] width 31 height 35
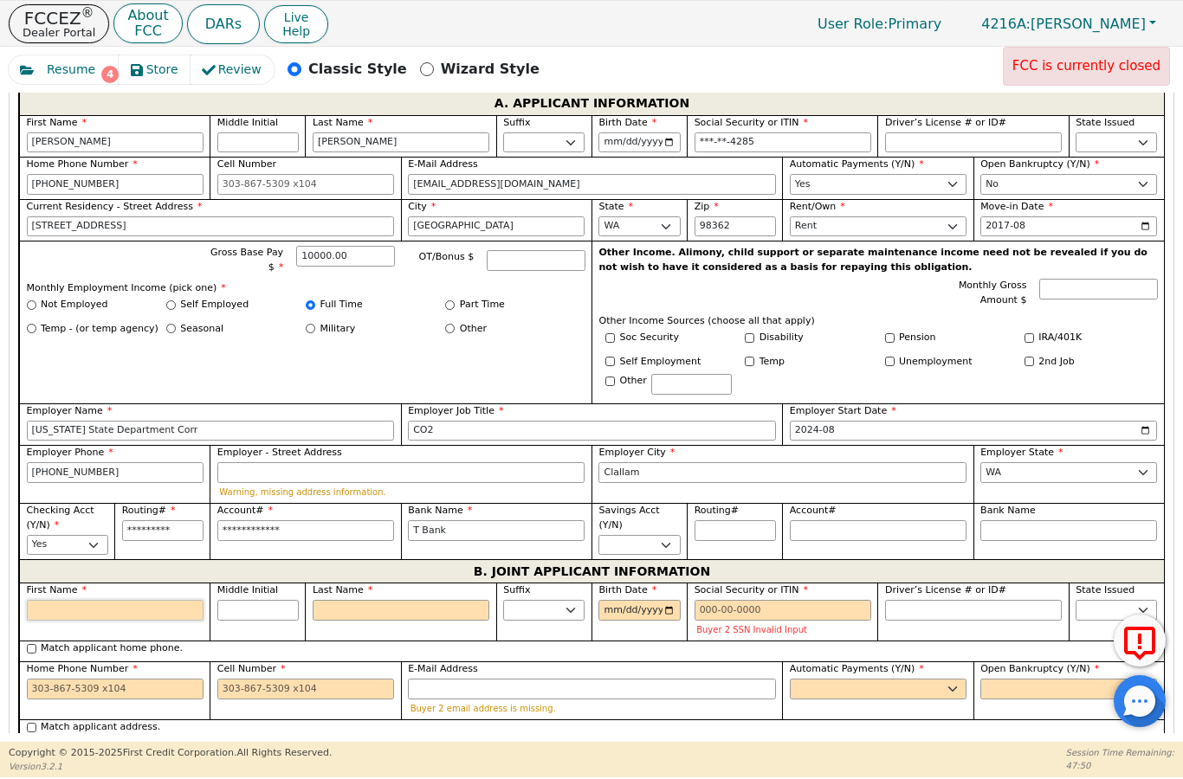
click at [72, 600] on input "First Name" at bounding box center [115, 610] width 177 height 21
type input "S"
type input "Sh"
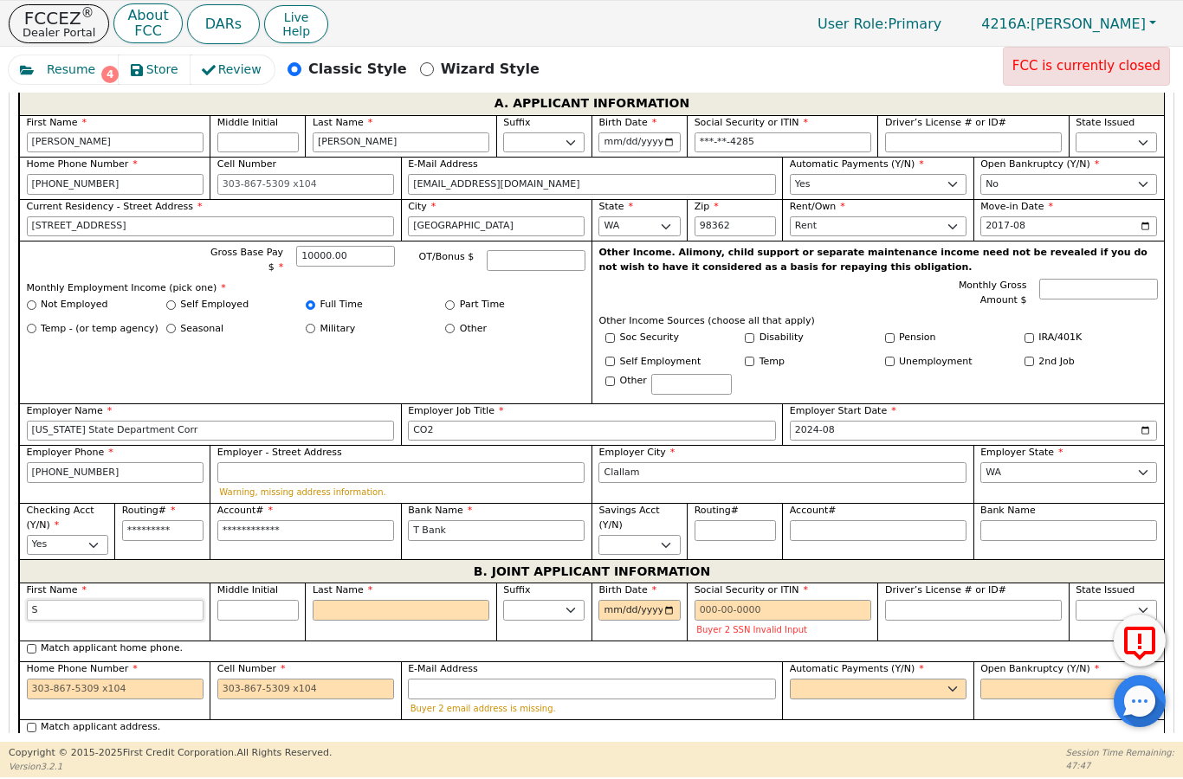
type input "Sh"
type input "She"
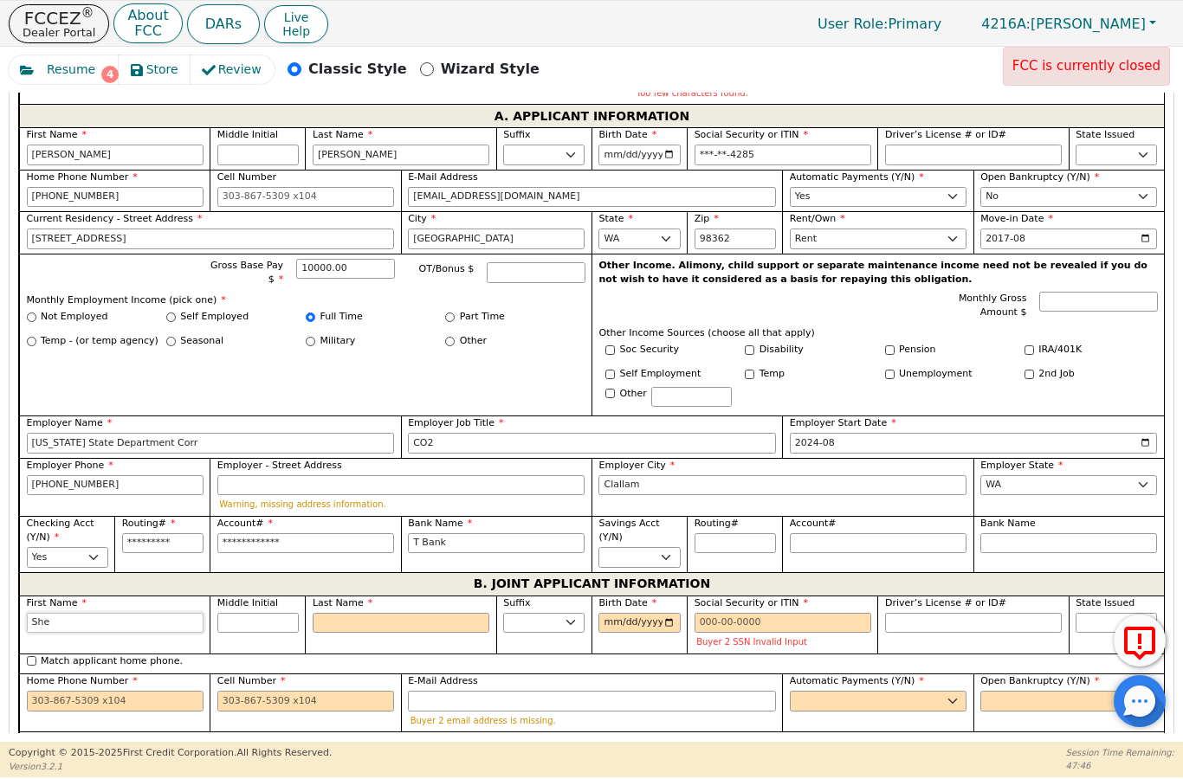
type input "Shel"
type input "Shell"
type input "[PERSON_NAME]"
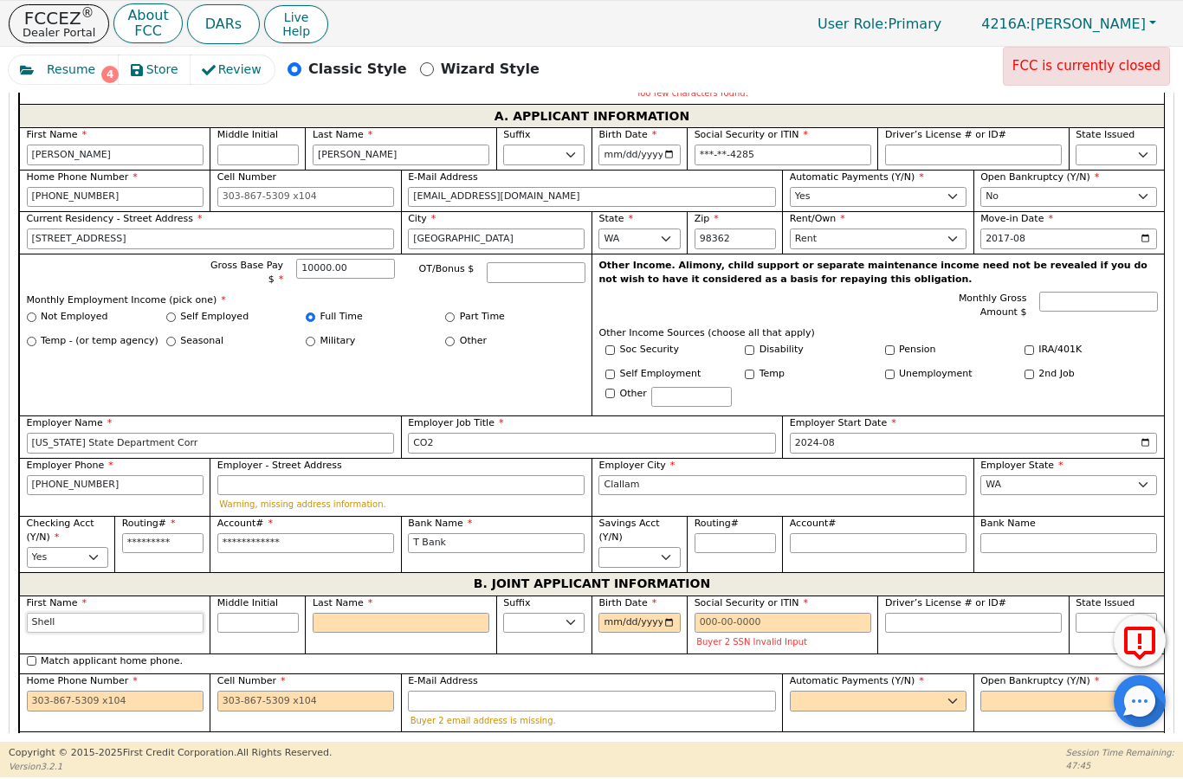
type input "[PERSON_NAME]"
click at [356, 613] on input "Last Name" at bounding box center [401, 623] width 177 height 21
type input "G"
type input "SG"
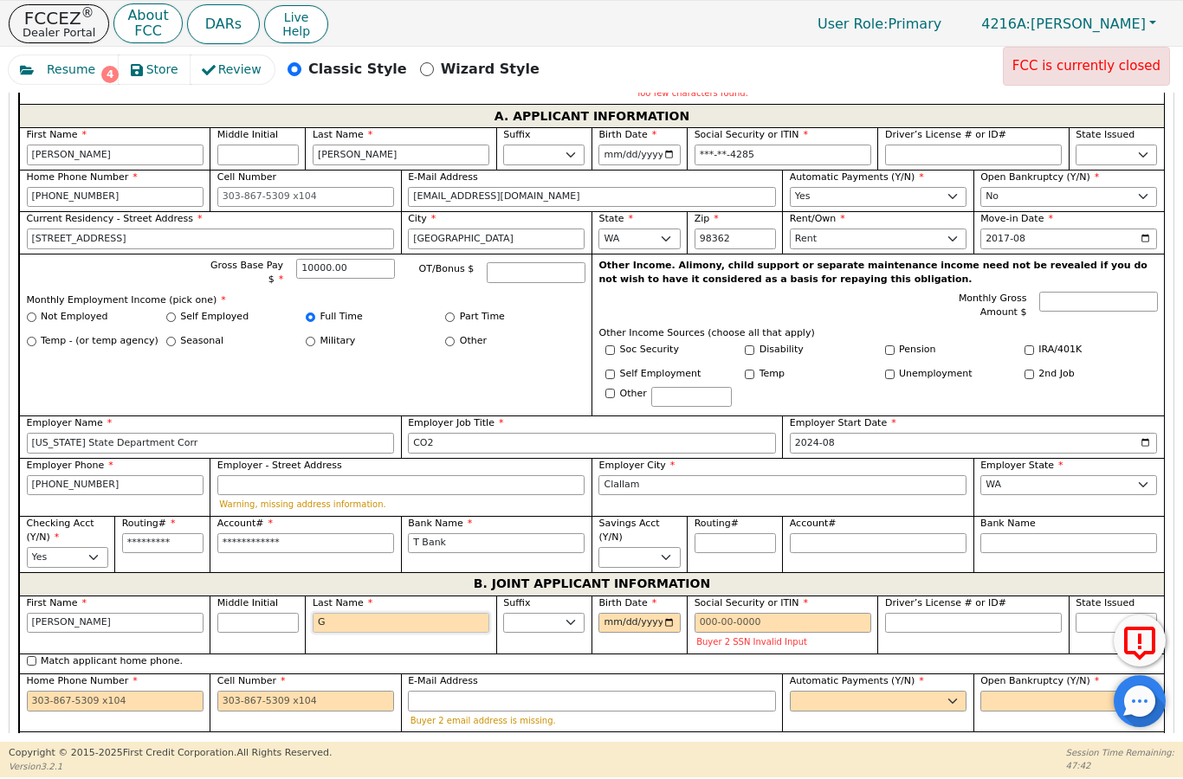
type input "[PERSON_NAME]"
type input "Gr"
type input "[PERSON_NAME]"
type input "Gra"
type input "[PERSON_NAME]"
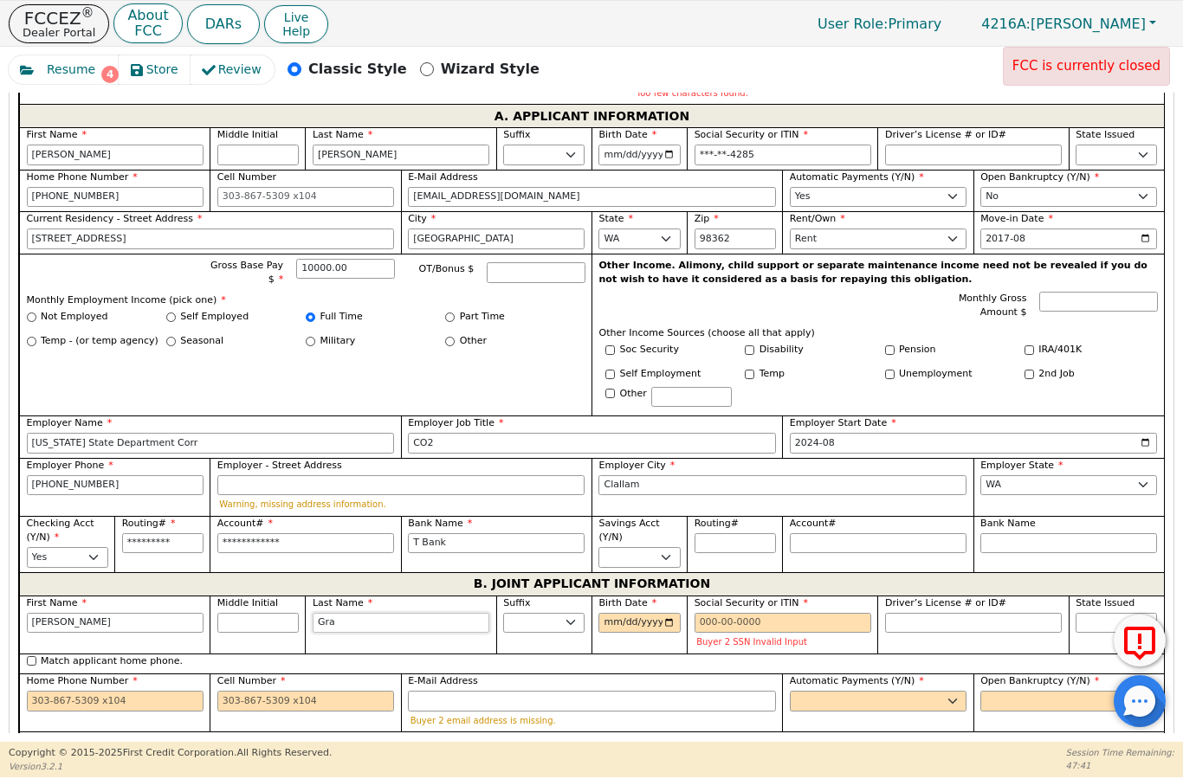
type input "Grac"
type input "[PERSON_NAME]"
type input "Grace"
type input "[PERSON_NAME]"
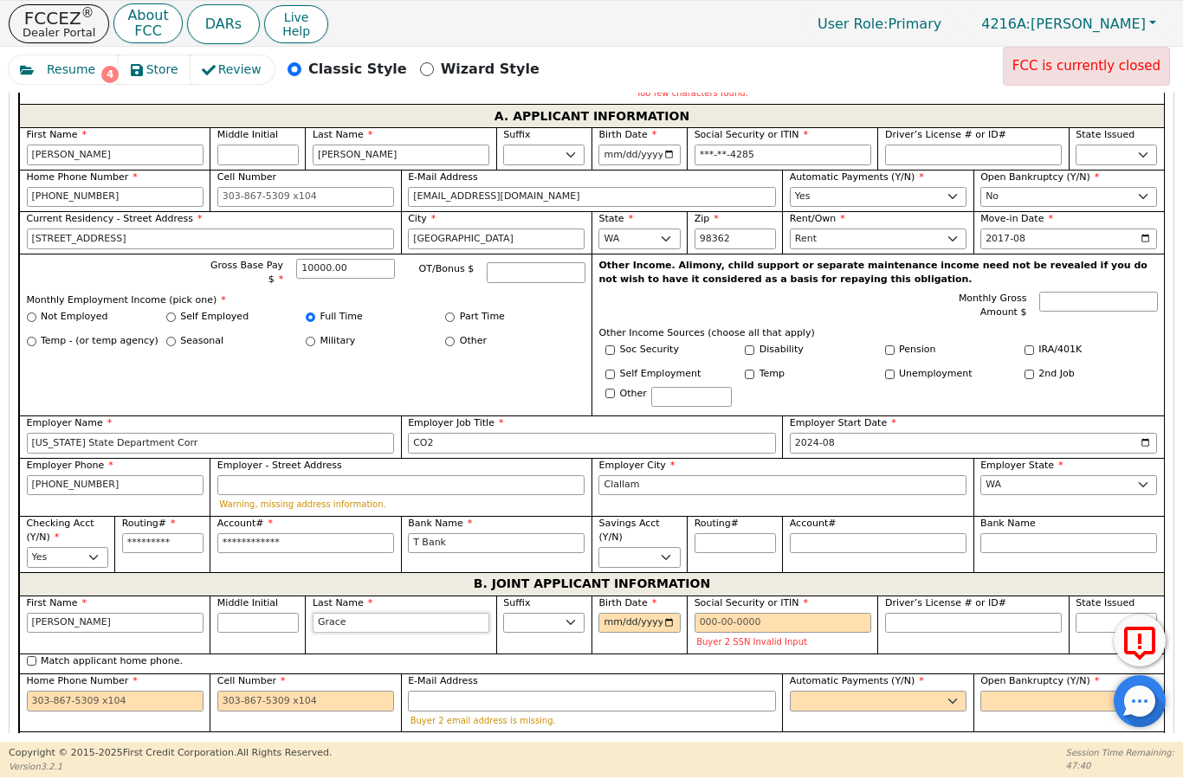
type input "[PERSON_NAME]"
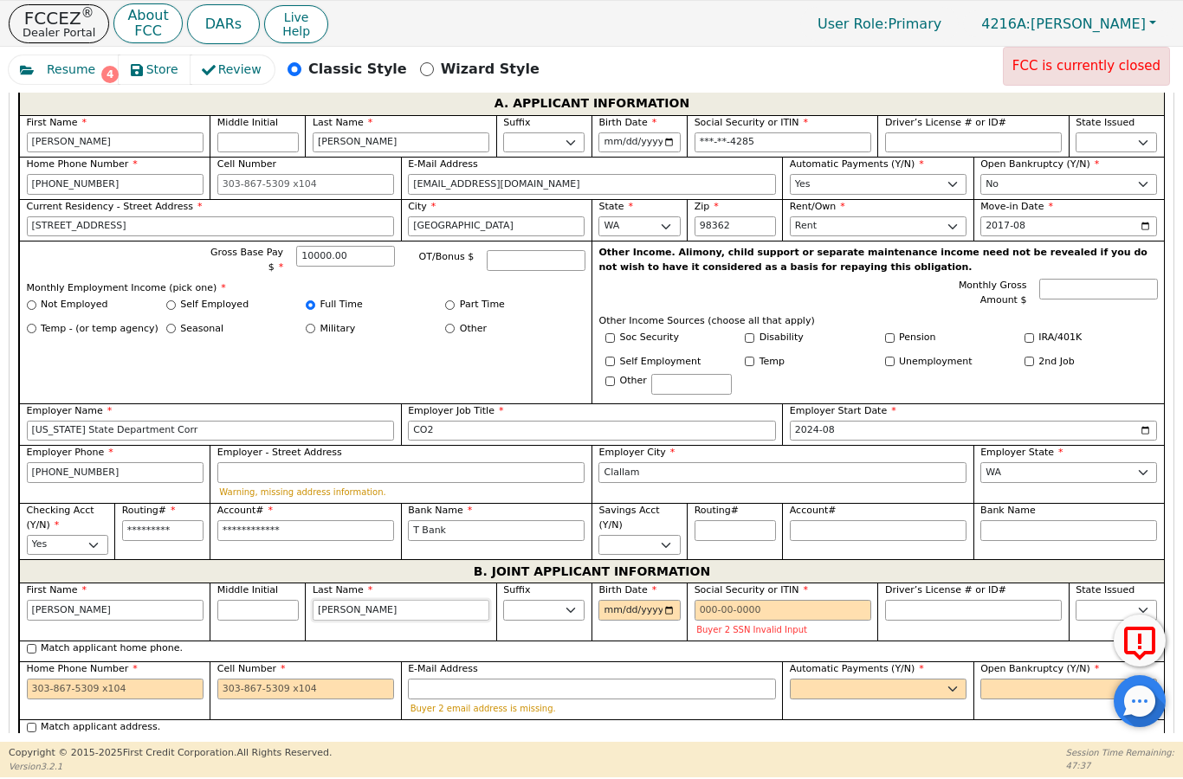
type input "[PERSON_NAME]"
click at [630, 600] on input "[DATE]" at bounding box center [638, 610] width 81 height 21
click at [643, 600] on input "[DATE]" at bounding box center [638, 610] width 81 height 21
type input "[DATE]"
click at [725, 600] on input "Social Security or ITIN" at bounding box center [782, 610] width 177 height 21
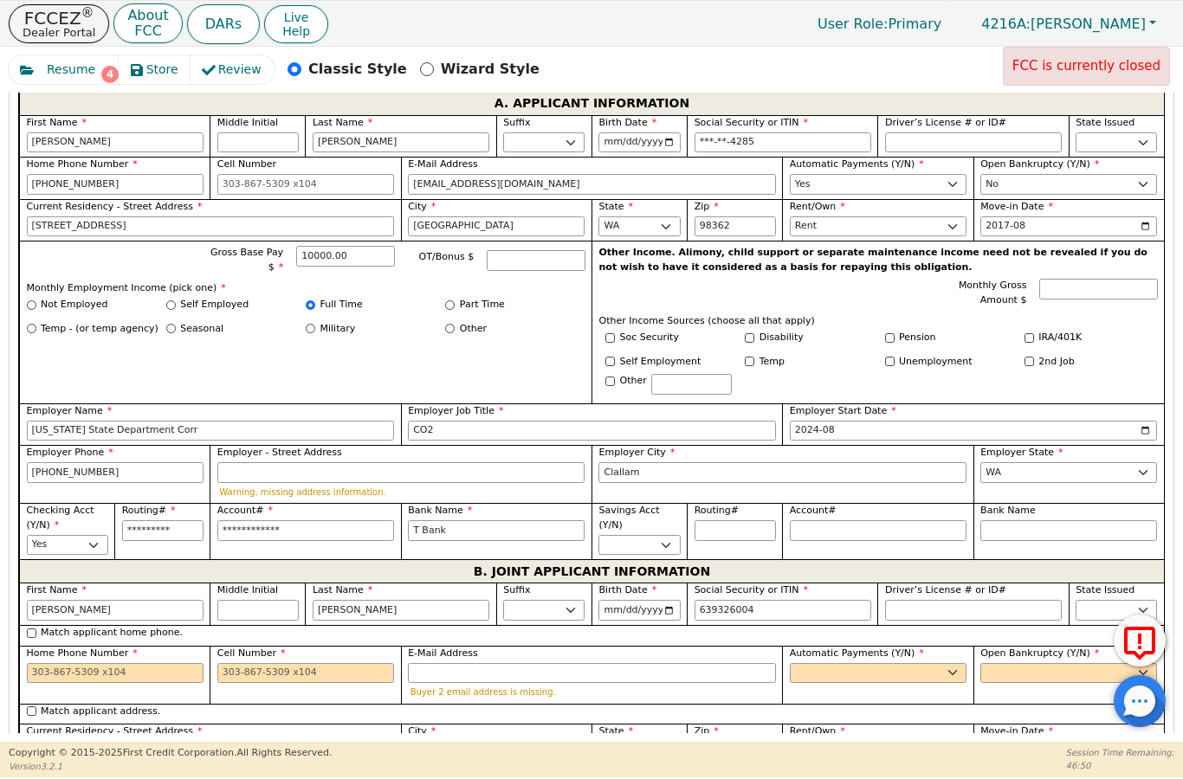
type input "***-**-6004"
drag, startPoint x: 162, startPoint y: 629, endPoint x: 162, endPoint y: 739, distance: 110.8
click at [162, 629] on div "Resume 4 Store Review Classic Style Wizard Style FCC is currently closed Back S…" at bounding box center [591, 394] width 1183 height 695
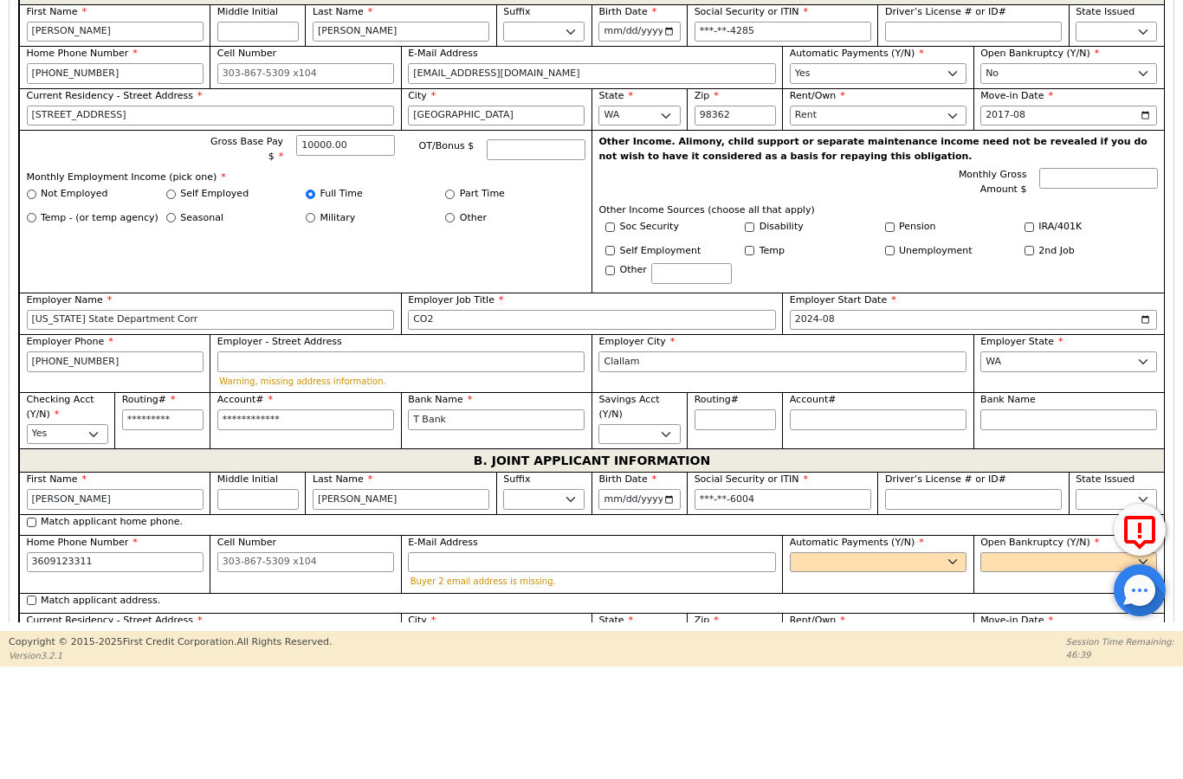
type input "[PHONE_NUMBER]"
click at [480, 663] on input "E-Mail Address" at bounding box center [592, 673] width 368 height 21
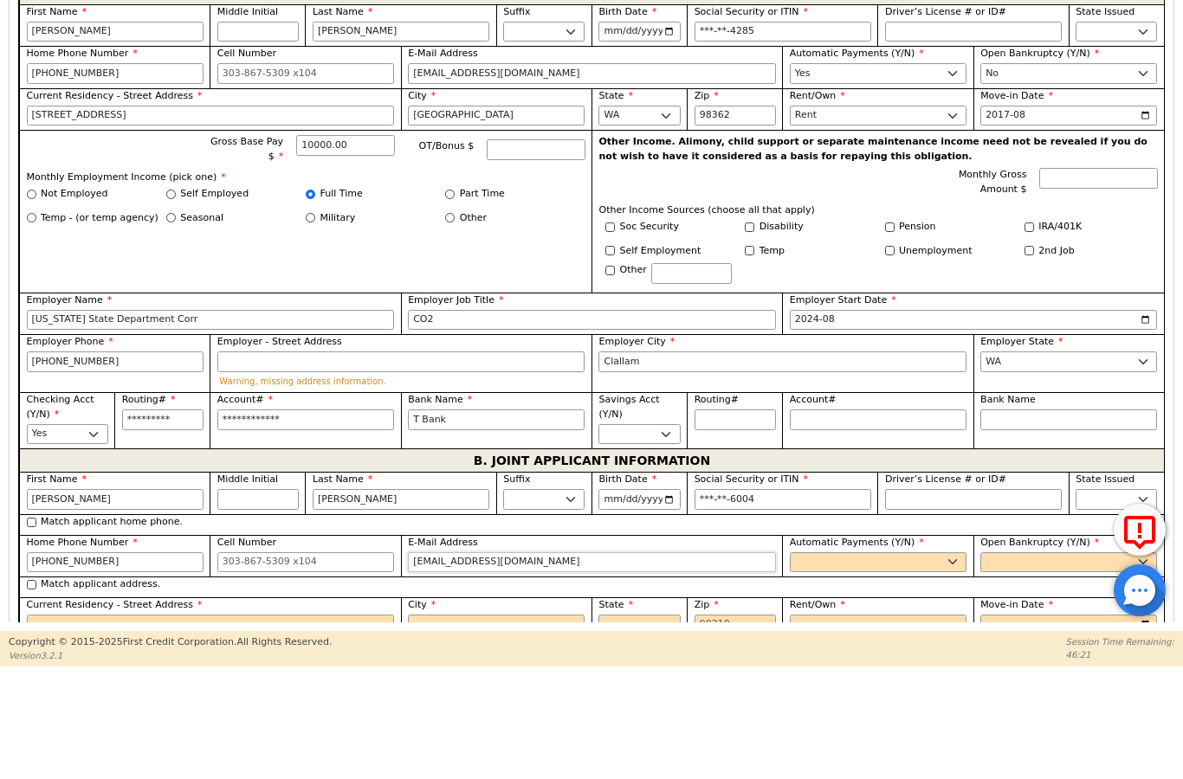
type input "[EMAIL_ADDRESS][DOMAIN_NAME]"
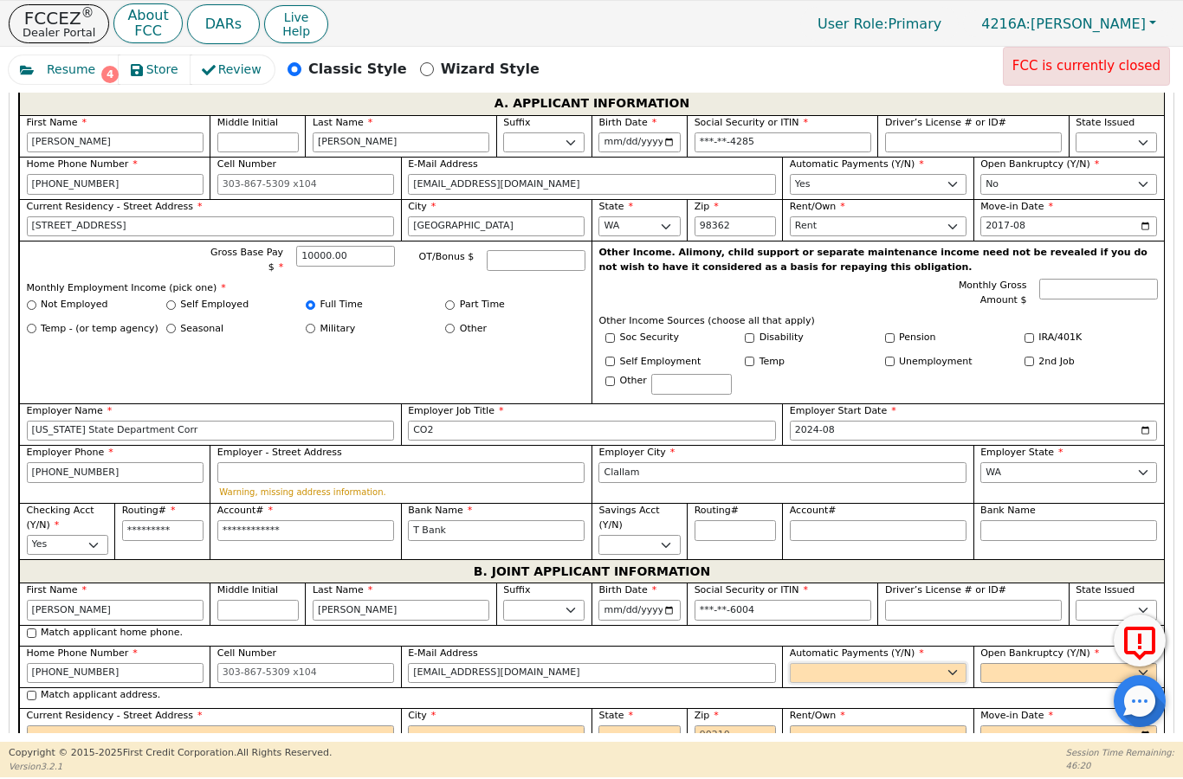
select select "y"
type input "[PERSON_NAME]"
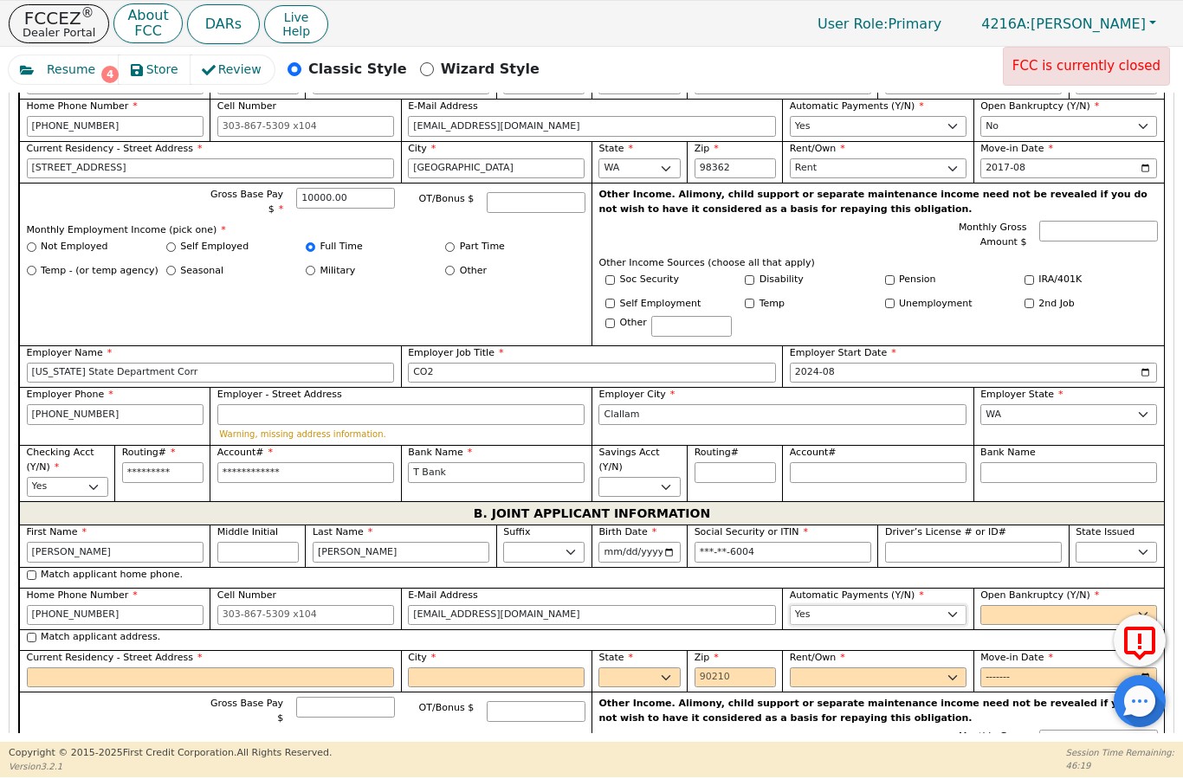
scroll to position [1209, 0]
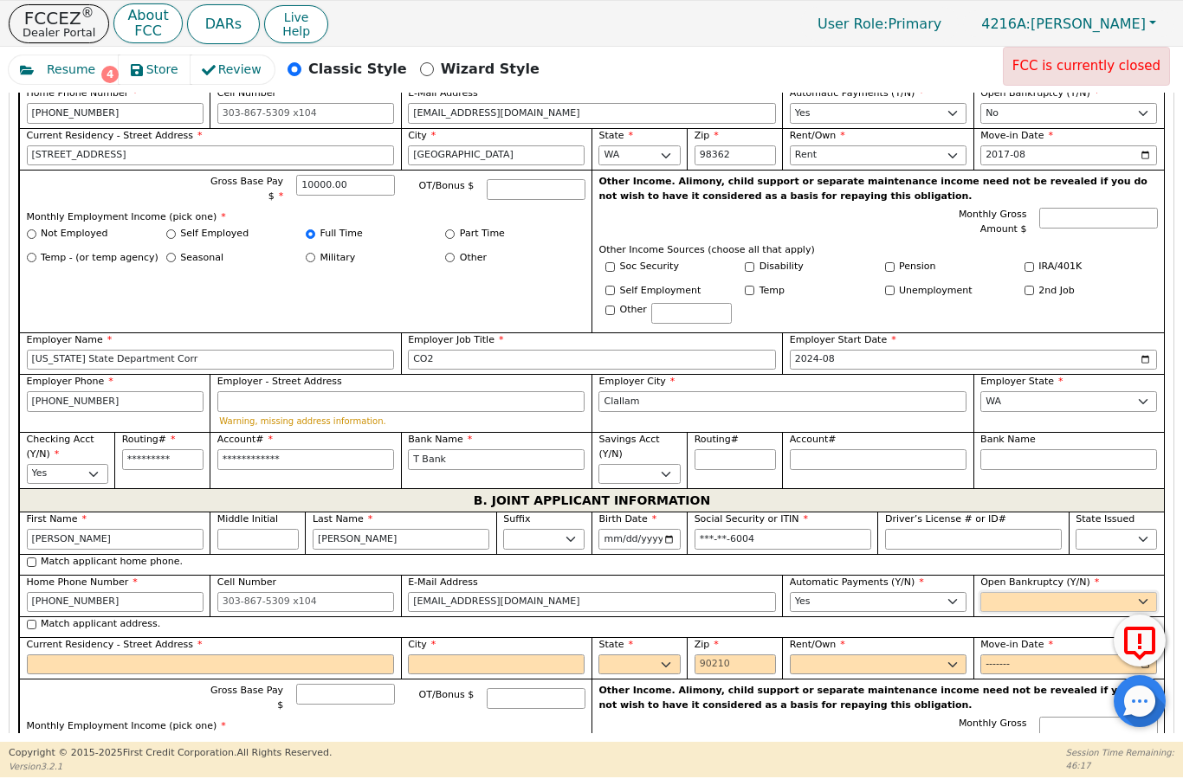
select select "n"
click at [152, 654] on input "Current Residency - Street Address" at bounding box center [211, 664] width 368 height 21
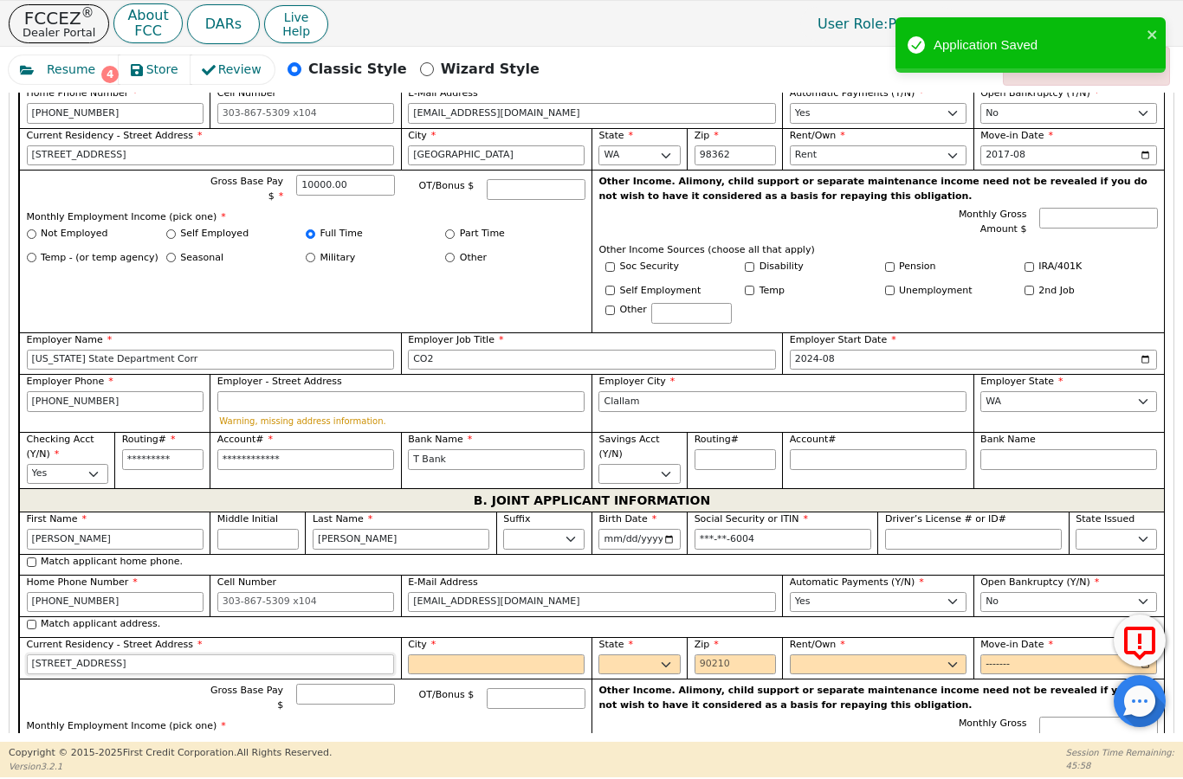
type input "[STREET_ADDRESS]"
click at [515, 622] on div "First Name [PERSON_NAME] Middle Initial Last Name [PERSON_NAME] Sr. II III IV B…" at bounding box center [591, 750] width 1144 height 476
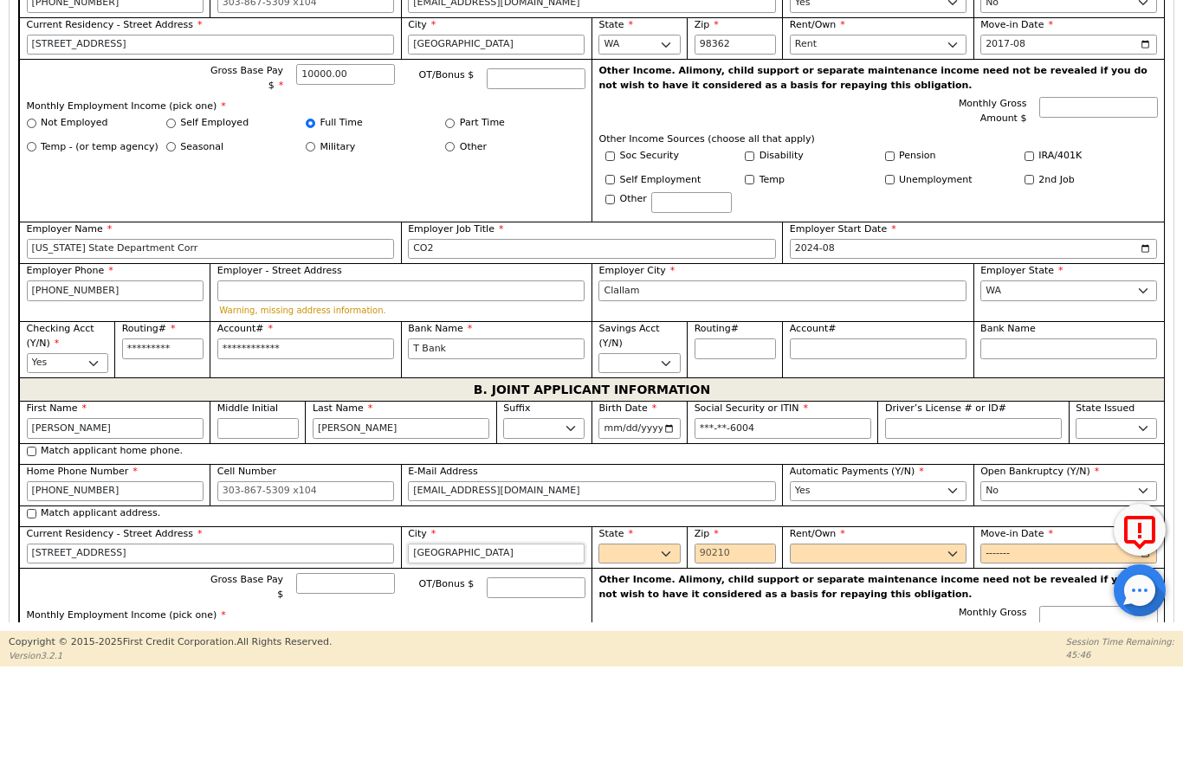
type input "[GEOGRAPHIC_DATA]"
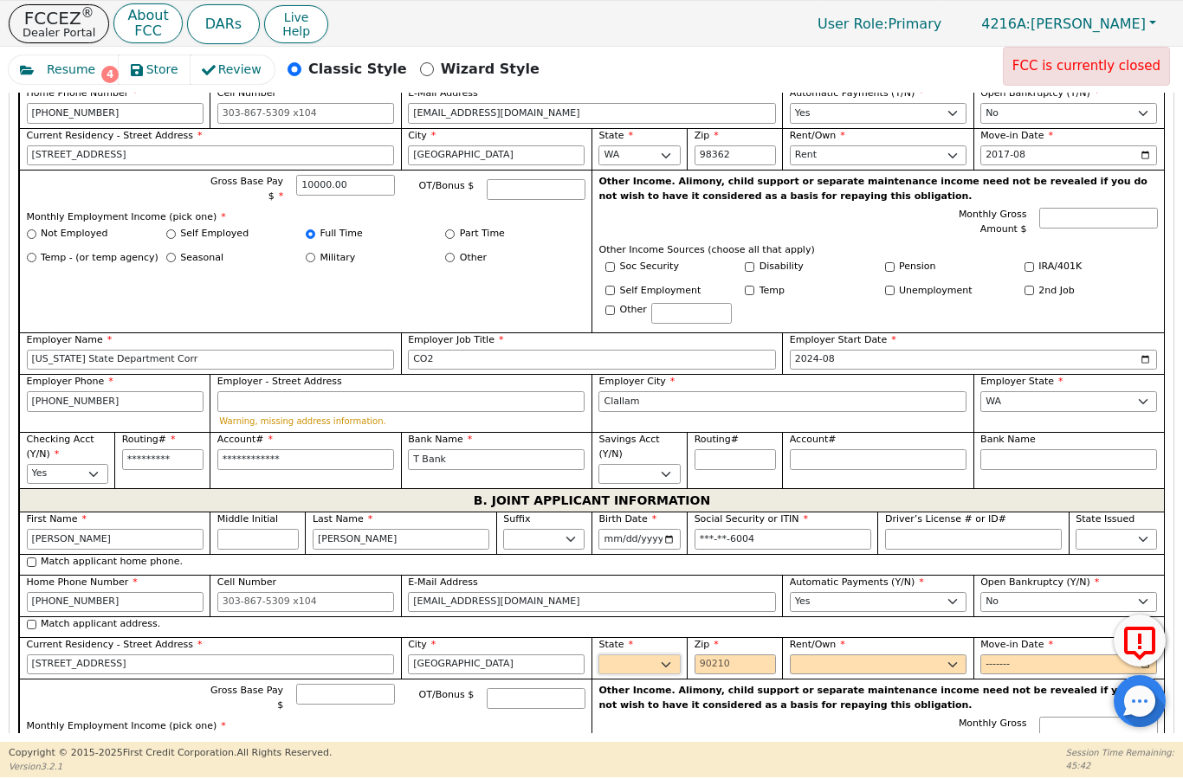
select select "WA"
click at [710, 654] on input "Zip" at bounding box center [734, 664] width 81 height 21
type input "98362"
select select "Rent"
click at [996, 654] on input "2025-08" at bounding box center [1068, 664] width 177 height 21
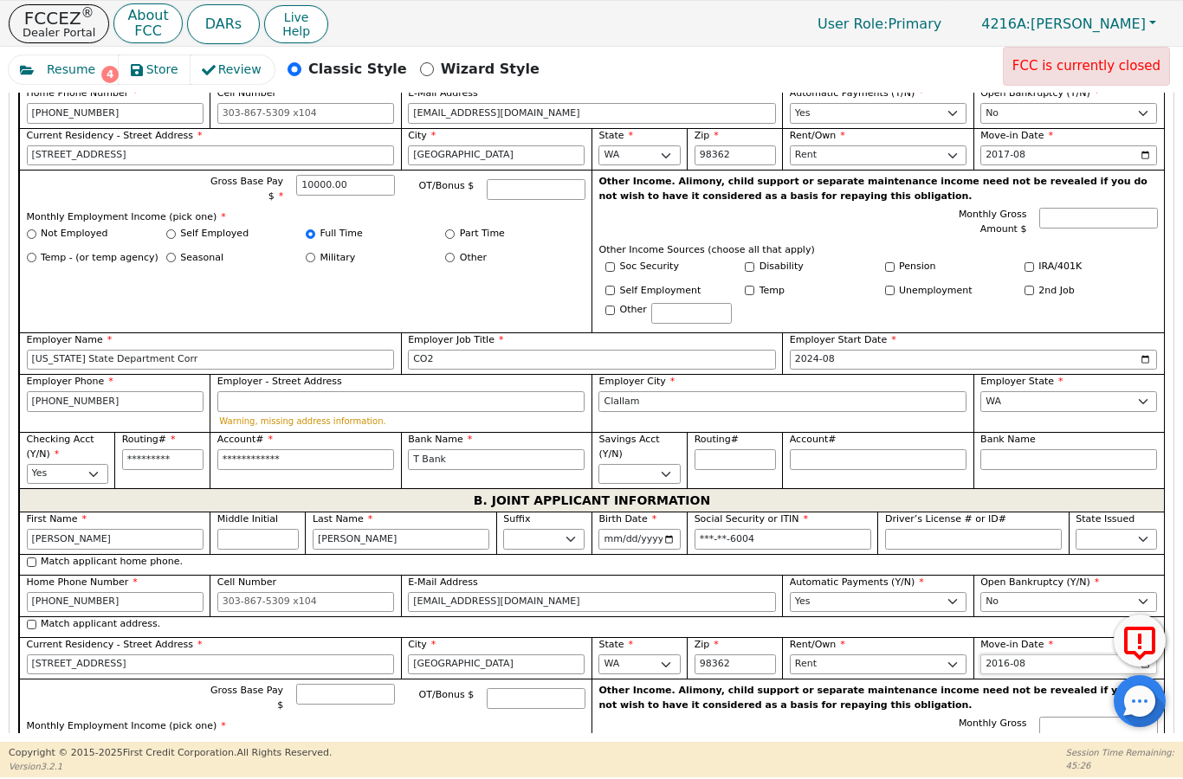
type input "2017-08"
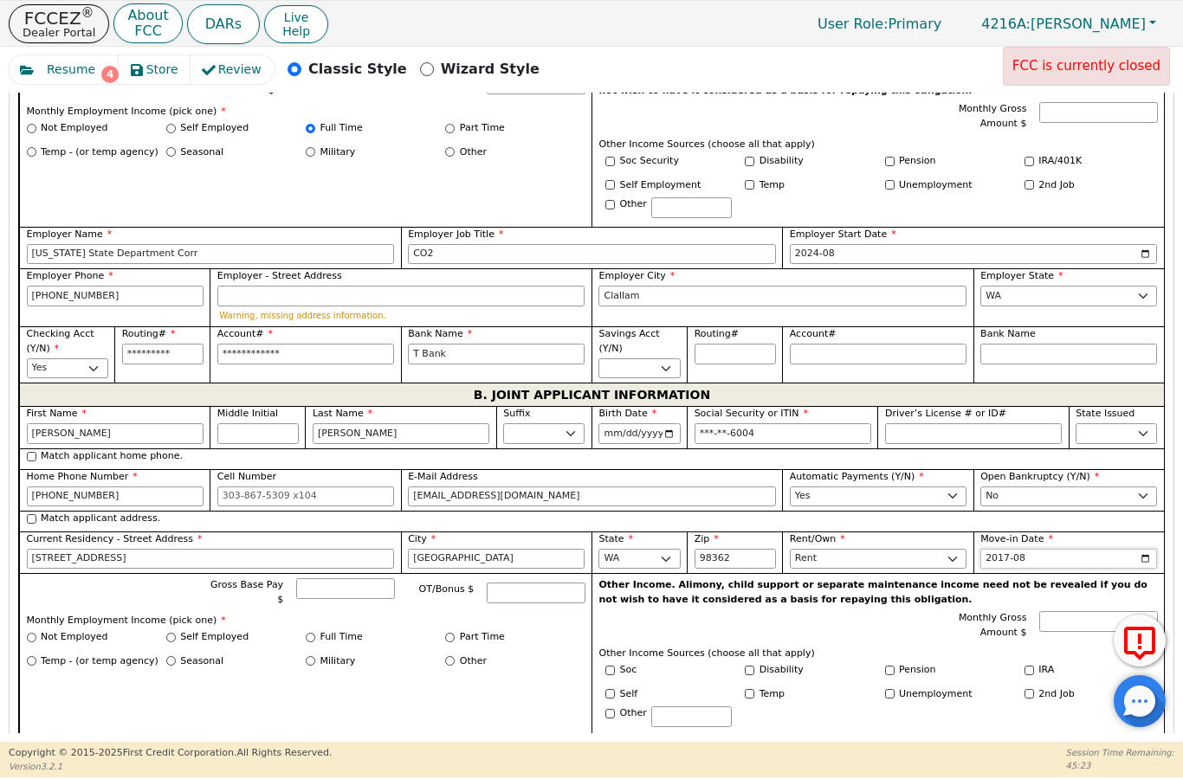
scroll to position [1328, 0]
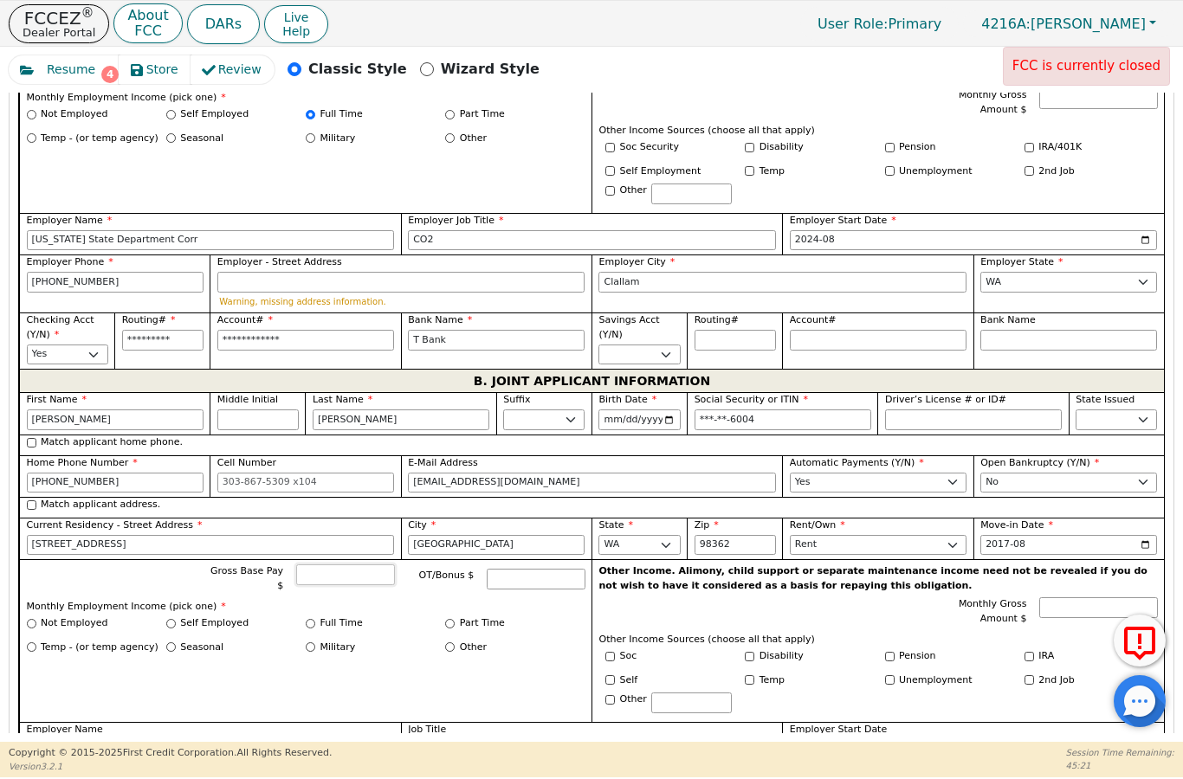
click at [335, 564] on input "Gross Base Pay $" at bounding box center [345, 574] width 98 height 21
type input "1200.00"
click at [454, 619] on input "Part Time" at bounding box center [450, 624] width 10 height 10
radio input "true"
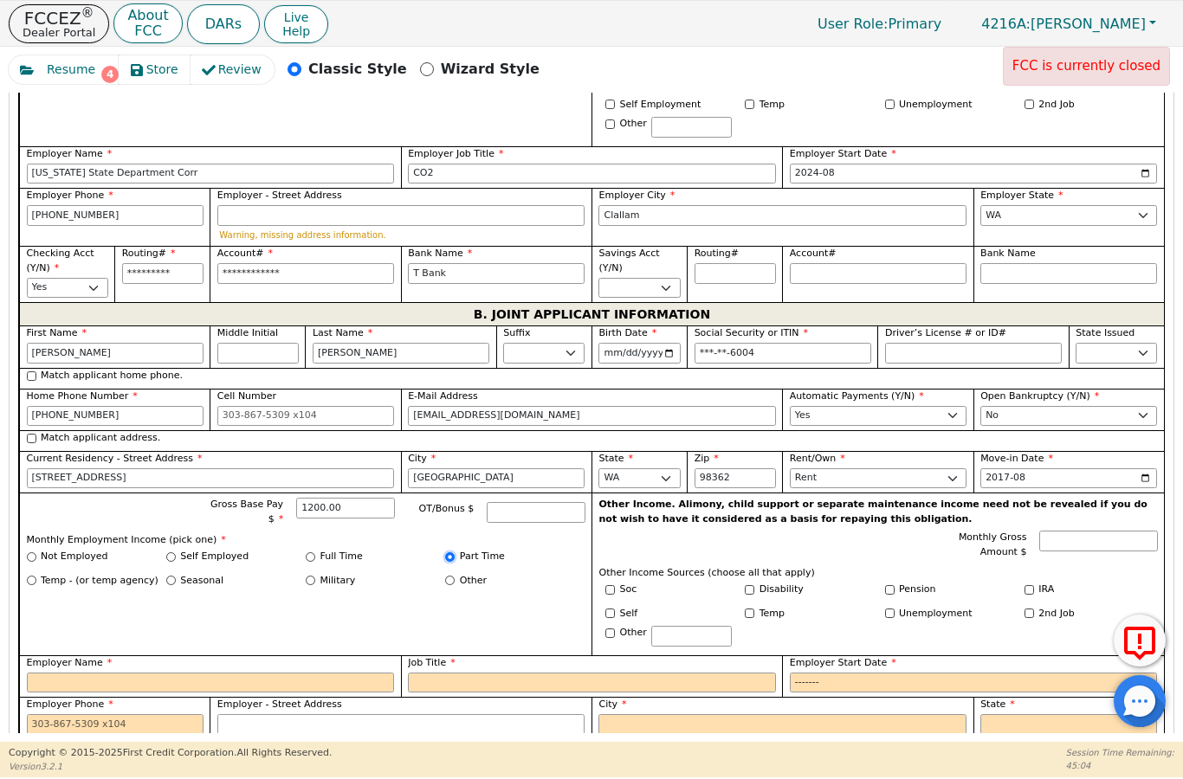
scroll to position [1398, 0]
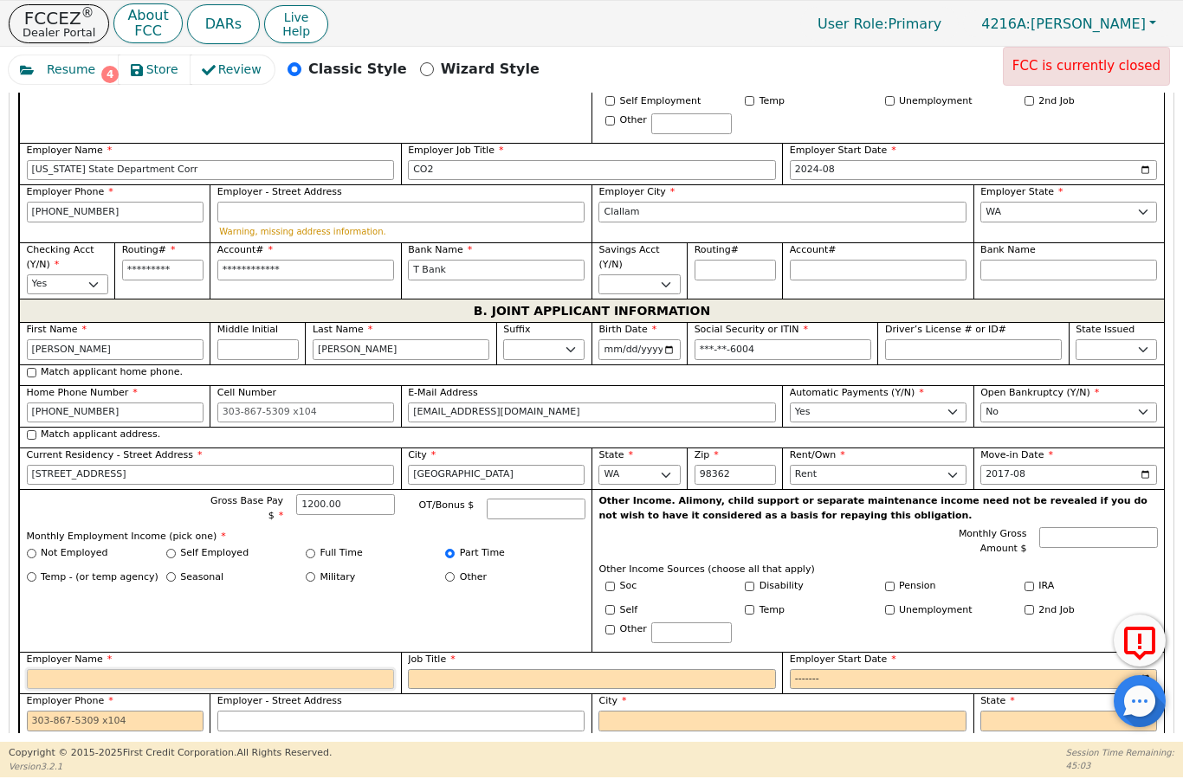
click at [326, 669] on input "Employer Name" at bounding box center [211, 679] width 368 height 21
type input "Fedex"
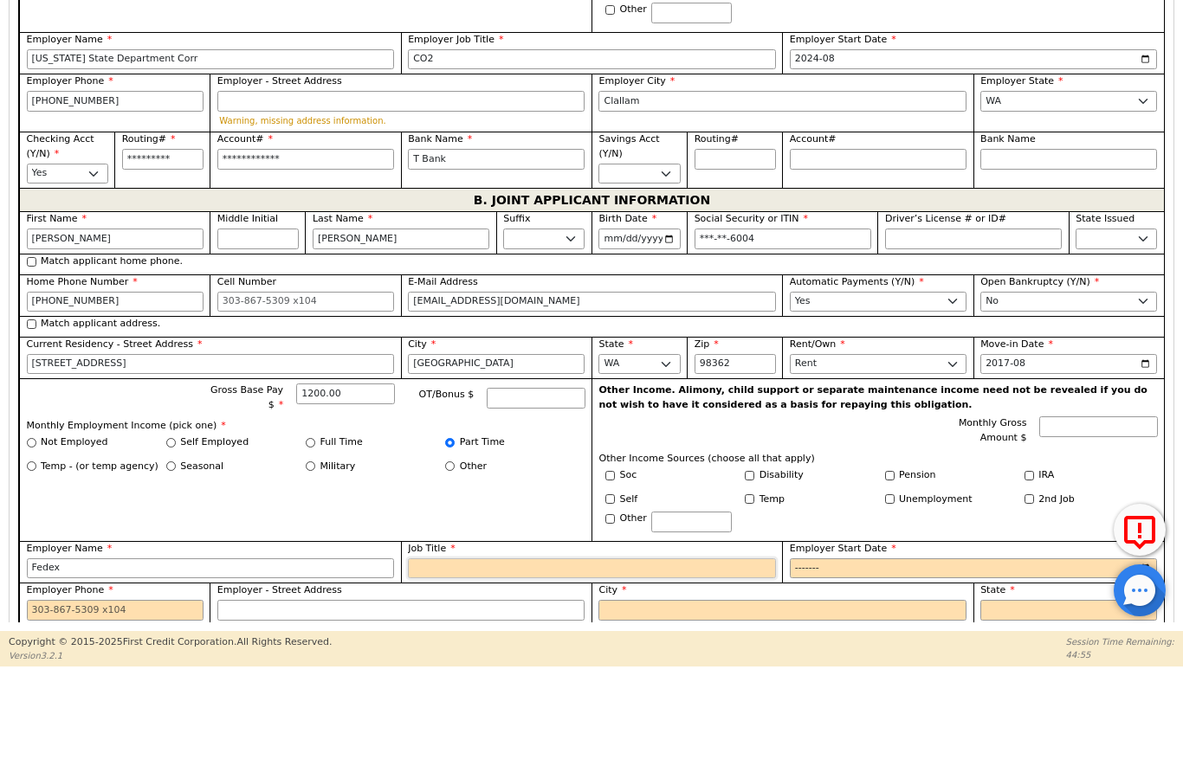
click at [500, 638] on div "FCCEZ ® Dealer Portal About FCC DARs Live Help User Role : Primary 4216A: [PERS…" at bounding box center [591, 388] width 1183 height 777
type input "Packer Handler"
click at [861, 669] on input "2025-08" at bounding box center [974, 679] width 368 height 21
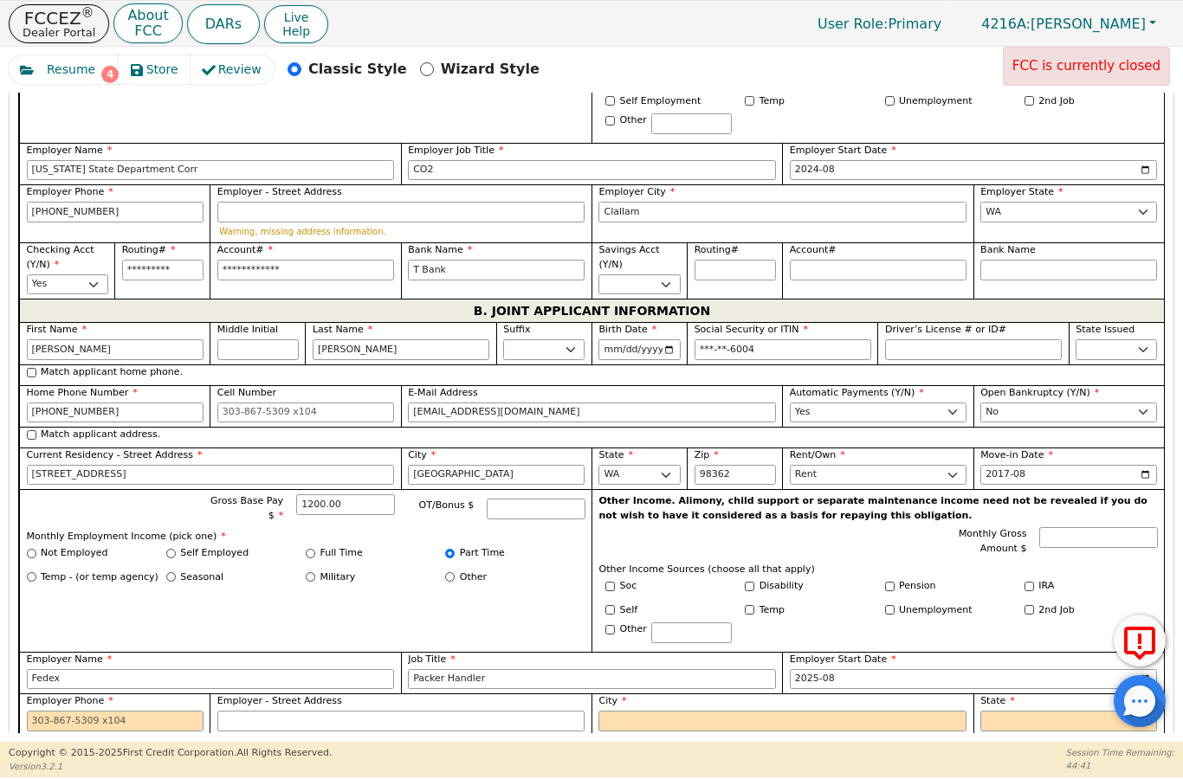
drag, startPoint x: 861, startPoint y: 517, endPoint x: 780, endPoint y: 600, distance: 115.7
click at [0, 0] on html "FCCEZ ® Dealer Portal About FCC DARs Live Help User Role : Primary 4216A: [PERS…" at bounding box center [591, 388] width 1183 height 777
click at [838, 669] on input "2025-08" at bounding box center [974, 679] width 368 height 21
drag, startPoint x: 838, startPoint y: 631, endPoint x: 766, endPoint y: 589, distance: 83.4
click at [0, 0] on html "FCCEZ ® Dealer Portal About FCC DARs Live Help User Role : Primary 4216A: [PERS…" at bounding box center [591, 388] width 1183 height 777
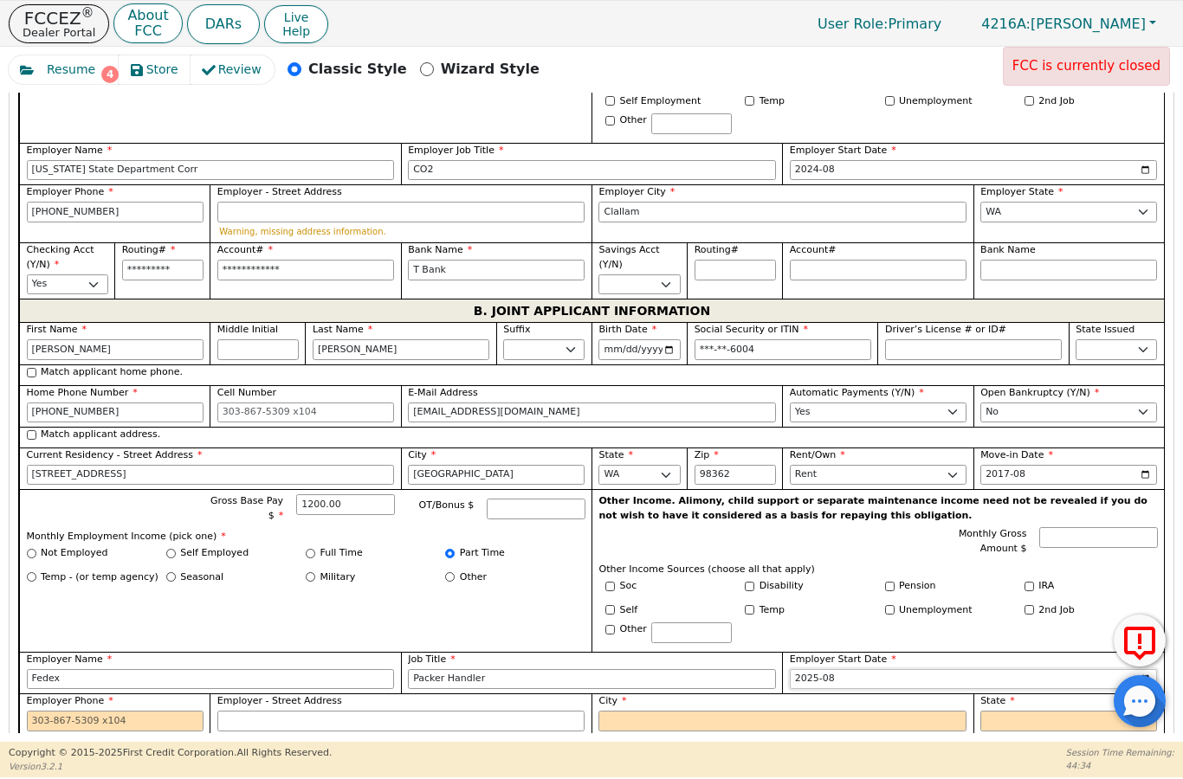
click at [932, 669] on input "2025-08" at bounding box center [974, 679] width 368 height 21
type input "2024-08"
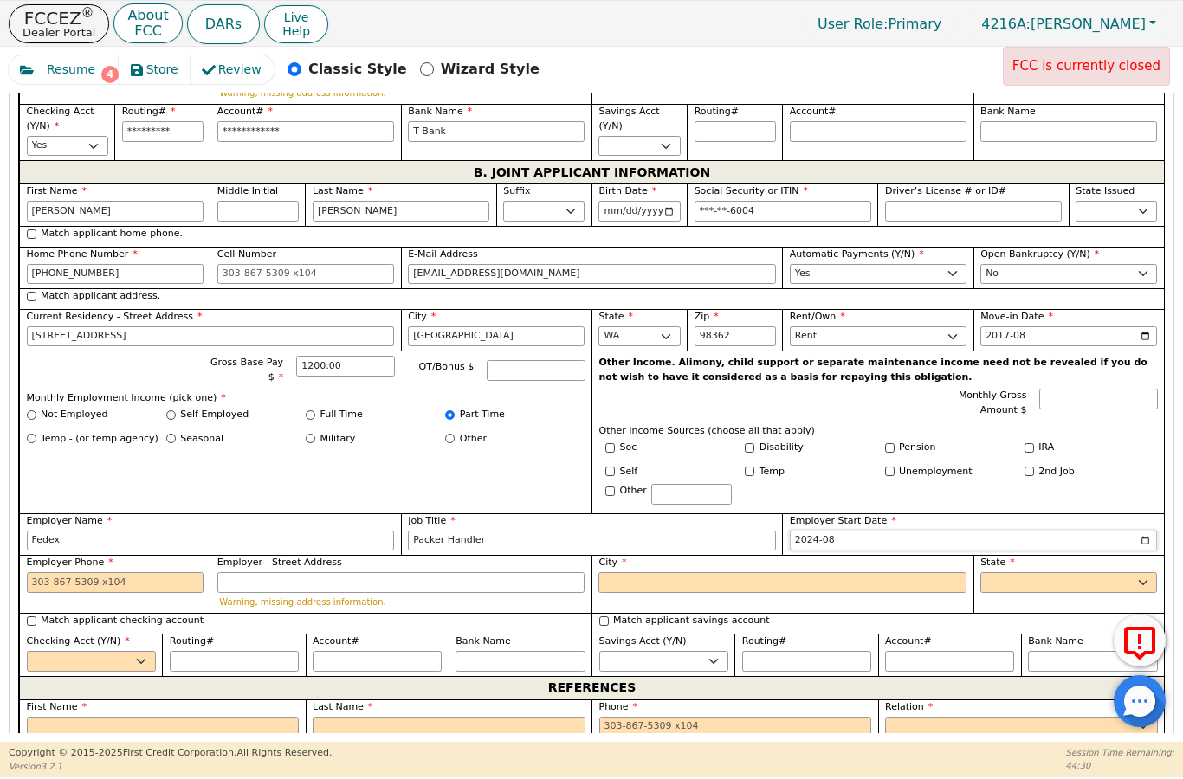
scroll to position [1539, 0]
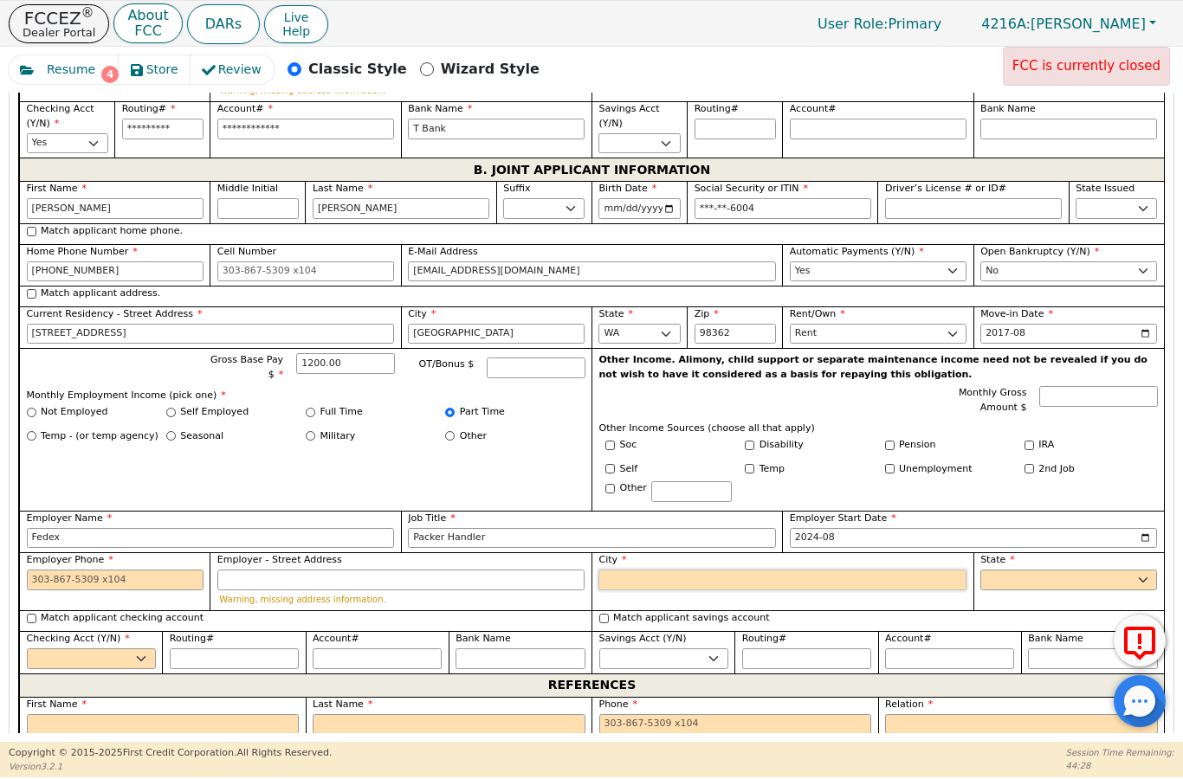
click at [841, 570] on input "City" at bounding box center [782, 580] width 368 height 21
type input "[GEOGRAPHIC_DATA]"
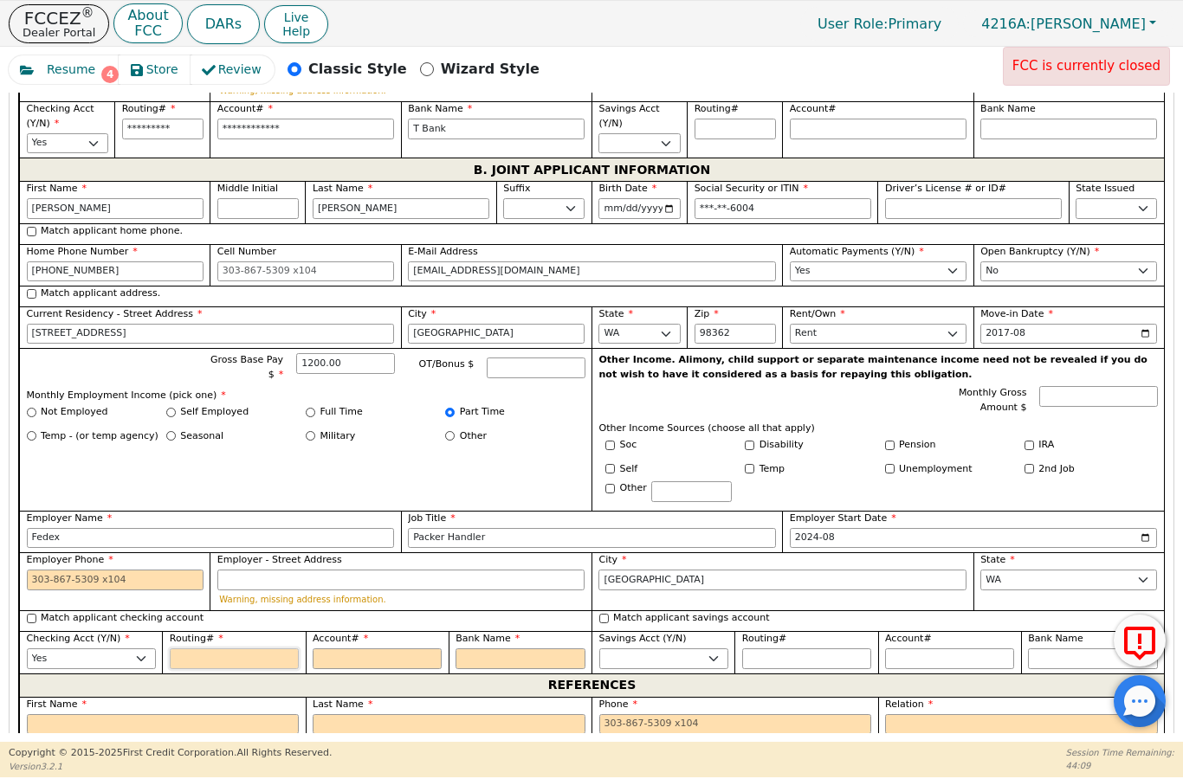
click at [209, 648] on input "Routing#" at bounding box center [234, 658] width 129 height 21
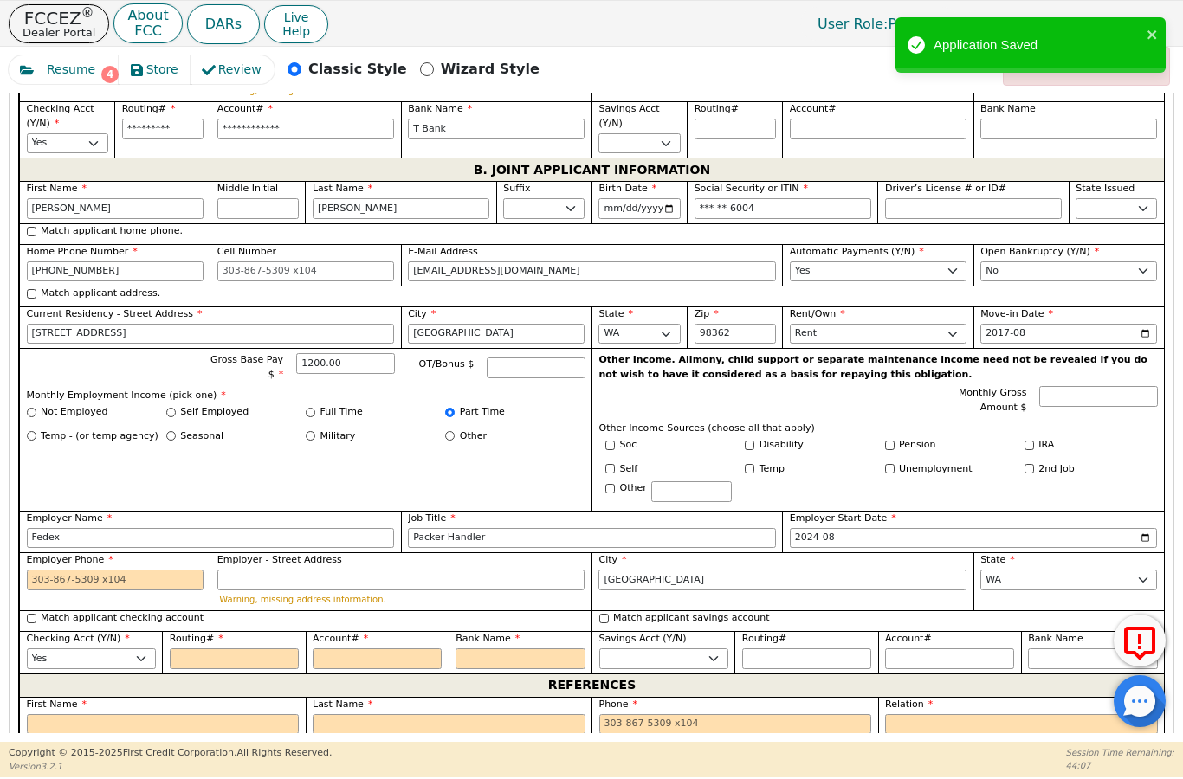
click at [32, 614] on input "Match applicant checking account" at bounding box center [32, 619] width 10 height 10
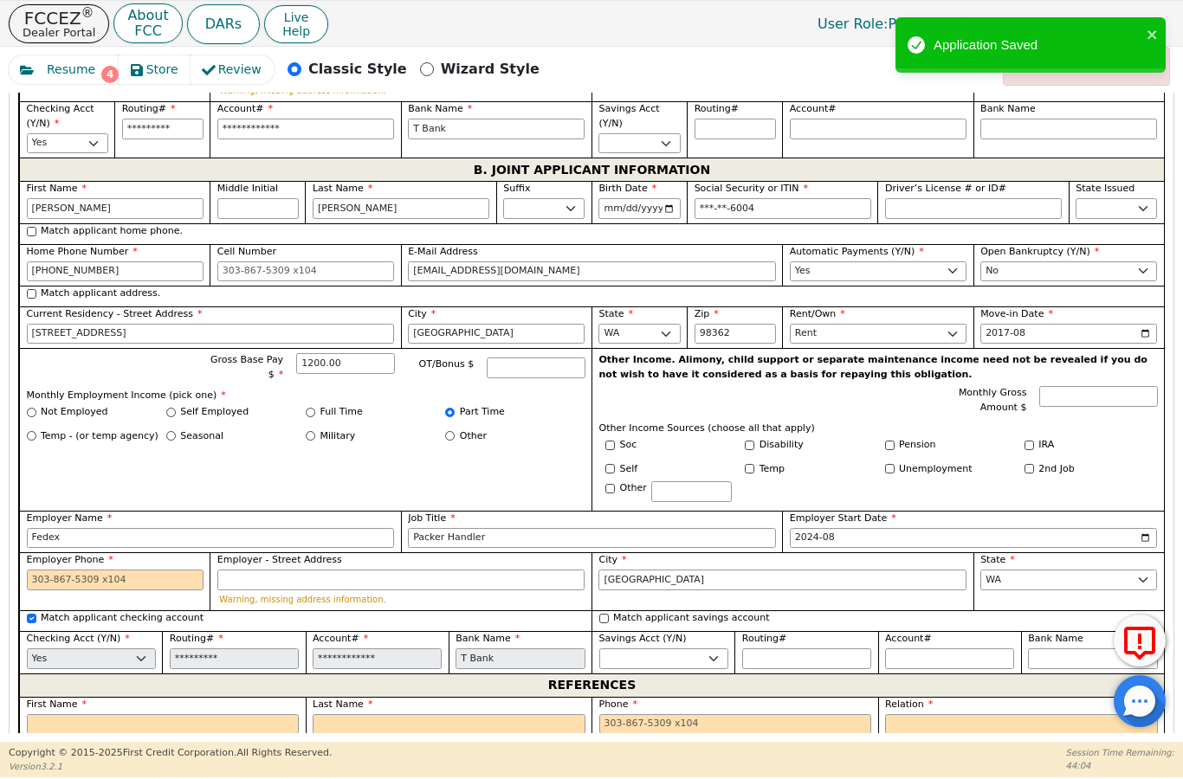
click at [30, 289] on input "Match applicant address." at bounding box center [32, 294] width 10 height 10
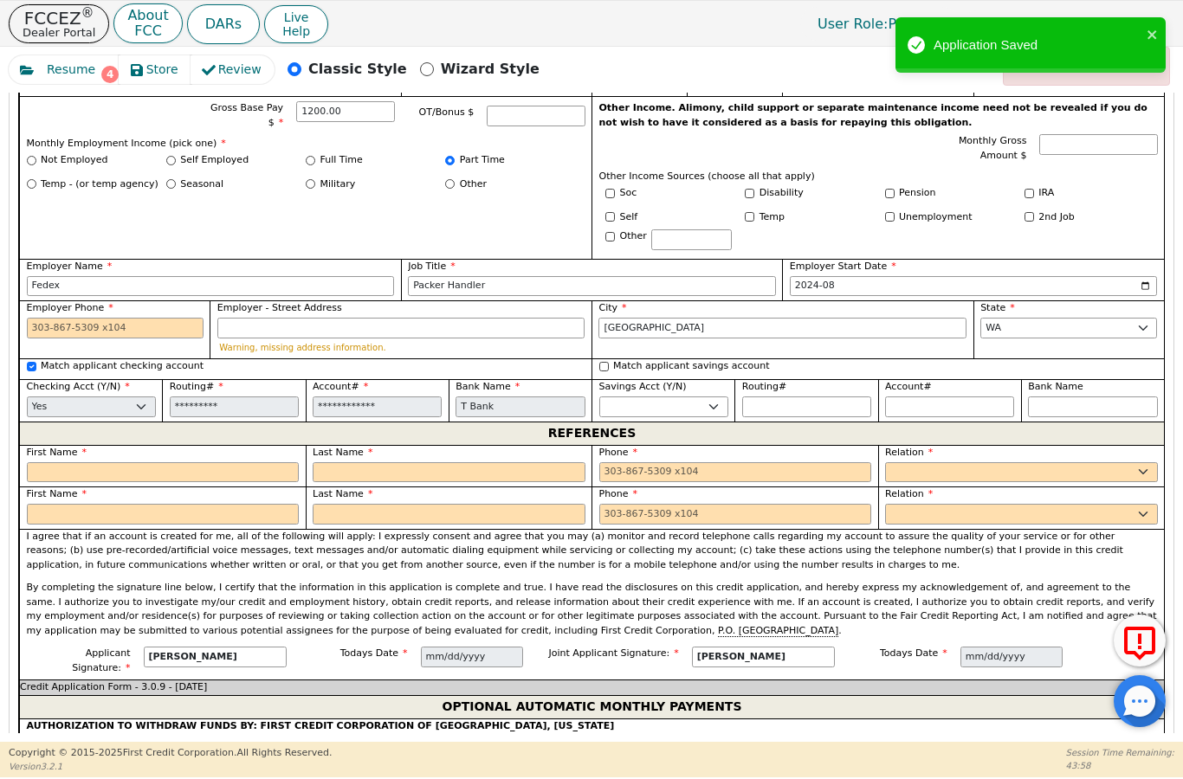
scroll to position [1794, 0]
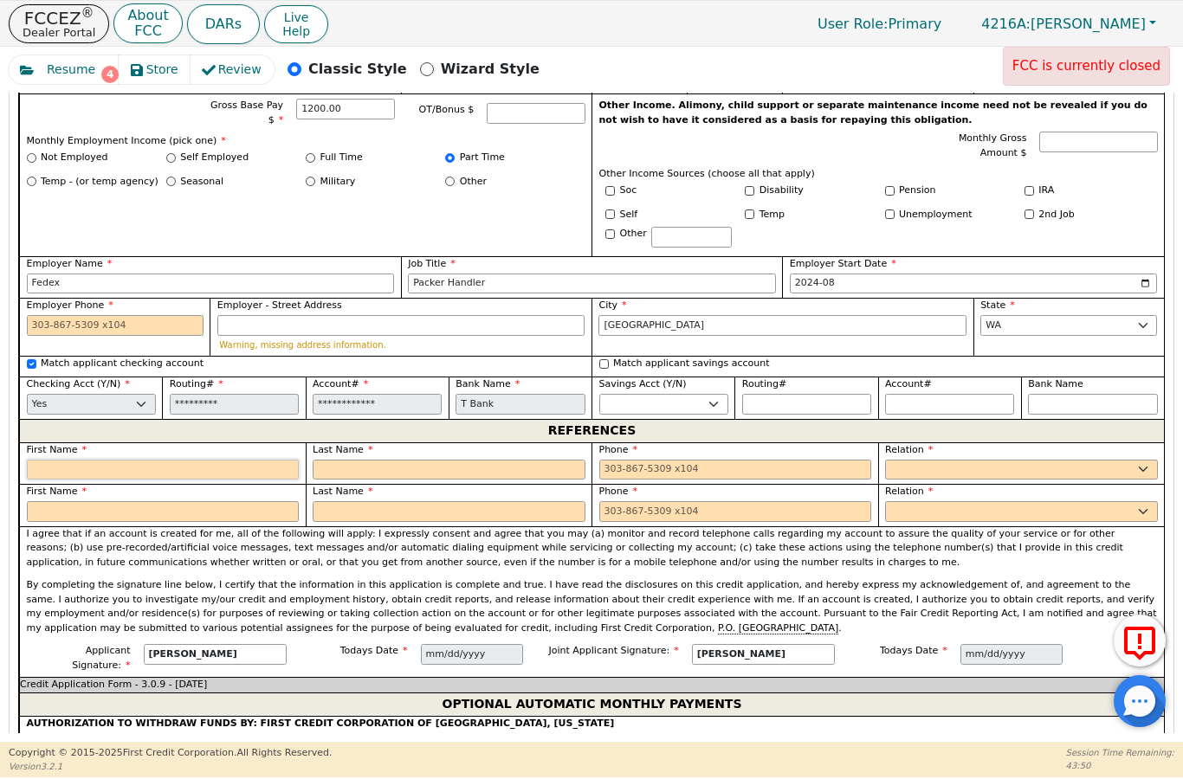
click at [65, 460] on input "text" at bounding box center [163, 470] width 273 height 21
click at [332, 460] on input "text" at bounding box center [449, 470] width 273 height 21
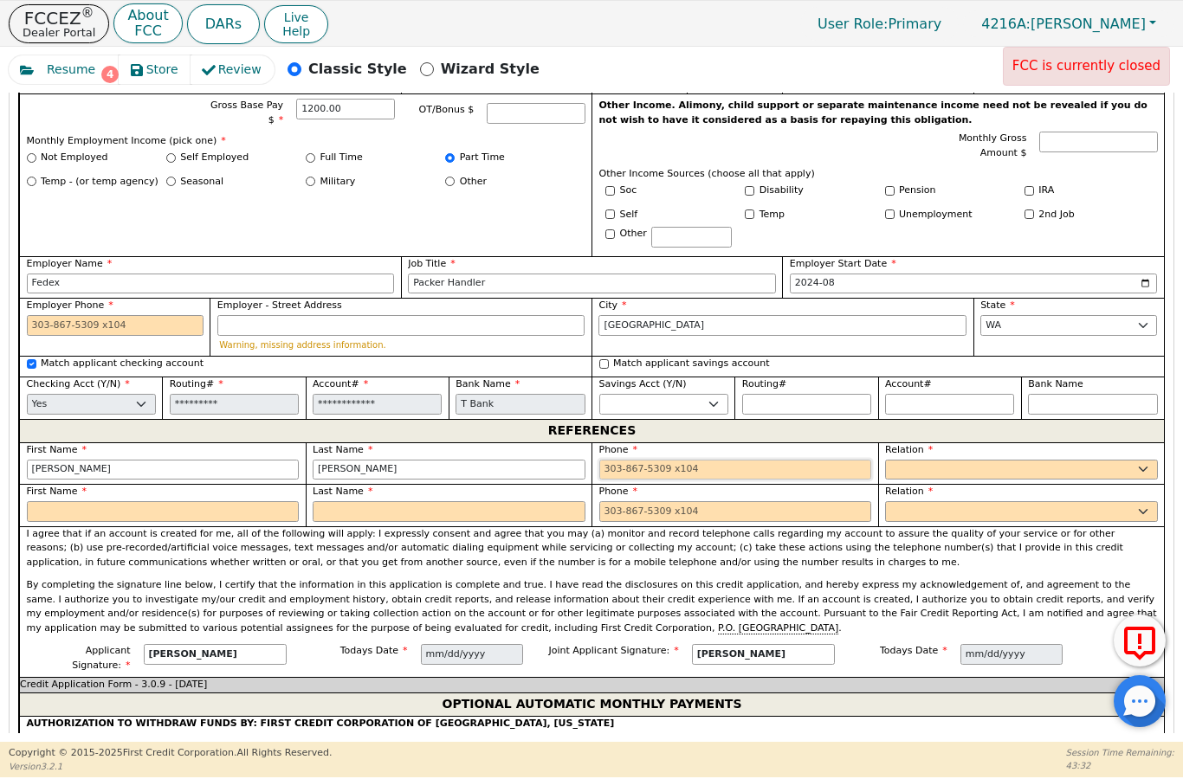
click at [641, 460] on input "tel" at bounding box center [735, 470] width 273 height 21
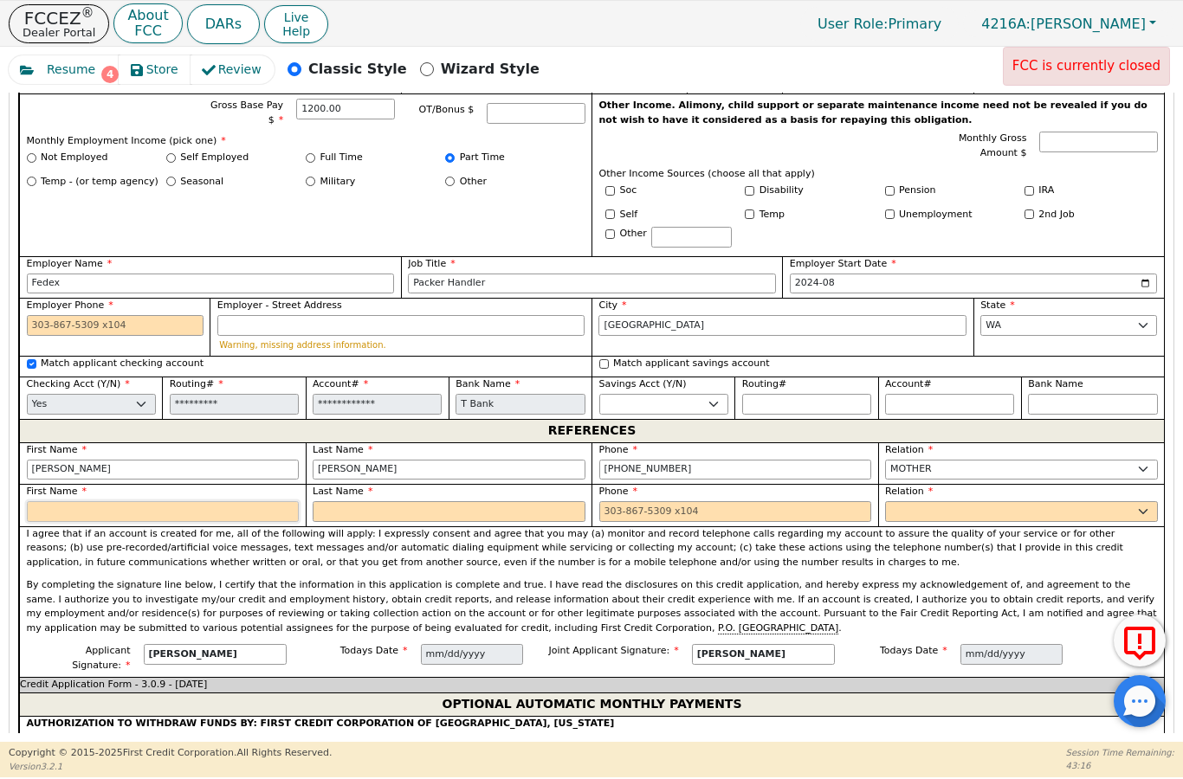
click at [128, 501] on input "text" at bounding box center [163, 511] width 273 height 21
click at [359, 501] on input "text" at bounding box center [449, 511] width 273 height 21
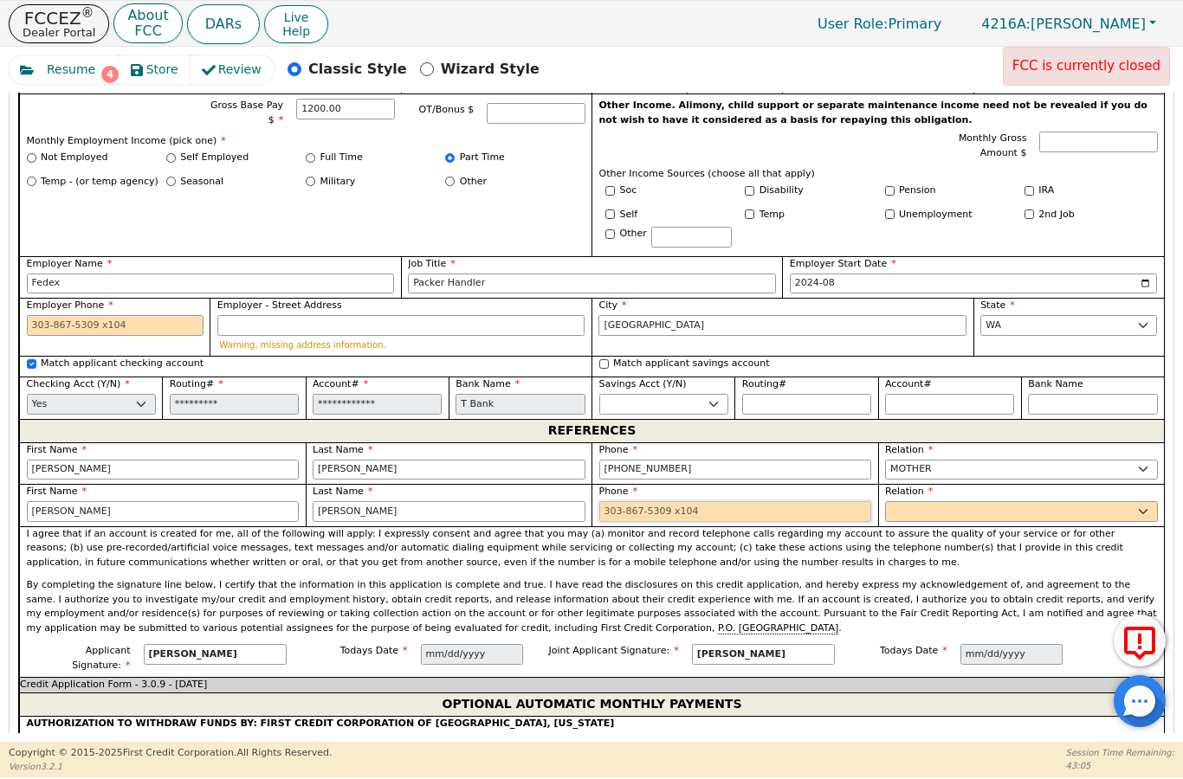
click at [650, 501] on input "tel" at bounding box center [735, 511] width 273 height 21
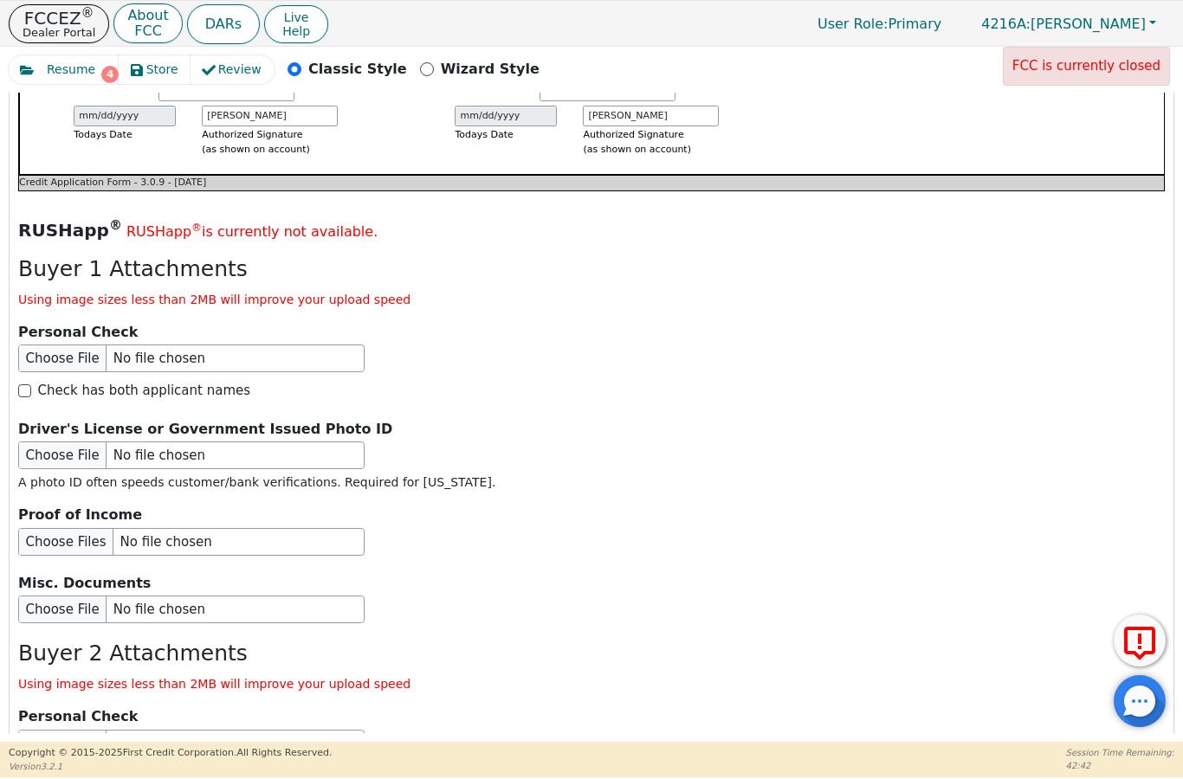
scroll to position [2594, 0]
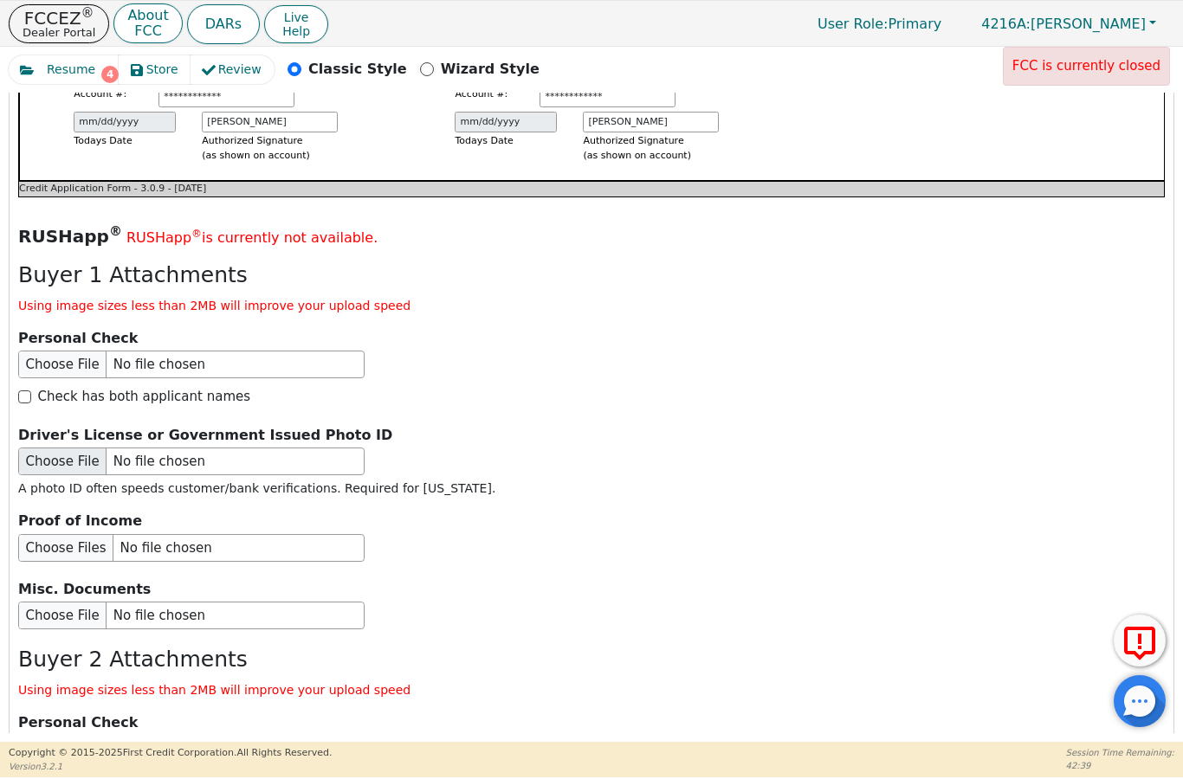
click at [276, 448] on input "file" at bounding box center [191, 462] width 346 height 28
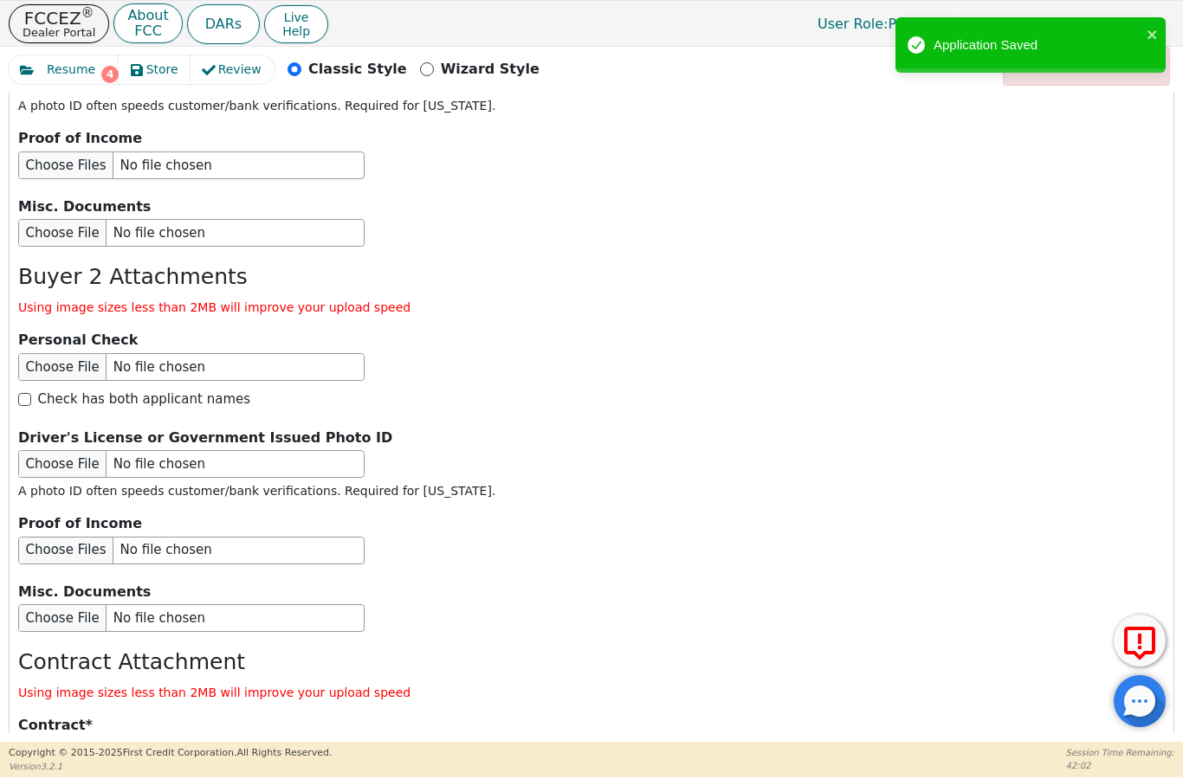
scroll to position [3081, 0]
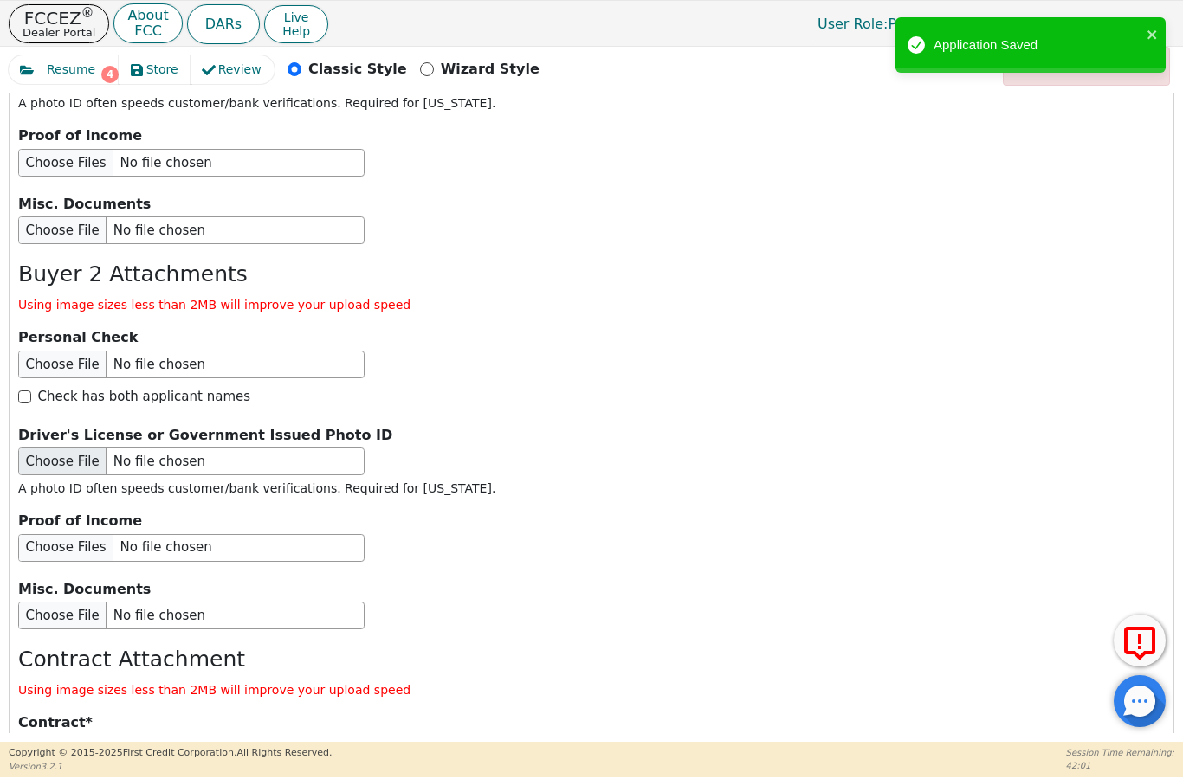
click at [287, 448] on input "file" at bounding box center [191, 462] width 346 height 28
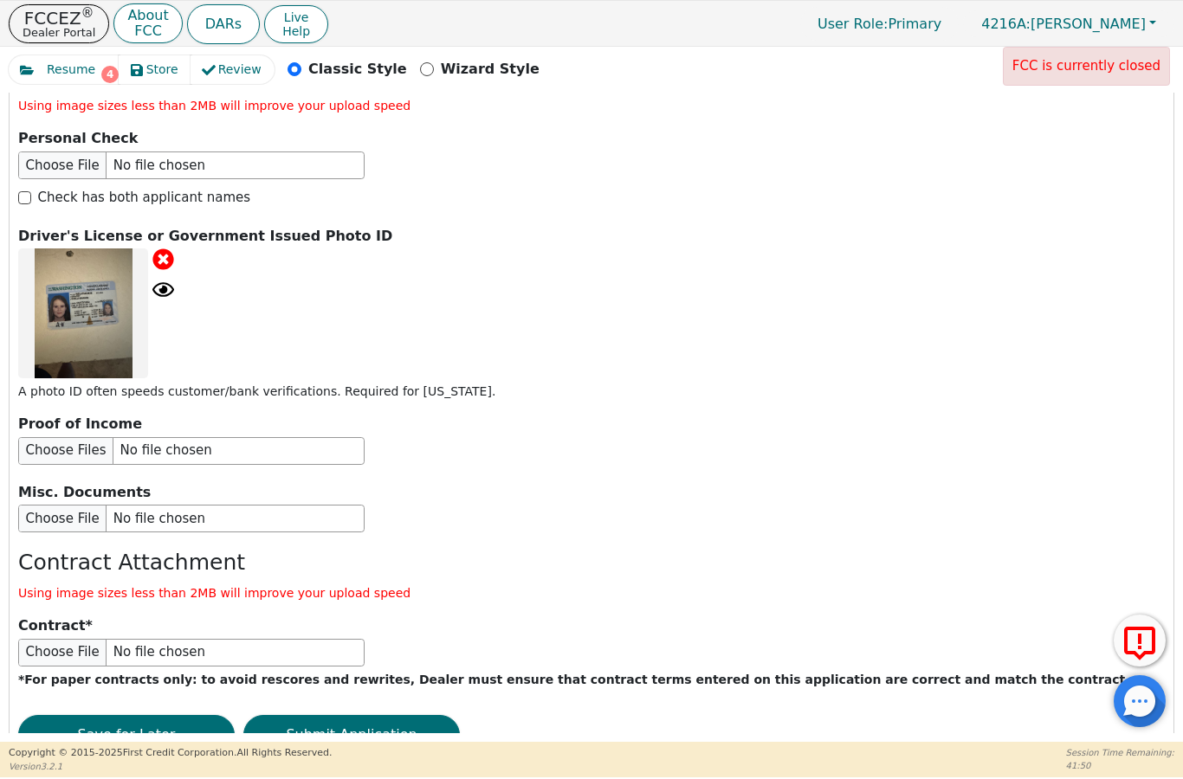
scroll to position [3279, 0]
click at [371, 716] on button "Submit Application" at bounding box center [351, 736] width 216 height 40
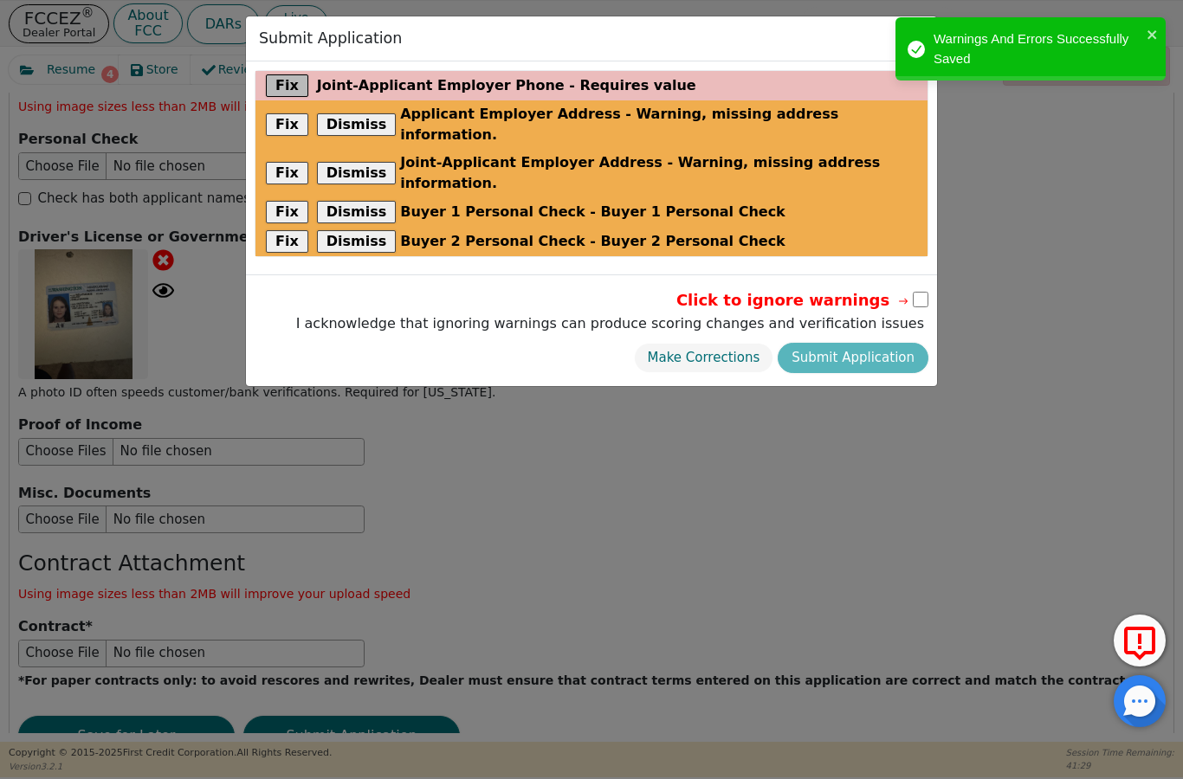
click at [281, 83] on button "Fix" at bounding box center [287, 85] width 42 height 23
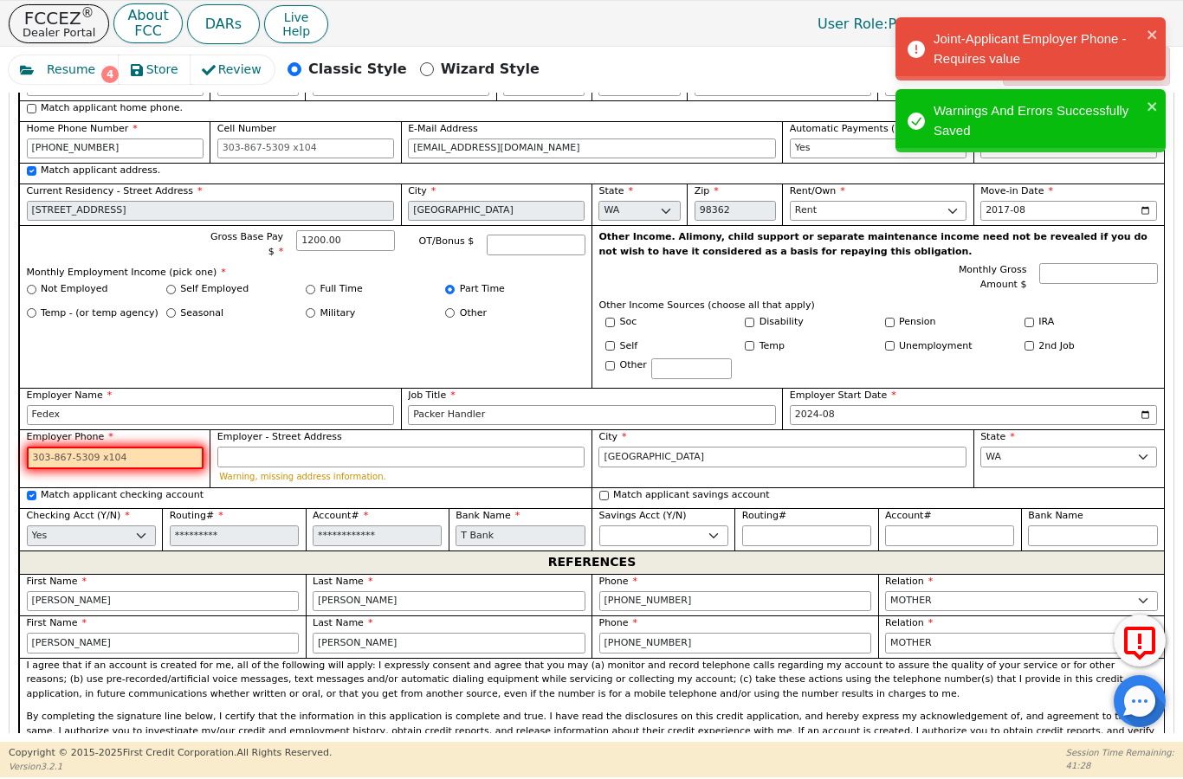
scroll to position [1663, 0]
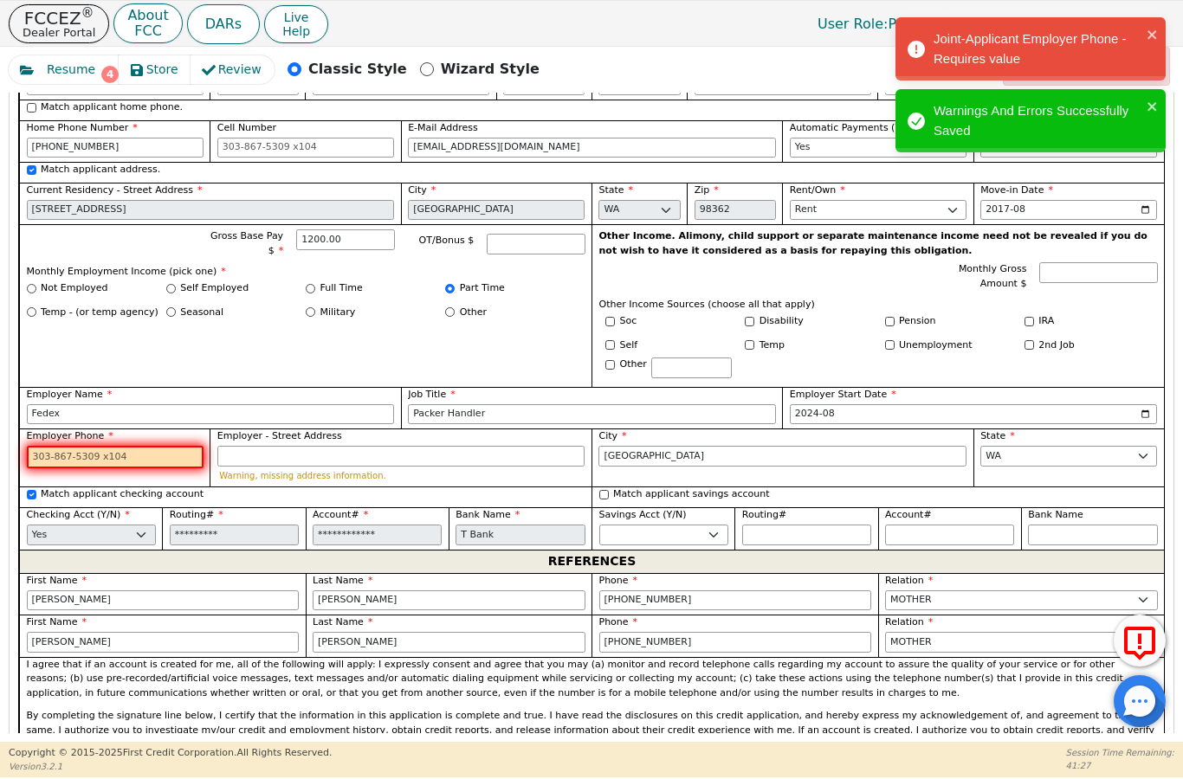
click at [126, 446] on input "Employer Phone" at bounding box center [115, 457] width 177 height 23
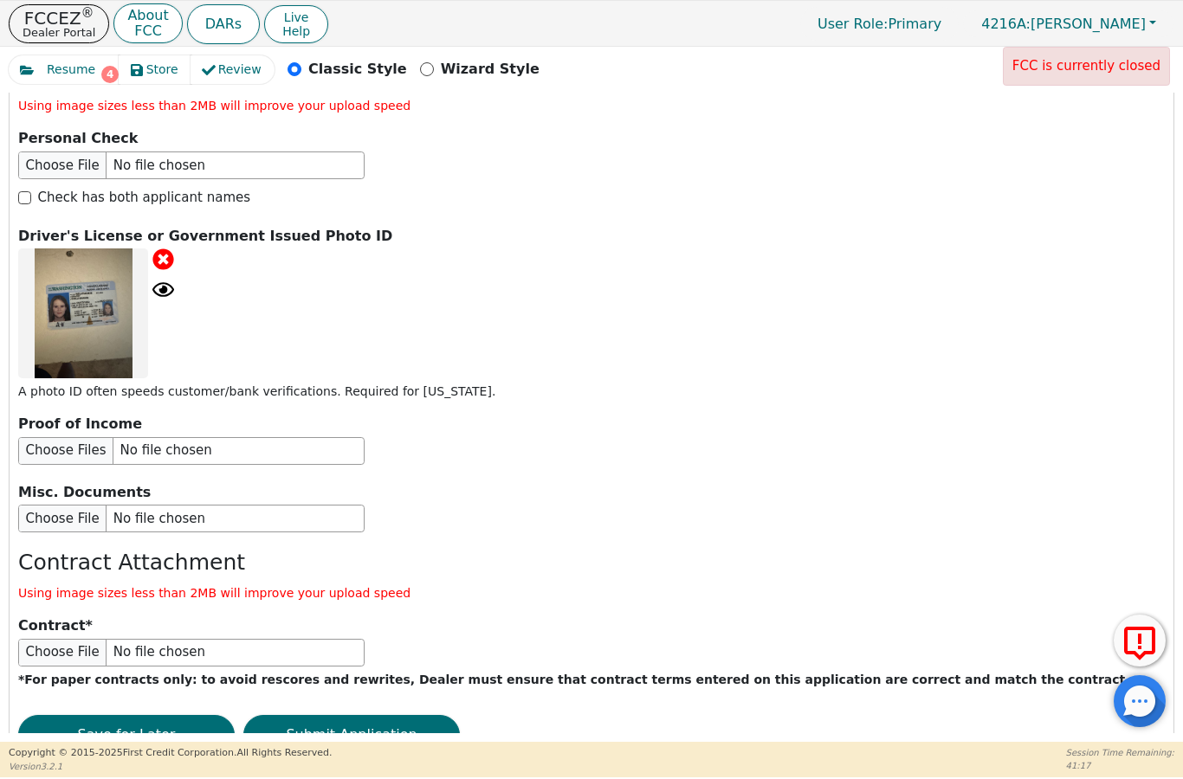
scroll to position [3279, 0]
click at [358, 716] on button "Submit Application" at bounding box center [351, 736] width 216 height 40
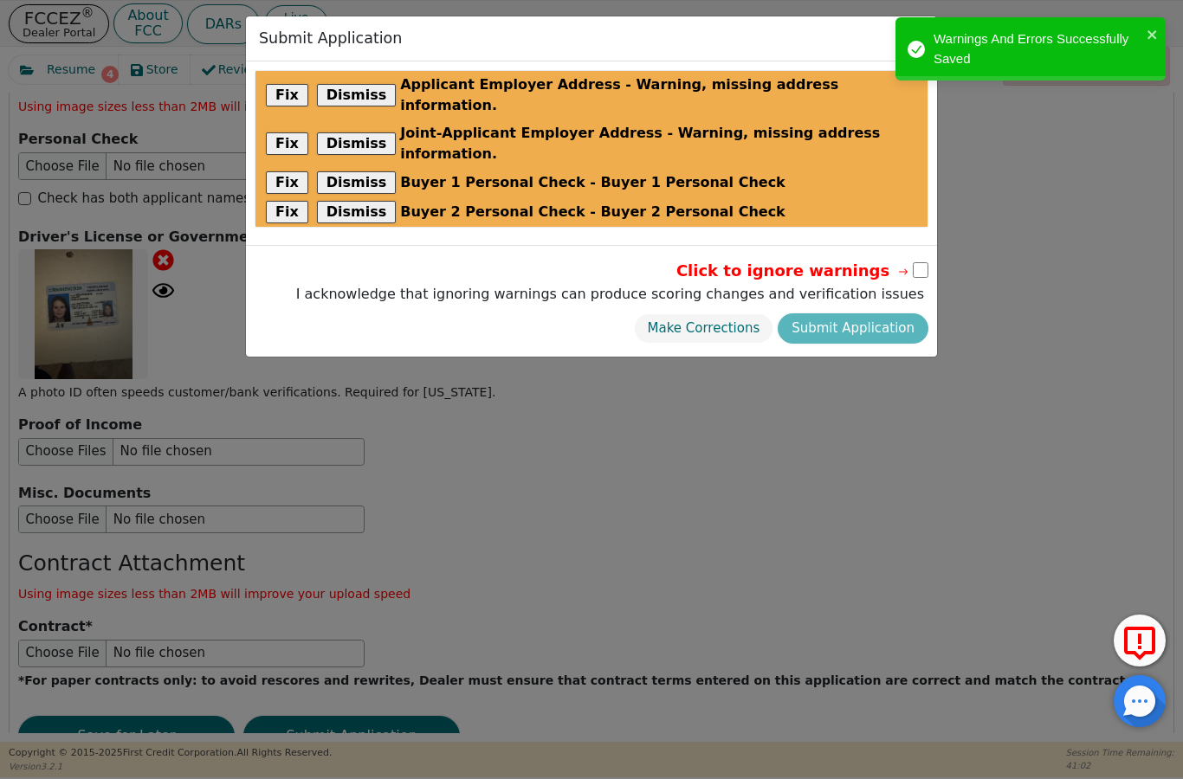
click at [920, 262] on input "checkbox" at bounding box center [920, 270] width 16 height 16
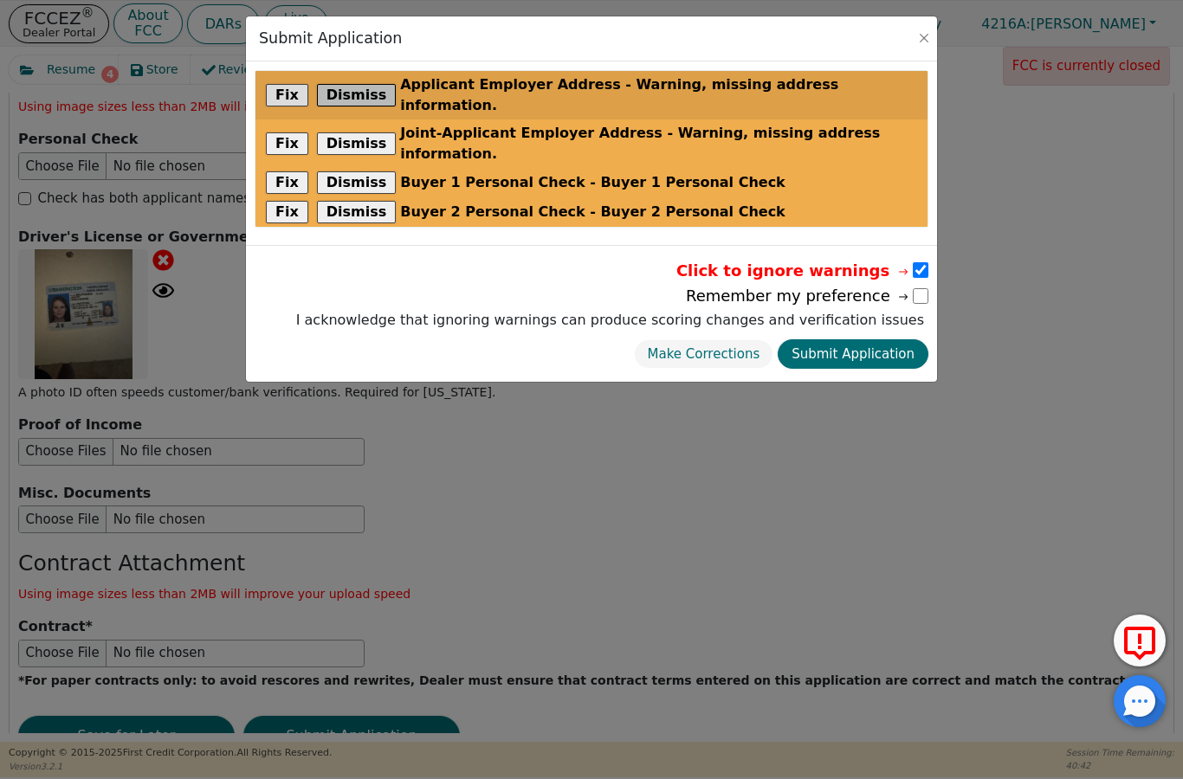
click at [353, 88] on button "Dismiss" at bounding box center [357, 95] width 80 height 23
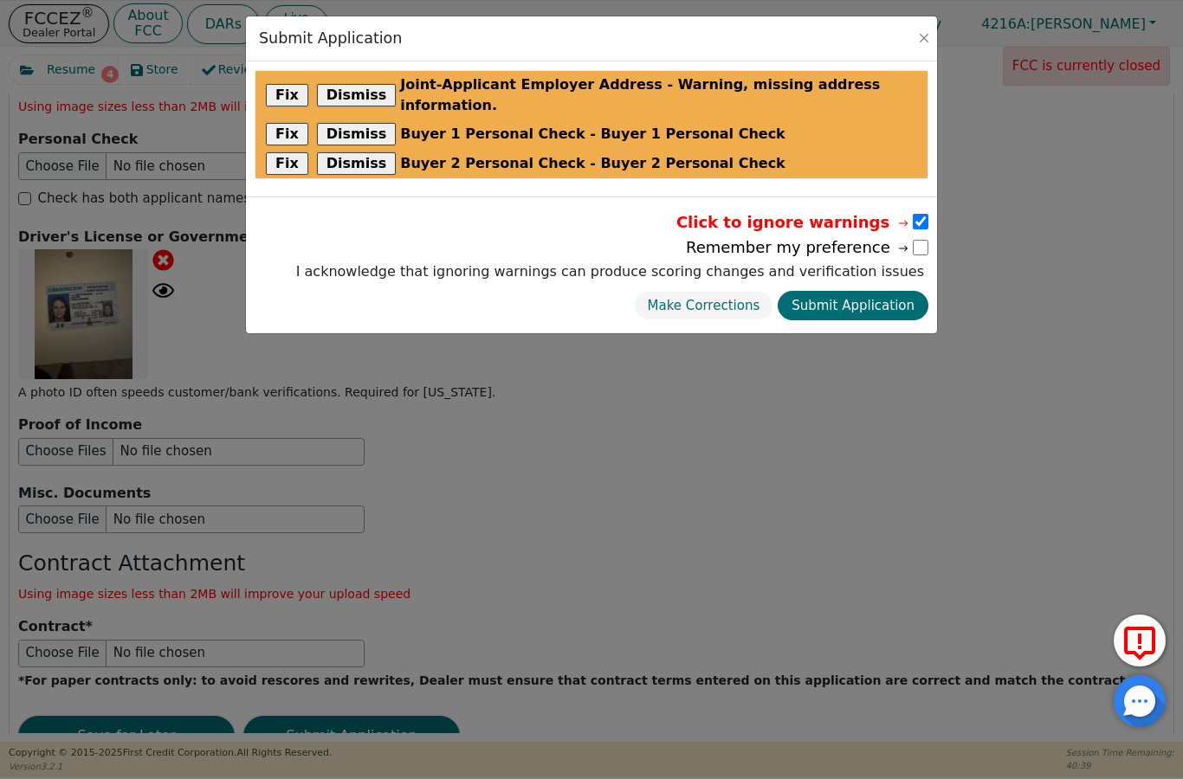
click at [725, 291] on button "Make Corrections" at bounding box center [704, 306] width 140 height 30
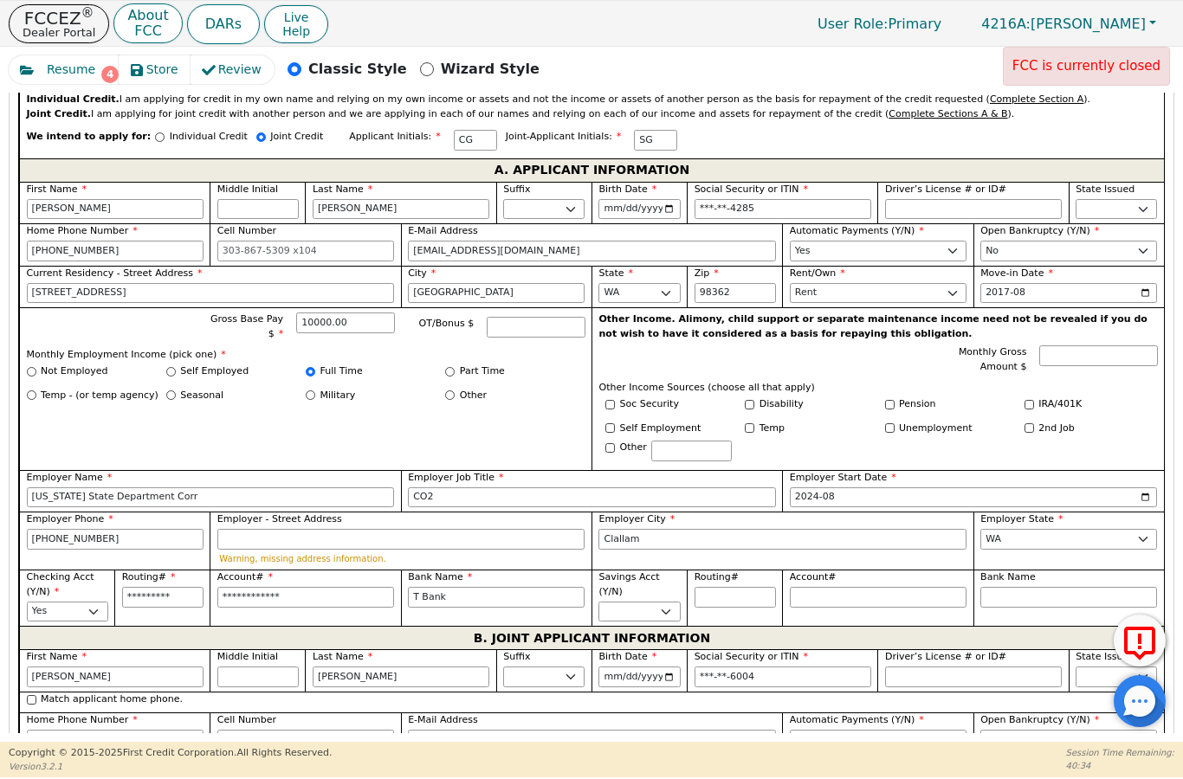
scroll to position [1071, 0]
click at [290, 529] on input "Employer - Street Address" at bounding box center [401, 539] width 368 height 21
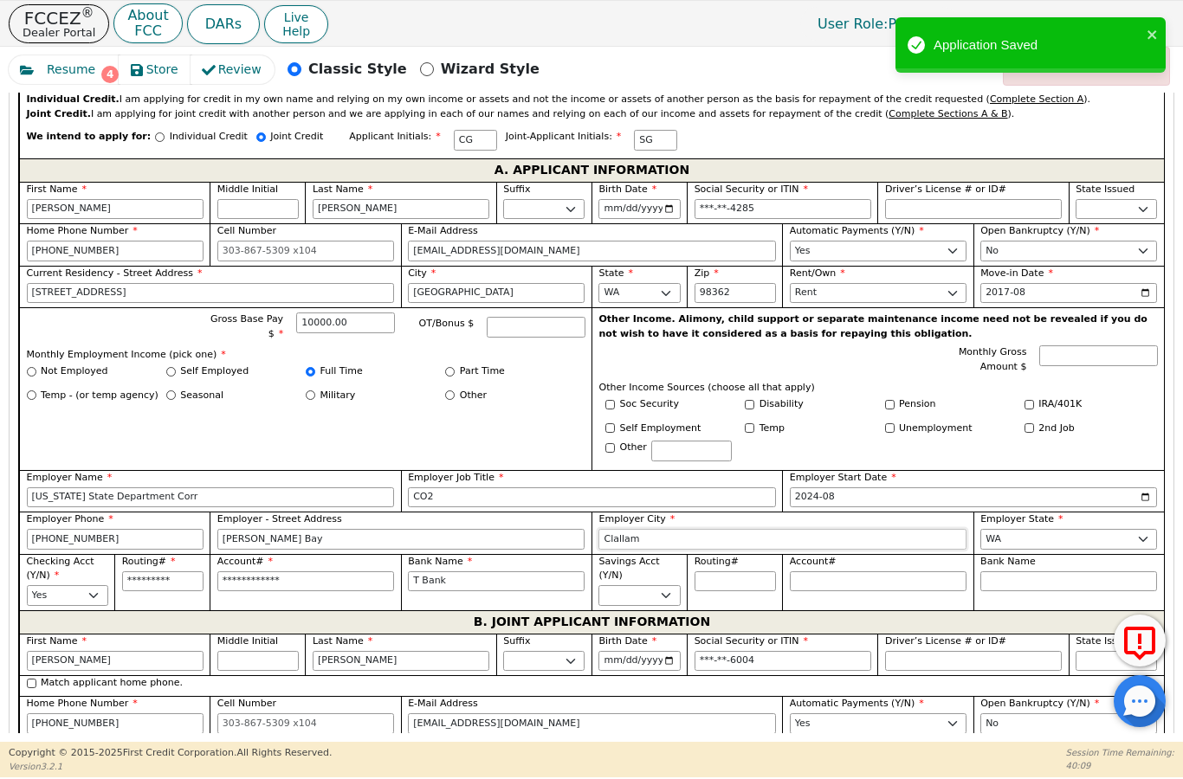
click at [660, 529] on input "Clallam" at bounding box center [782, 539] width 368 height 21
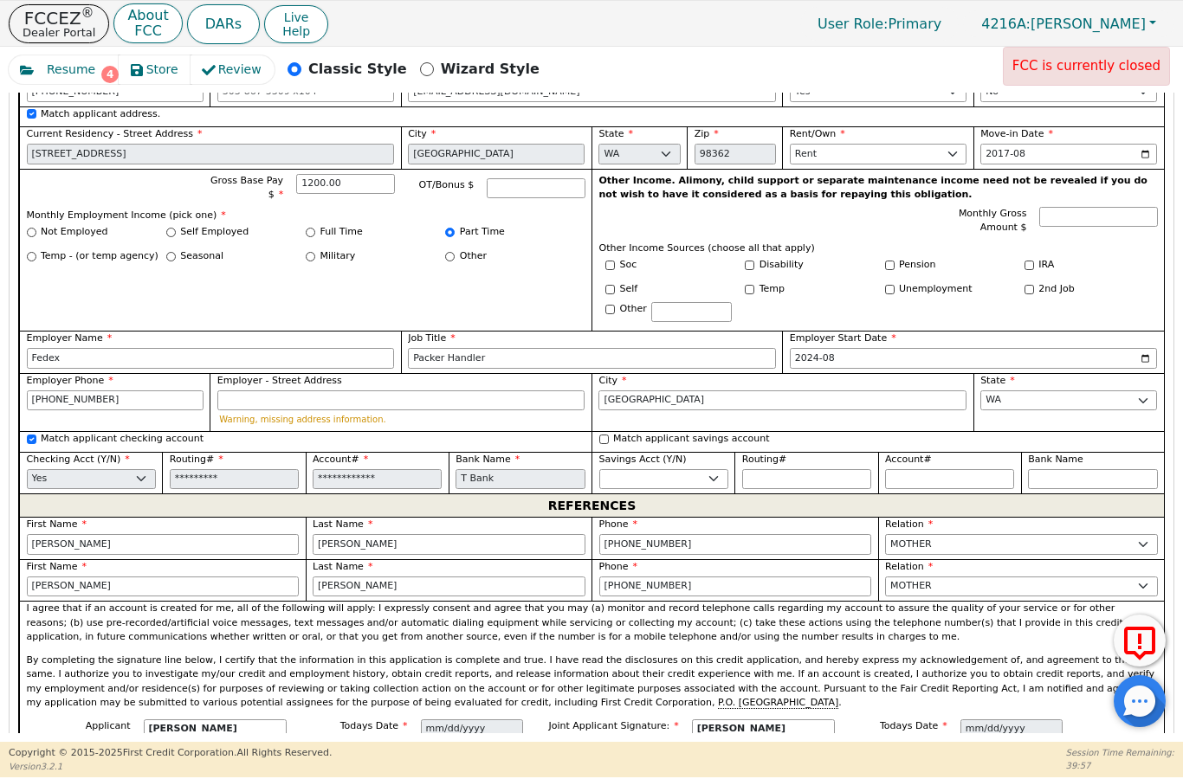
scroll to position [1705, 0]
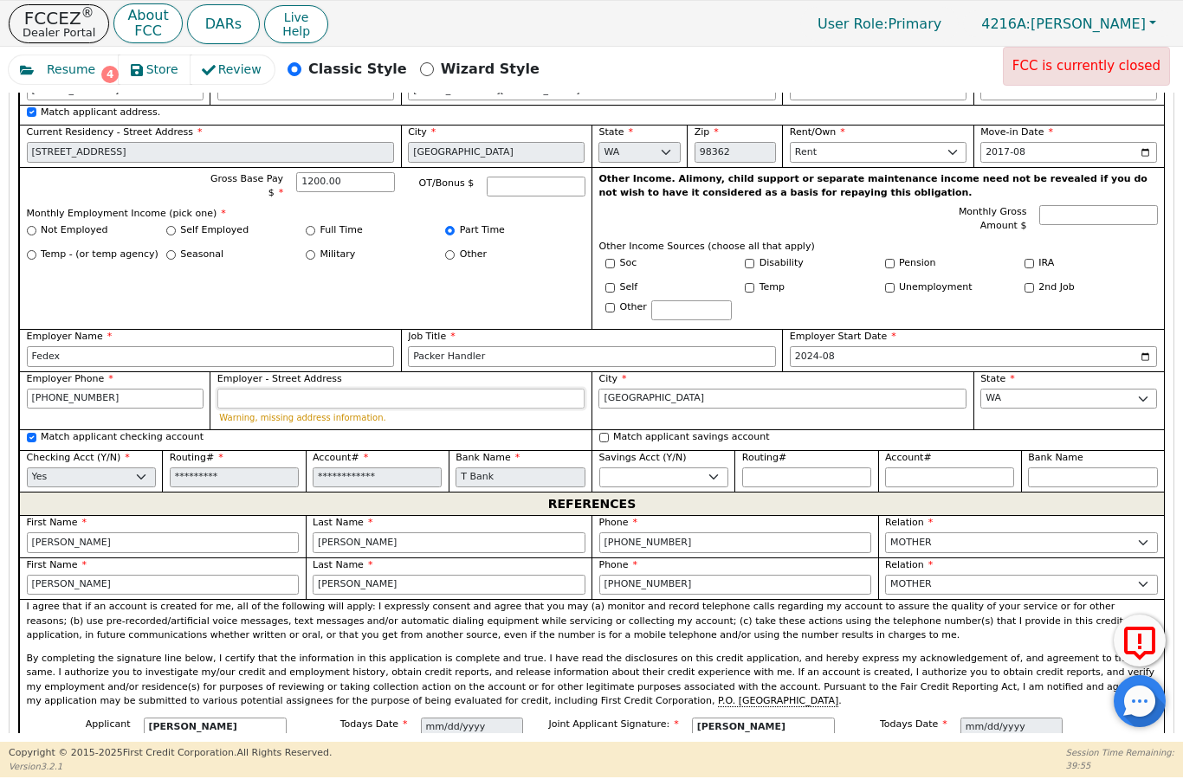
click at [389, 389] on input "Employer - Street Address" at bounding box center [401, 399] width 368 height 21
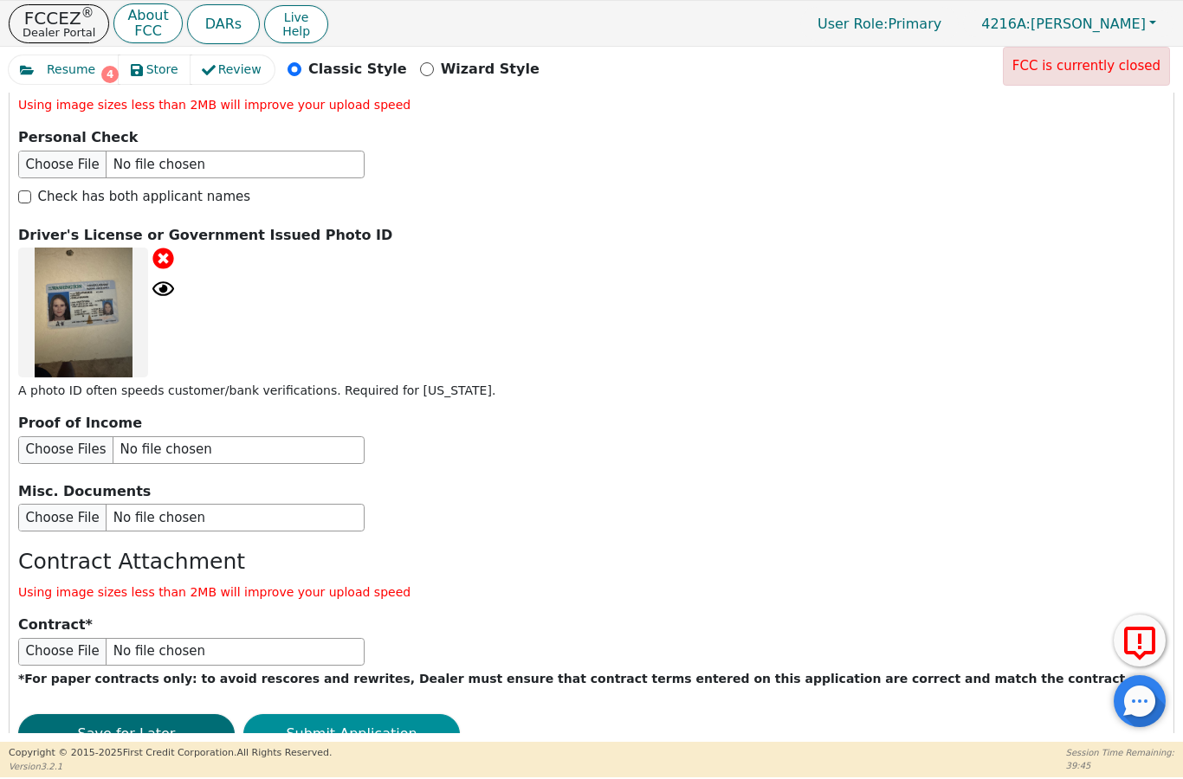
scroll to position [3247, 0]
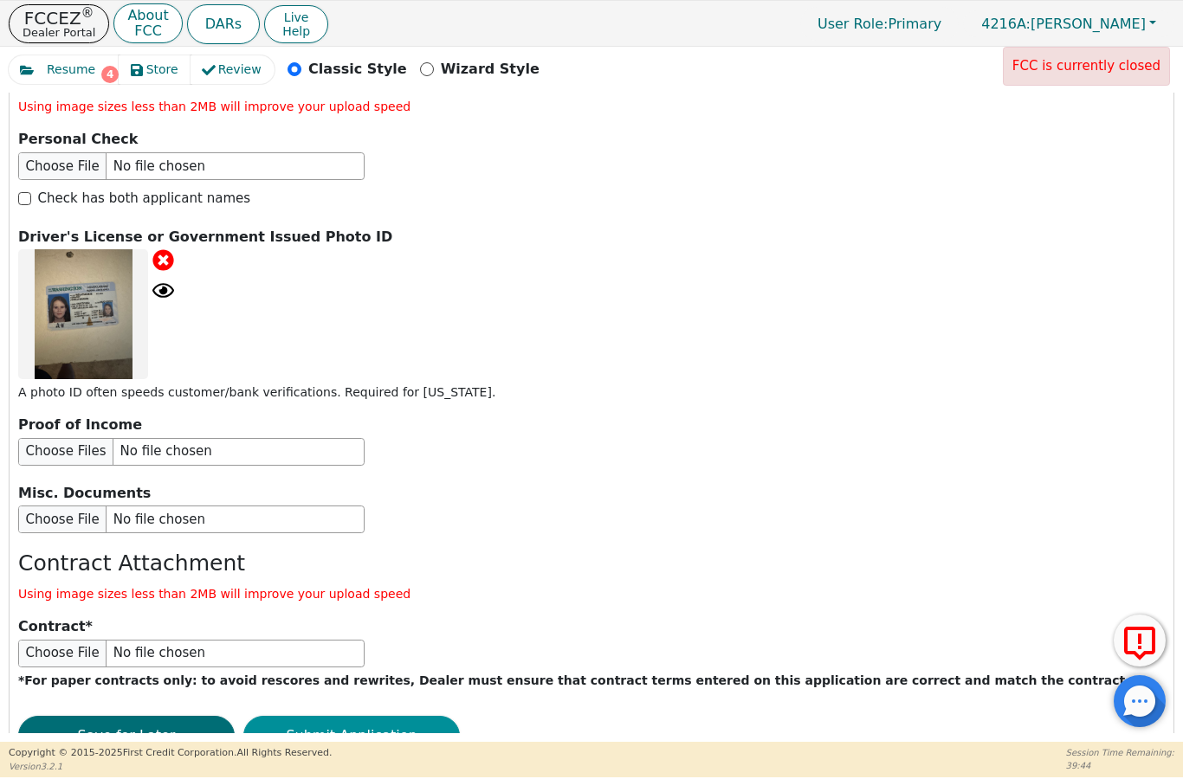
click at [384, 716] on button "Submit Application" at bounding box center [351, 736] width 216 height 40
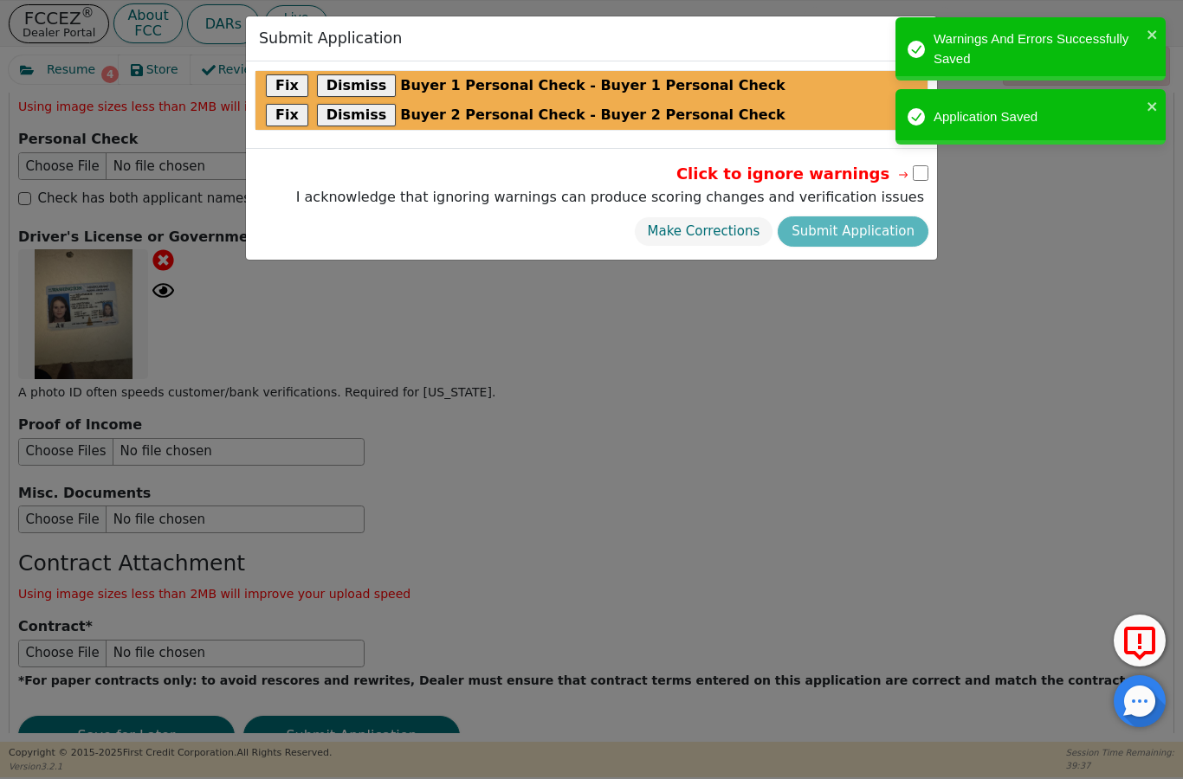
click at [920, 175] on input "checkbox" at bounding box center [920, 173] width 16 height 16
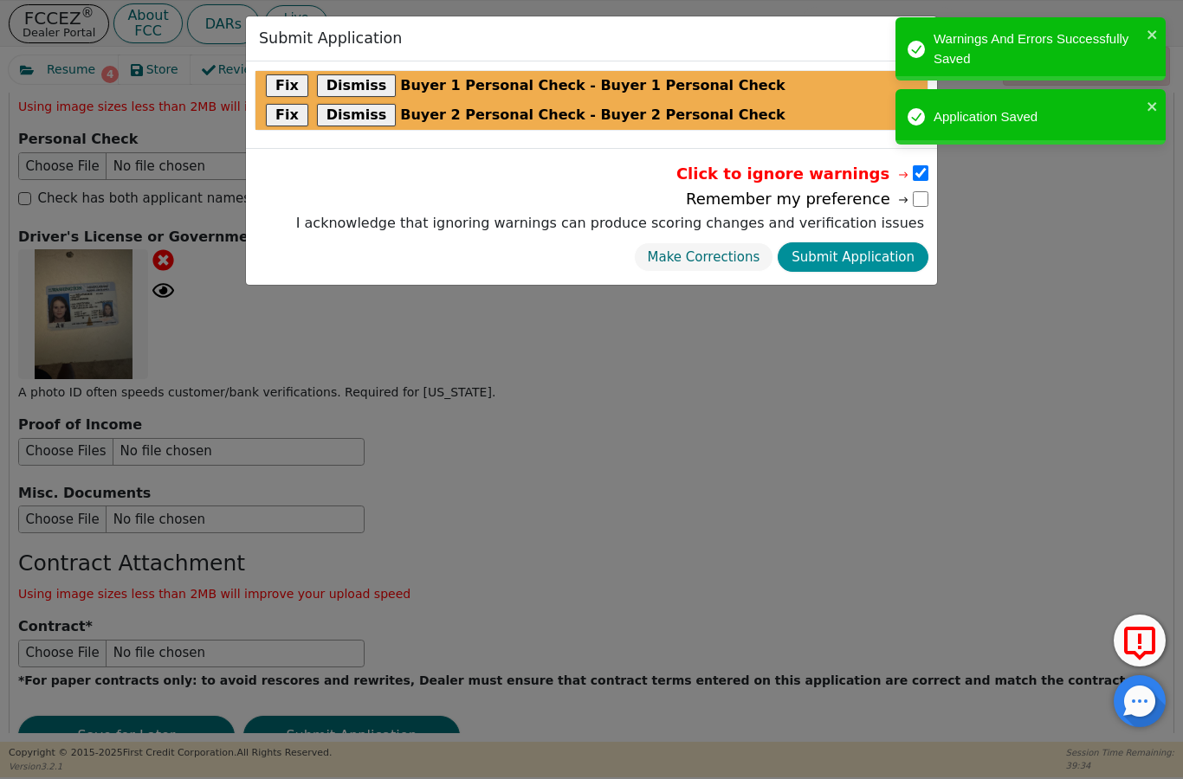
click at [886, 261] on button "Submit Application" at bounding box center [852, 257] width 151 height 30
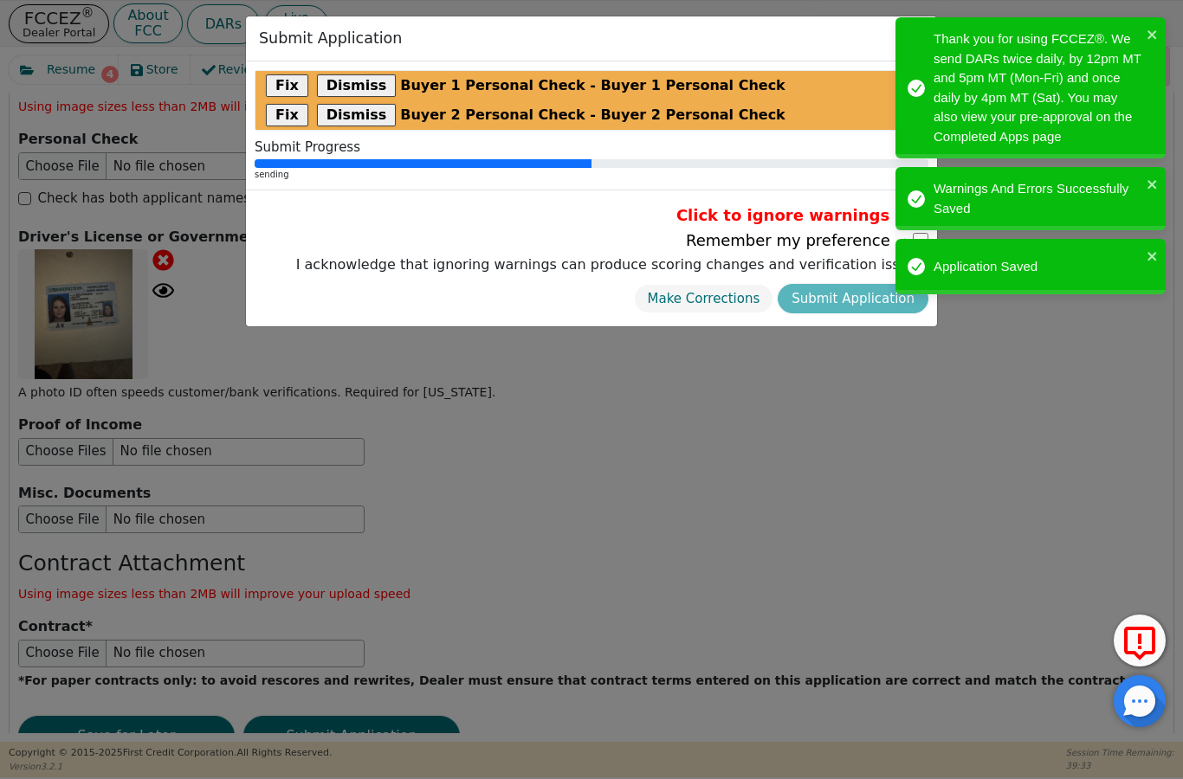
scroll to position [0, 0]
